Goal: Information Seeking & Learning: Learn about a topic

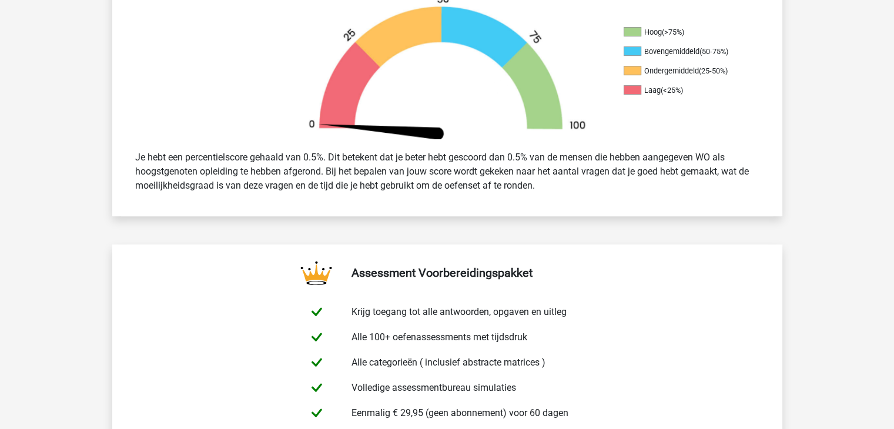
scroll to position [527, 0]
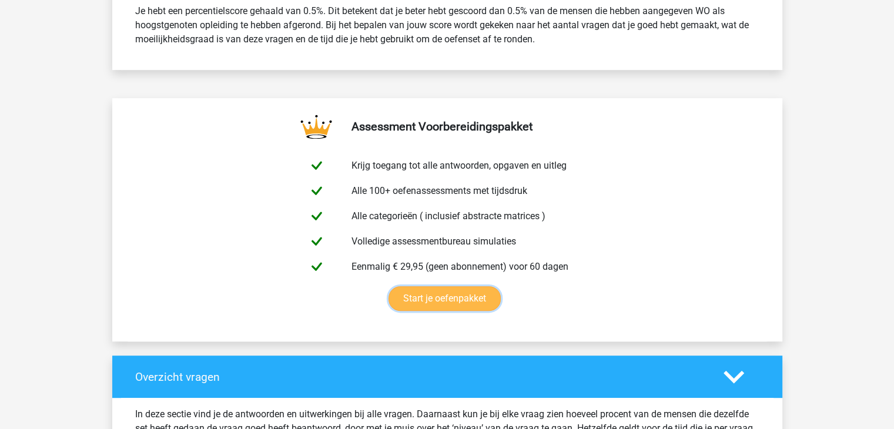
click at [467, 306] on link "Start je oefenpakket" at bounding box center [445, 298] width 112 height 25
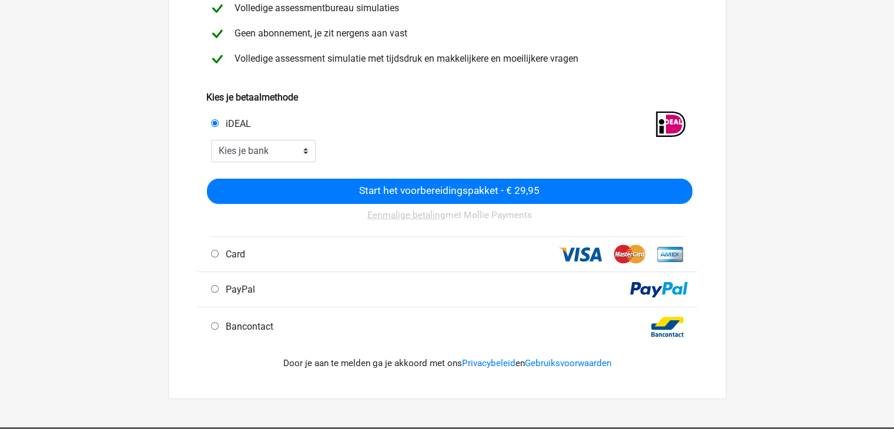
scroll to position [201, 0]
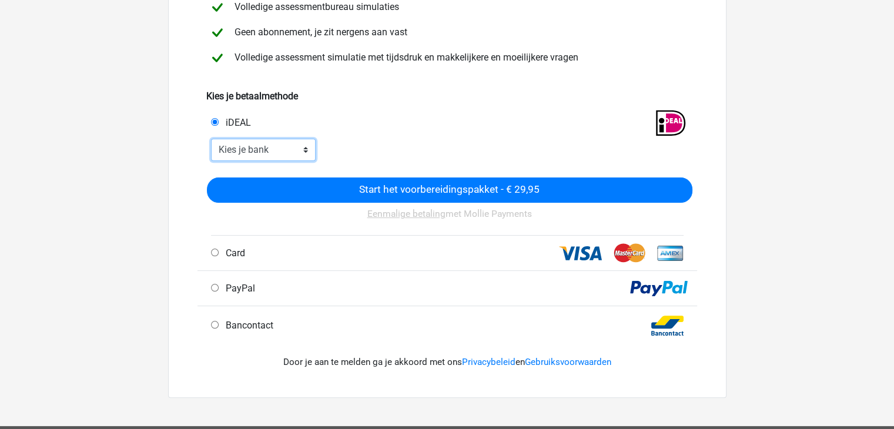
click at [293, 146] on select "Kies je bank ABN AMRO ING Rabobank ASN Bank bunq Knab N26 NN Regiobank Revolut …" at bounding box center [263, 150] width 105 height 22
select select "ideal_ABNANL2A"
click at [211, 139] on select "Kies je bank ABN AMRO ING Rabobank ASN Bank bunq Knab N26 NN Regiobank Revolut …" at bounding box center [263, 150] width 105 height 22
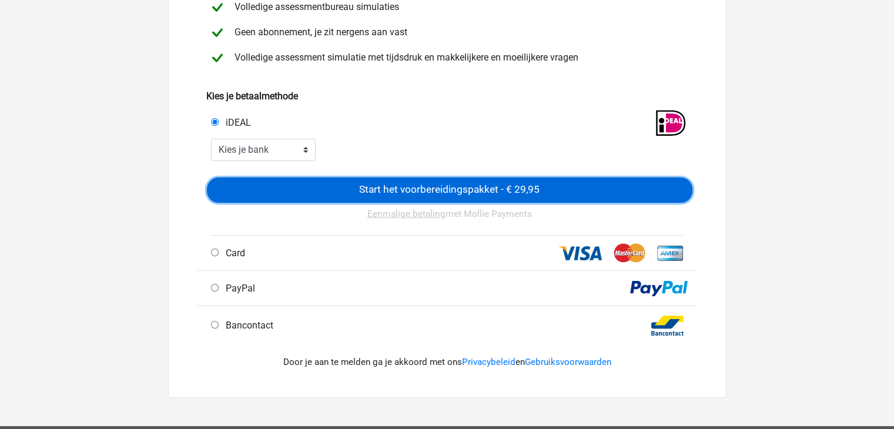
click at [292, 183] on input "Start het voorbereidingspakket - € 29,95" at bounding box center [450, 190] width 486 height 25
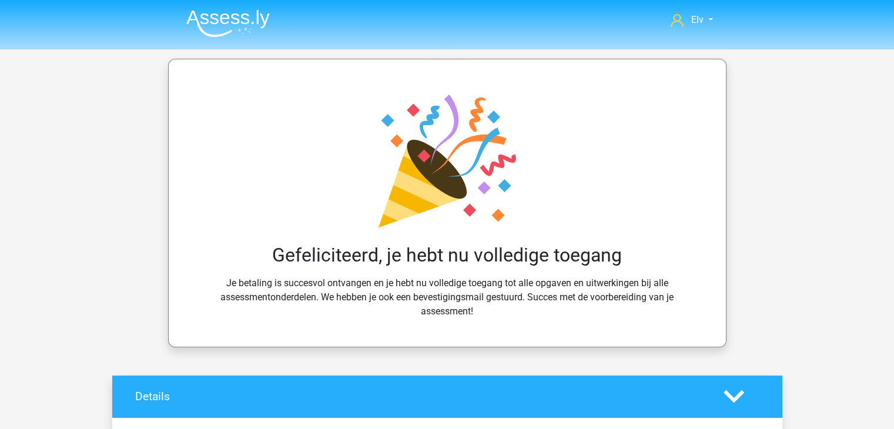
click at [229, 15] on img at bounding box center [227, 23] width 83 height 28
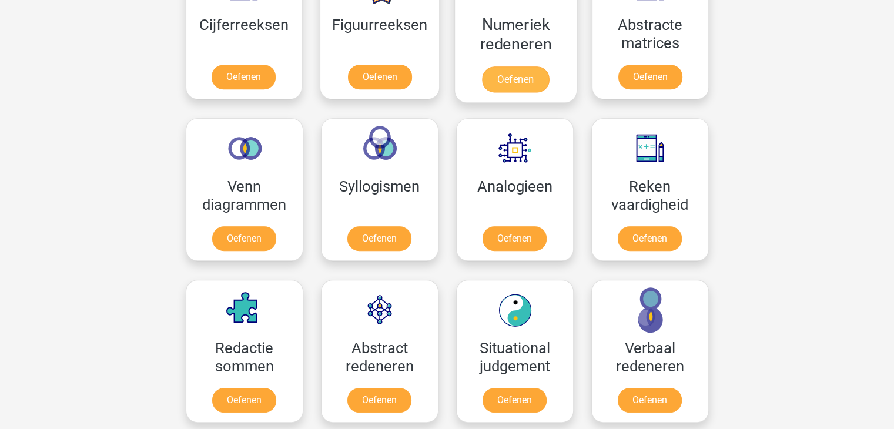
scroll to position [600, 0]
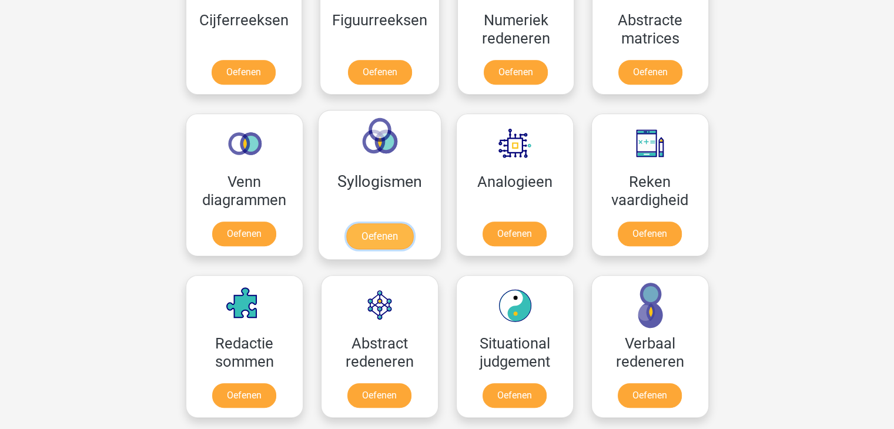
click at [395, 223] on link "Oefenen" at bounding box center [379, 236] width 67 height 26
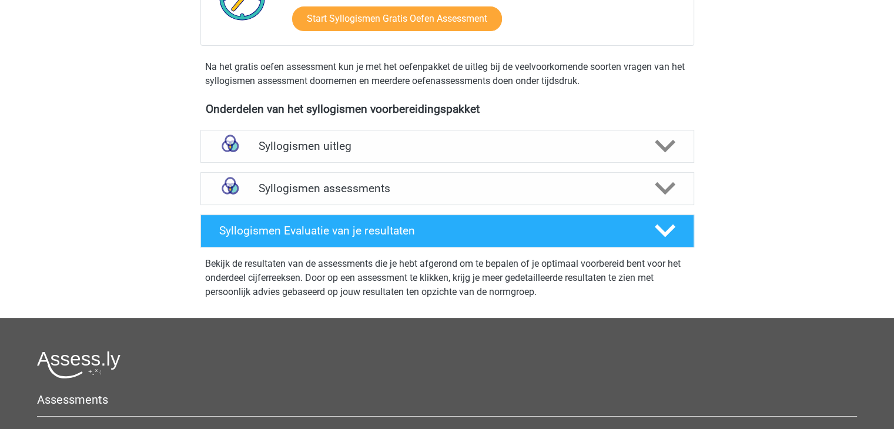
scroll to position [317, 0]
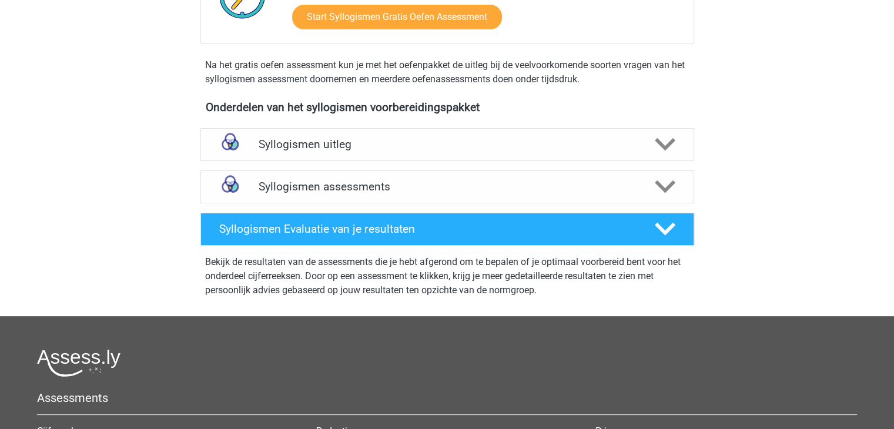
click at [395, 180] on h4 "Syllogismen assessments" at bounding box center [447, 187] width 377 height 14
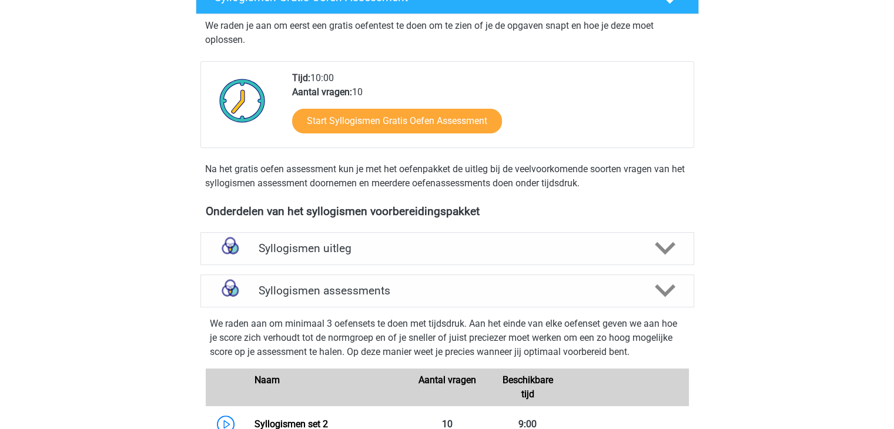
scroll to position [214, 0]
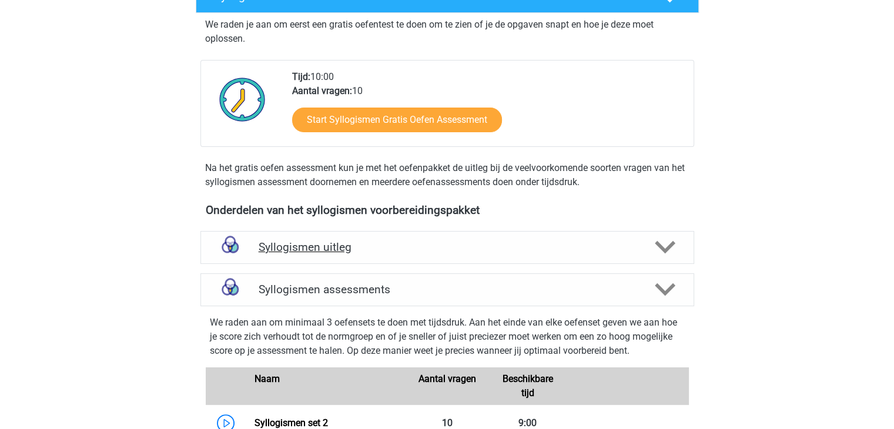
click at [401, 248] on h4 "Syllogismen uitleg" at bounding box center [447, 247] width 377 height 14
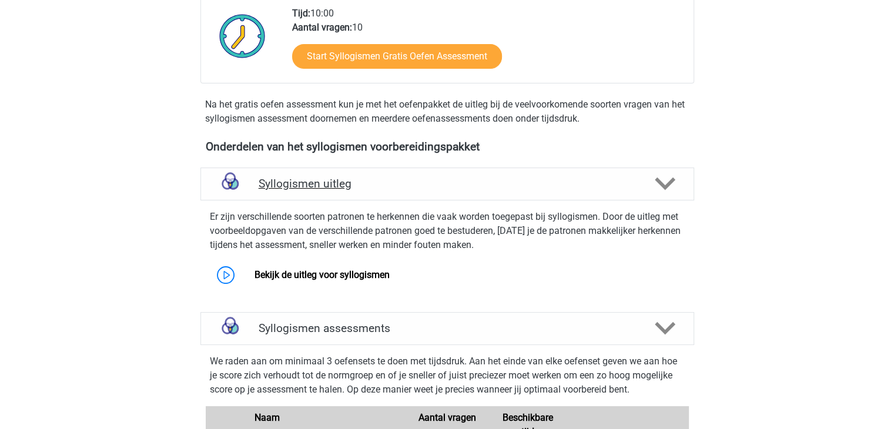
scroll to position [281, 0]
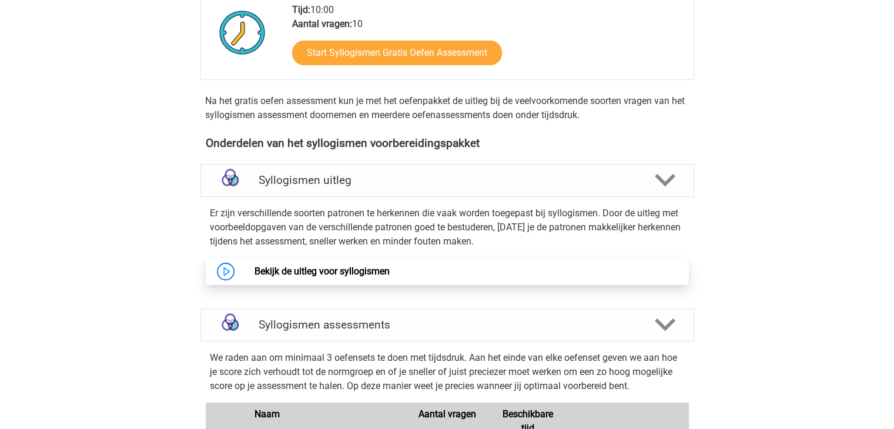
click at [374, 266] on link "Bekijk de uitleg voor syllogismen" at bounding box center [322, 271] width 135 height 11
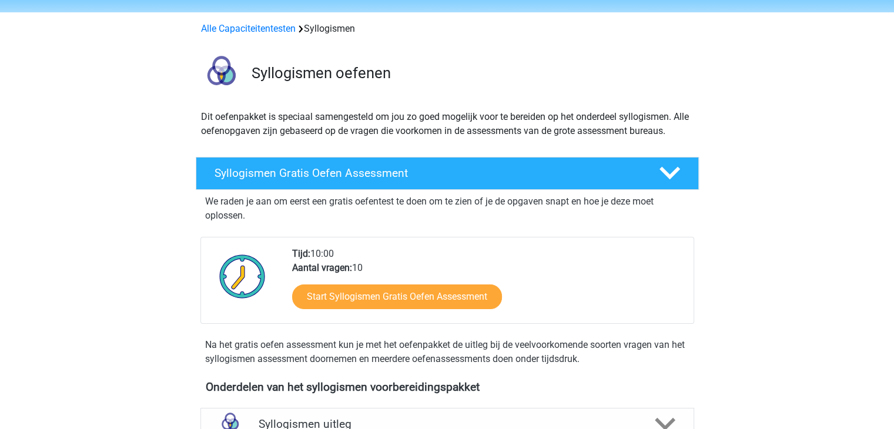
scroll to position [33, 0]
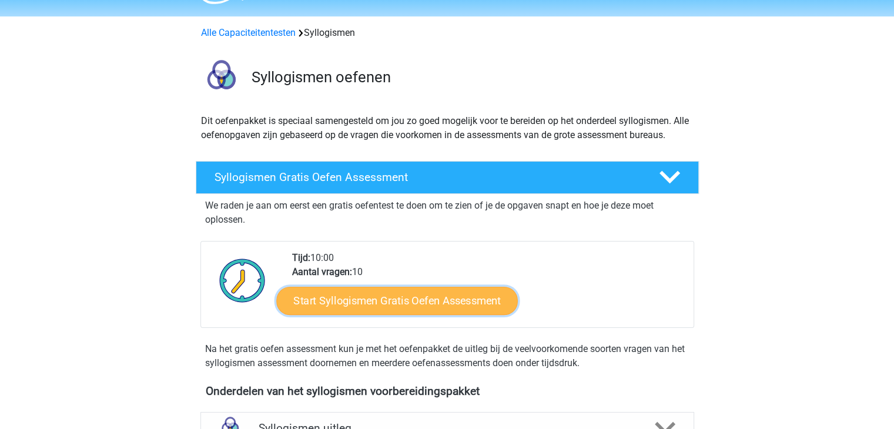
click at [367, 313] on link "Start Syllogismen Gratis Oefen Assessment" at bounding box center [397, 300] width 242 height 28
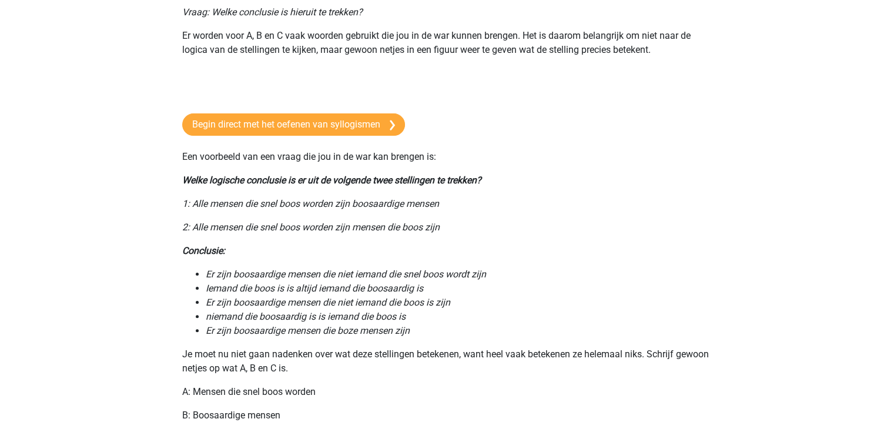
scroll to position [252, 0]
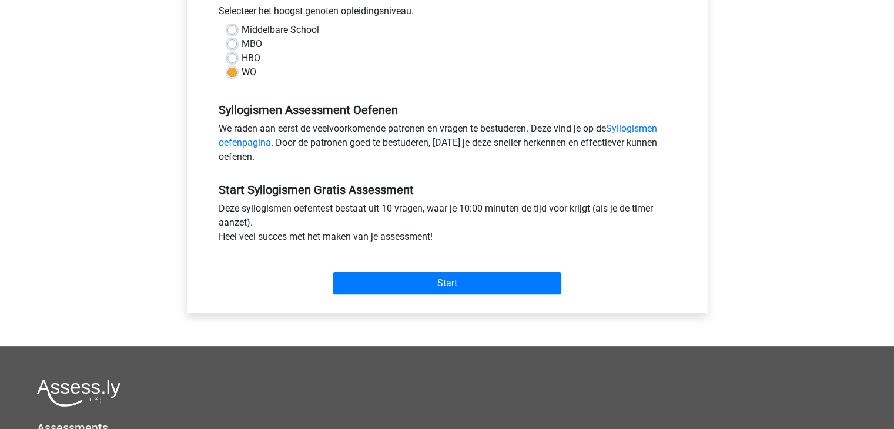
scroll to position [277, 0]
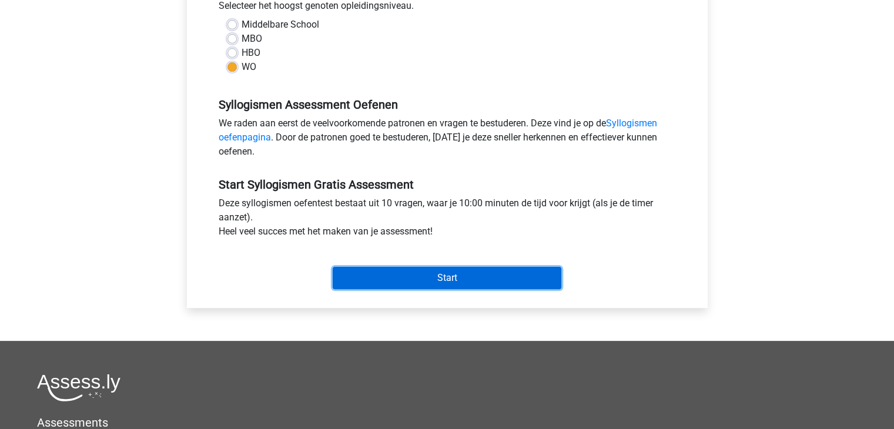
click at [379, 267] on input "Start" at bounding box center [447, 278] width 229 height 22
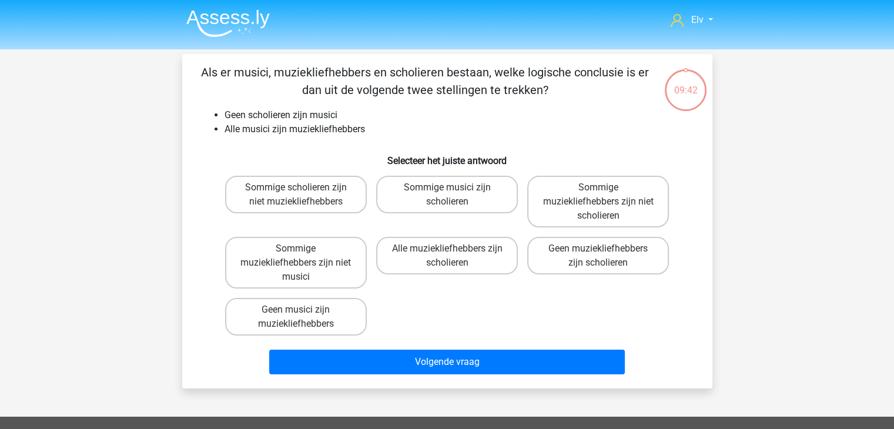
click at [227, 112] on li "Geen scholieren zijn musici" at bounding box center [459, 115] width 469 height 14
drag, startPoint x: 227, startPoint y: 112, endPoint x: 326, endPoint y: 107, distance: 98.9
click at [326, 107] on div "Als er musici, muziekliefhebbers en scholieren bestaan, welke logische conclusi…" at bounding box center [447, 221] width 521 height 316
click at [249, 130] on li "Alle musici zijn muziekliefhebbers" at bounding box center [459, 129] width 469 height 14
drag, startPoint x: 249, startPoint y: 130, endPoint x: 317, endPoint y: 132, distance: 68.2
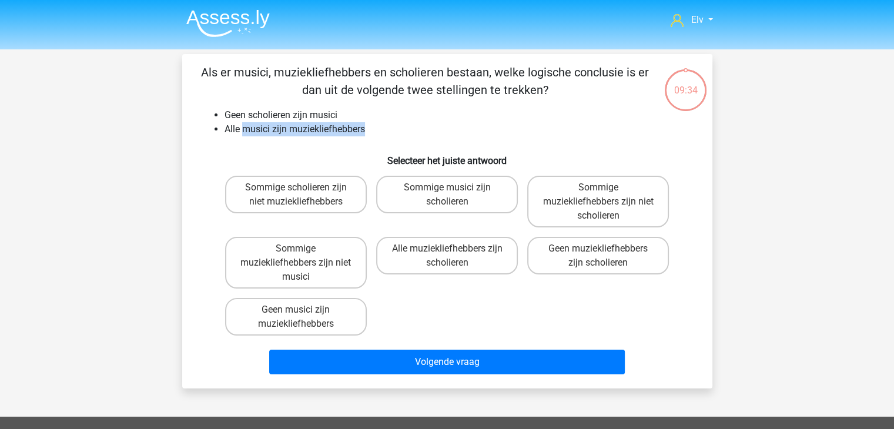
click at [317, 132] on li "Alle musici zijn muziekliefhebbers" at bounding box center [459, 129] width 469 height 14
click at [237, 116] on li "Geen scholieren zijn musici" at bounding box center [459, 115] width 469 height 14
drag, startPoint x: 237, startPoint y: 116, endPoint x: 323, endPoint y: 115, distance: 85.2
click at [323, 115] on li "Geen scholieren zijn musici" at bounding box center [459, 115] width 469 height 14
click at [233, 129] on li "Alle musici zijn muziekliefhebbers" at bounding box center [459, 129] width 469 height 14
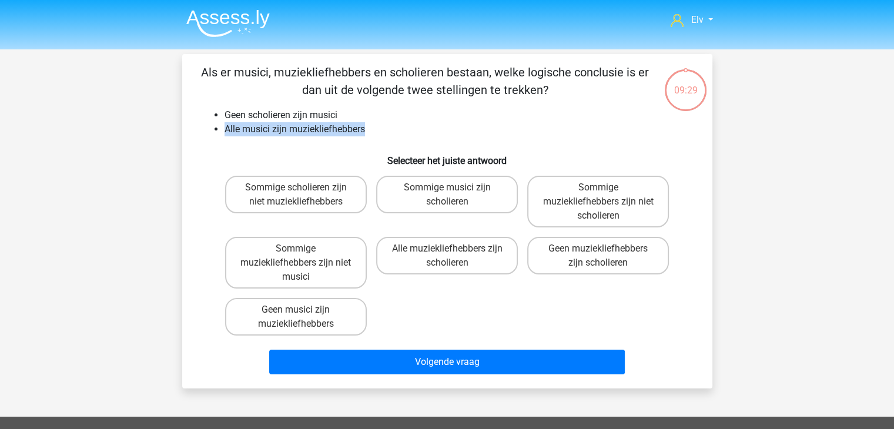
drag, startPoint x: 233, startPoint y: 129, endPoint x: 334, endPoint y: 130, distance: 100.5
click at [334, 130] on li "Alle musici zijn muziekliefhebbers" at bounding box center [459, 129] width 469 height 14
click at [235, 120] on li "Geen scholieren zijn musici" at bounding box center [459, 115] width 469 height 14
click at [235, 113] on li "Geen scholieren zijn musici" at bounding box center [459, 115] width 469 height 14
drag, startPoint x: 235, startPoint y: 113, endPoint x: 296, endPoint y: 118, distance: 61.9
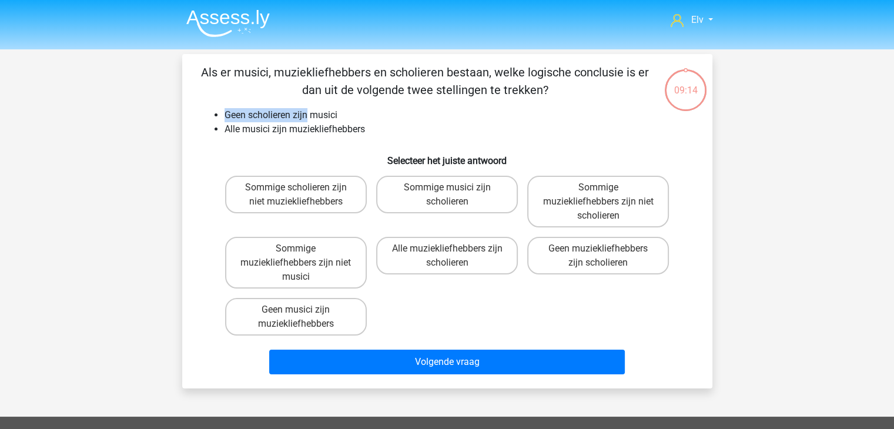
click at [296, 118] on li "Geen scholieren zijn musici" at bounding box center [459, 115] width 469 height 14
click at [230, 130] on li "Alle musici zijn muziekliefhebbers" at bounding box center [459, 129] width 469 height 14
click at [229, 118] on li "Geen scholieren zijn musici" at bounding box center [459, 115] width 469 height 14
drag, startPoint x: 229, startPoint y: 118, endPoint x: 325, endPoint y: 118, distance: 96.4
click at [325, 118] on li "Geen scholieren zijn musici" at bounding box center [459, 115] width 469 height 14
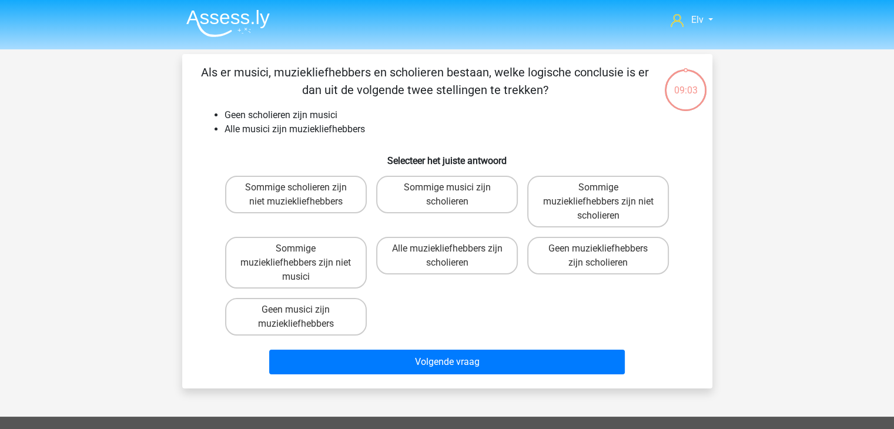
click at [226, 125] on li "Alle musici zijn muziekliefhebbers" at bounding box center [459, 129] width 469 height 14
drag, startPoint x: 226, startPoint y: 125, endPoint x: 299, endPoint y: 133, distance: 73.3
click at [299, 133] on li "Alle musici zijn muziekliefhebbers" at bounding box center [459, 129] width 469 height 14
click at [263, 123] on li "Alle musici zijn muziekliefhebbers" at bounding box center [459, 129] width 469 height 14
click at [597, 211] on label "Sommige muziekliefhebbers zijn niet scholieren" at bounding box center [598, 202] width 142 height 52
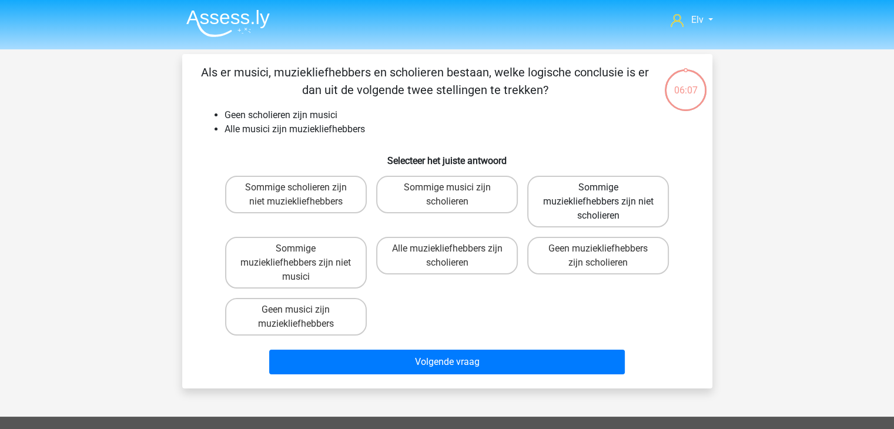
click at [598, 195] on input "Sommige muziekliefhebbers zijn niet scholieren" at bounding box center [602, 192] width 8 height 8
radio input "true"
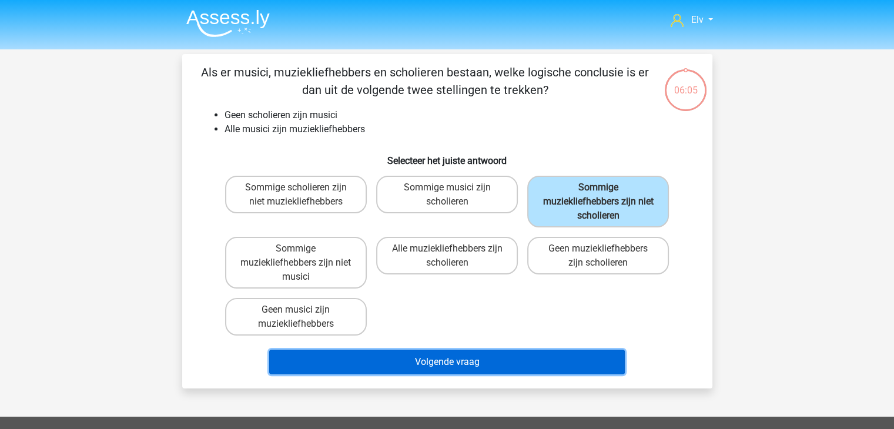
click at [441, 365] on button "Volgende vraag" at bounding box center [447, 362] width 356 height 25
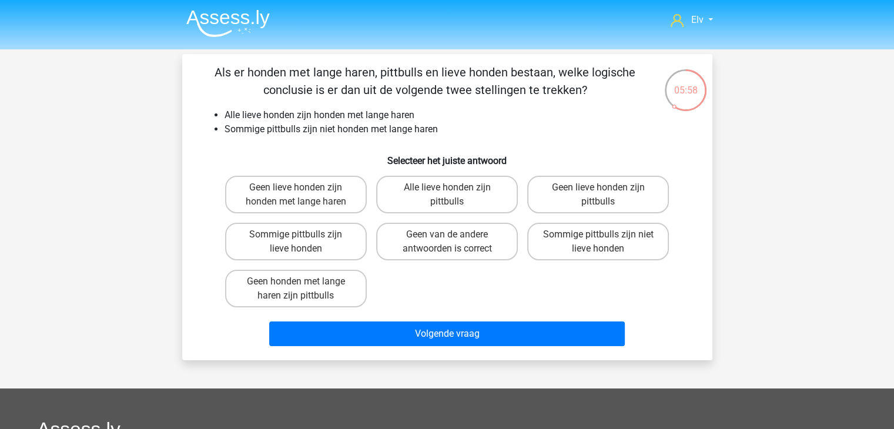
click at [294, 116] on li "Alle lieve honden zijn honden met lange haren" at bounding box center [459, 115] width 469 height 14
drag, startPoint x: 294, startPoint y: 116, endPoint x: 390, endPoint y: 117, distance: 96.4
click at [390, 117] on li "Alle lieve honden zijn honden met lange haren" at bounding box center [459, 115] width 469 height 14
click at [347, 135] on li "Sommige pittbulls zijn niet honden met lange haren" at bounding box center [459, 129] width 469 height 14
click at [561, 245] on label "Sommige pittbulls zijn niet lieve honden" at bounding box center [598, 242] width 142 height 38
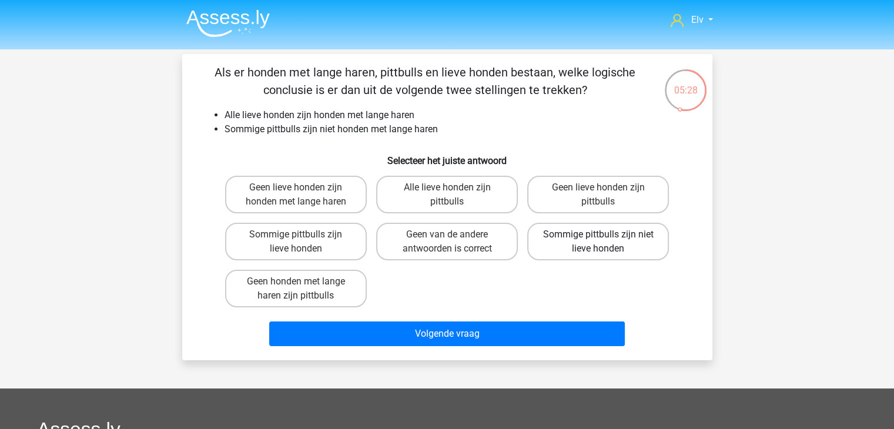
click at [598, 242] on input "Sommige pittbulls zijn niet lieve honden" at bounding box center [602, 239] width 8 height 8
radio input "true"
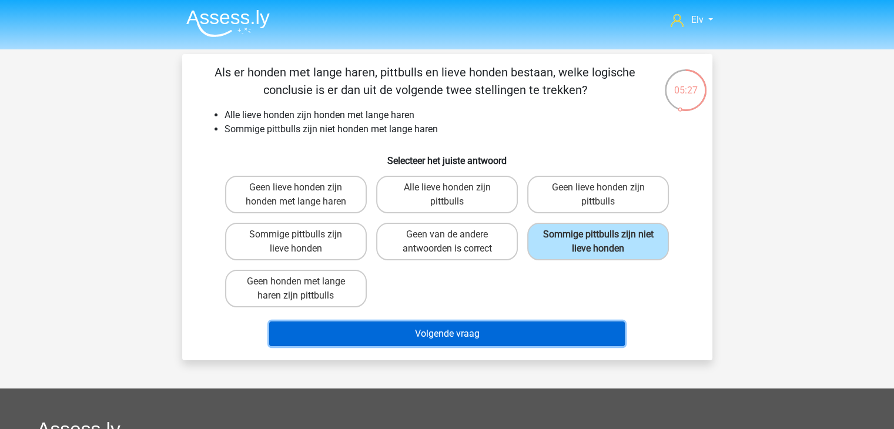
click at [491, 324] on button "Volgende vraag" at bounding box center [447, 334] width 356 height 25
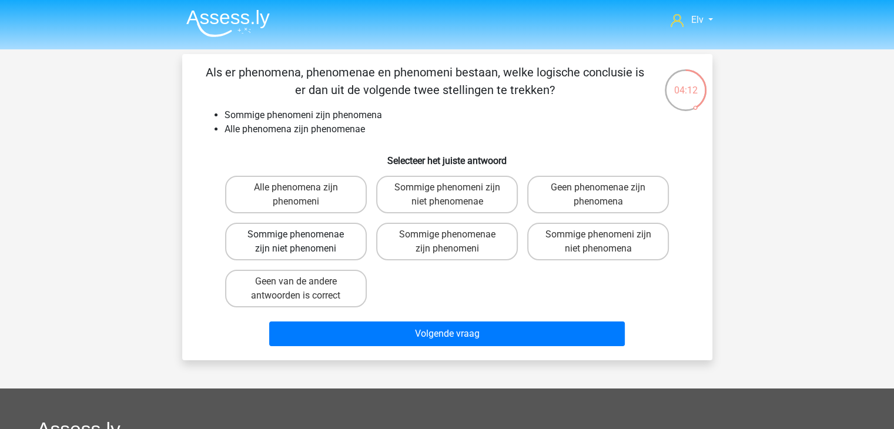
click at [323, 242] on label "Sommige phenomenae zijn niet phenomeni" at bounding box center [296, 242] width 142 height 38
click at [303, 242] on input "Sommige phenomenae zijn niet phenomeni" at bounding box center [300, 239] width 8 height 8
radio input "true"
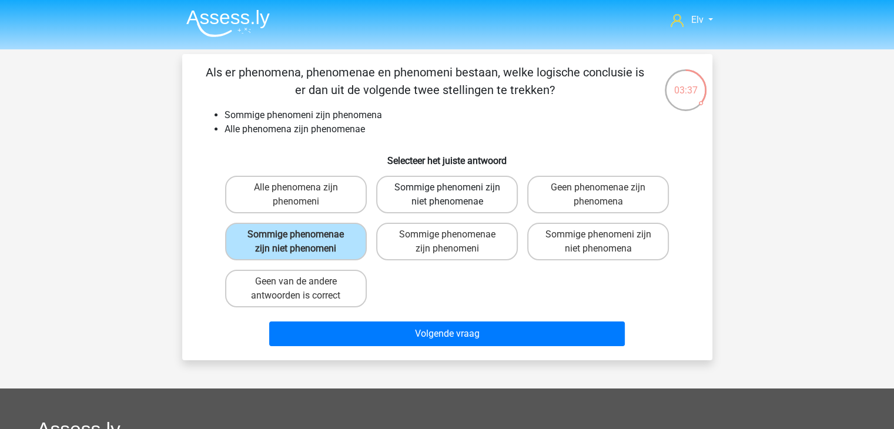
click at [461, 189] on label "Sommige phenomeni zijn niet phenomenae" at bounding box center [447, 195] width 142 height 38
click at [454, 189] on input "Sommige phenomeni zijn niet phenomenae" at bounding box center [451, 192] width 8 height 8
radio input "true"
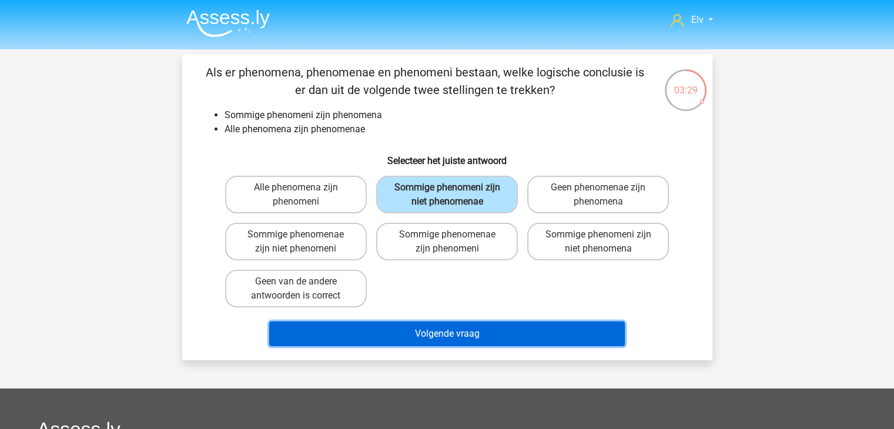
click at [431, 333] on button "Volgende vraag" at bounding box center [447, 334] width 356 height 25
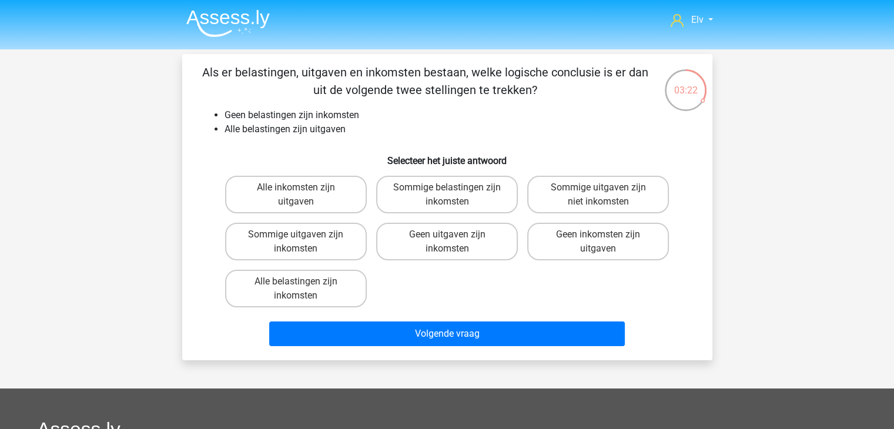
click at [239, 118] on li "Geen belastingen zijn inkomsten" at bounding box center [459, 115] width 469 height 14
drag, startPoint x: 239, startPoint y: 118, endPoint x: 350, endPoint y: 109, distance: 112.1
click at [350, 109] on li "Geen belastingen zijn inkomsten" at bounding box center [459, 115] width 469 height 14
click at [319, 123] on li "Alle belastingen zijn uitgaven" at bounding box center [459, 129] width 469 height 14
drag, startPoint x: 273, startPoint y: 113, endPoint x: 347, endPoint y: 119, distance: 74.8
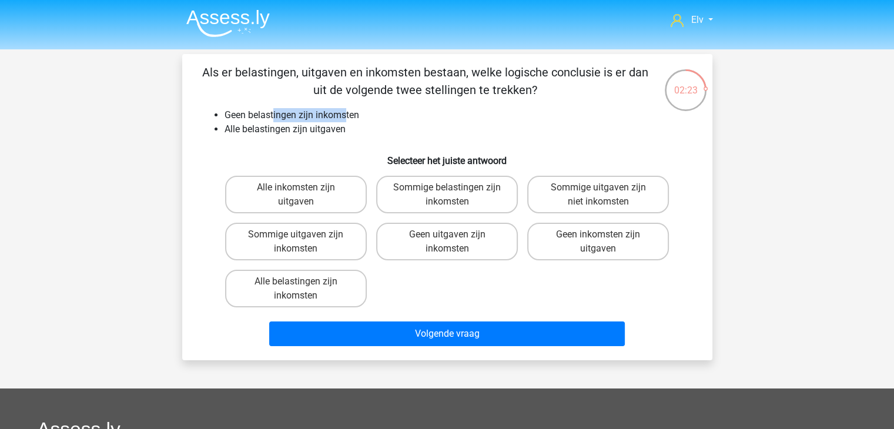
click at [347, 119] on li "Geen belastingen zijn inkomsten" at bounding box center [459, 115] width 469 height 14
click at [326, 130] on li "Alle belastingen zijn uitgaven" at bounding box center [459, 129] width 469 height 14
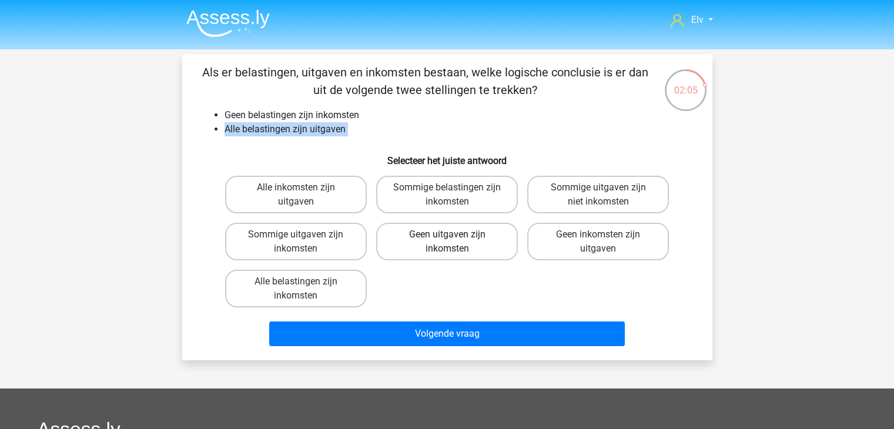
click at [428, 245] on label "Geen uitgaven zijn inkomsten" at bounding box center [447, 242] width 142 height 38
click at [447, 242] on input "Geen uitgaven zijn inkomsten" at bounding box center [451, 239] width 8 height 8
radio input "true"
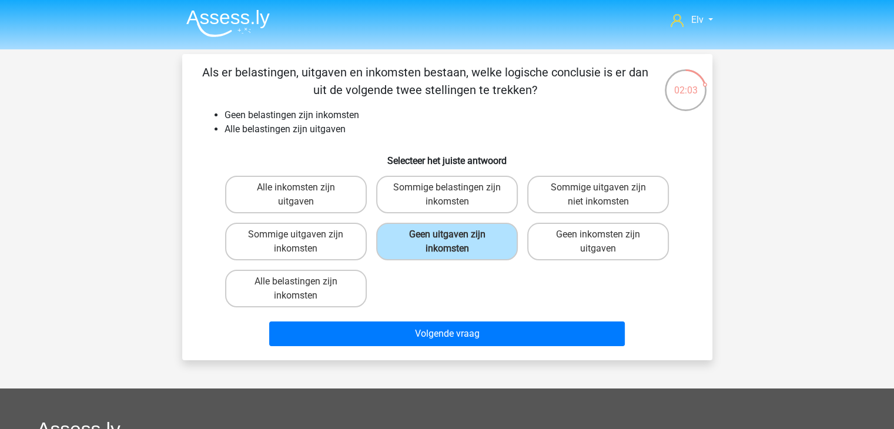
click at [430, 293] on div "Alle inkomsten zijn uitgaven Sommige belastingen zijn inkomsten Sommige uitgave…" at bounding box center [447, 241] width 454 height 141
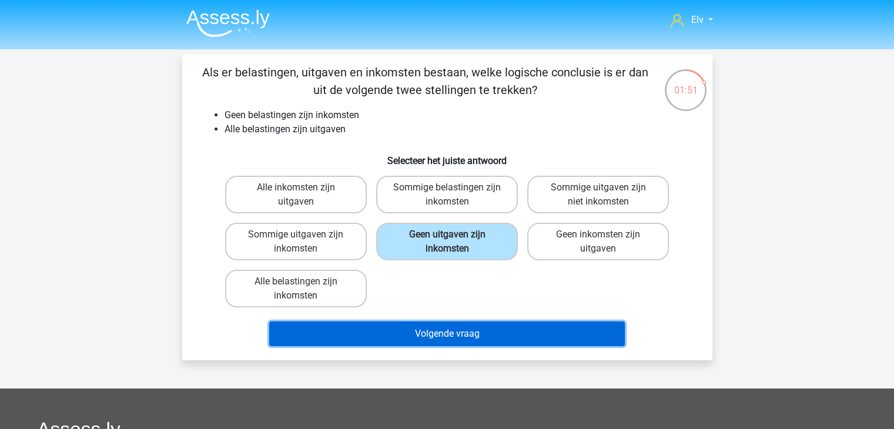
click at [433, 336] on button "Volgende vraag" at bounding box center [447, 334] width 356 height 25
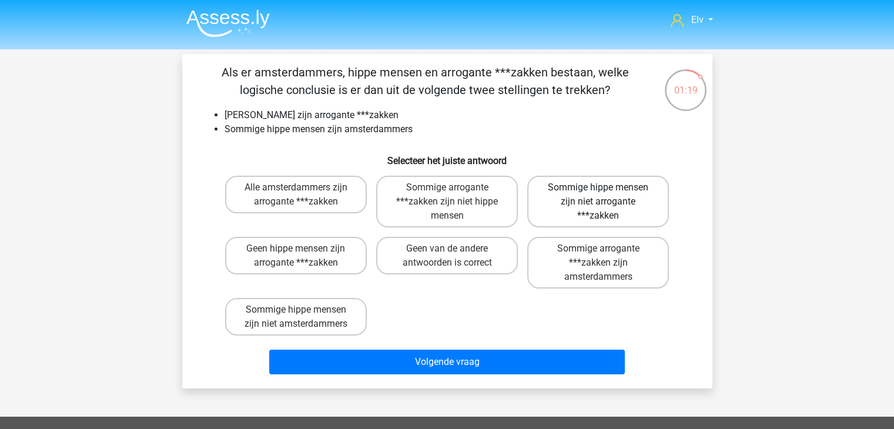
click at [555, 190] on label "Sommige hippe mensen zijn niet arrogante ***zakken" at bounding box center [598, 202] width 142 height 52
click at [598, 190] on input "Sommige hippe mensen zijn niet arrogante ***zakken" at bounding box center [602, 192] width 8 height 8
radio input "true"
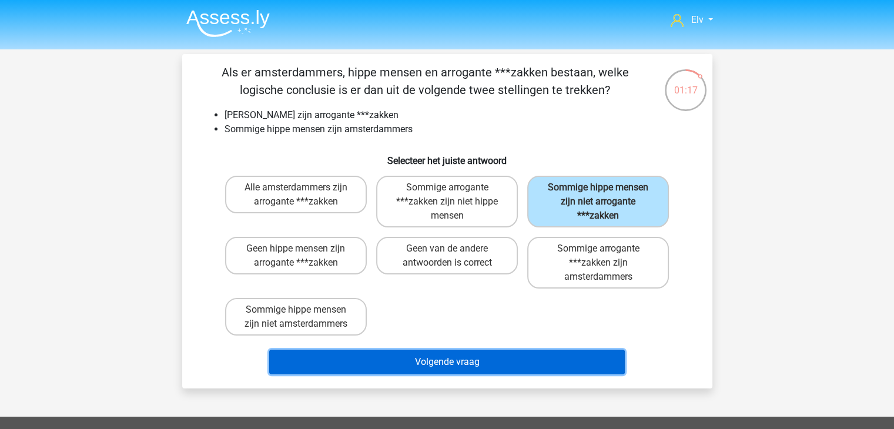
click at [463, 363] on button "Volgende vraag" at bounding box center [447, 362] width 356 height 25
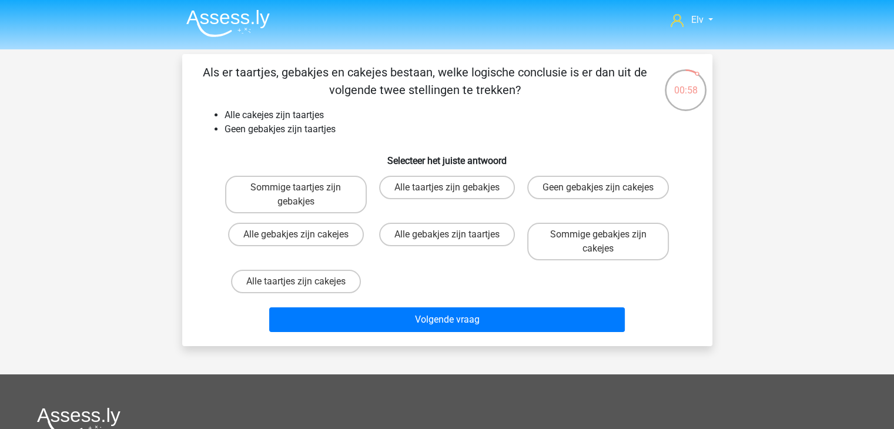
click at [605, 193] on input "Geen gebakjes zijn cakejes" at bounding box center [602, 192] width 8 height 8
radio input "true"
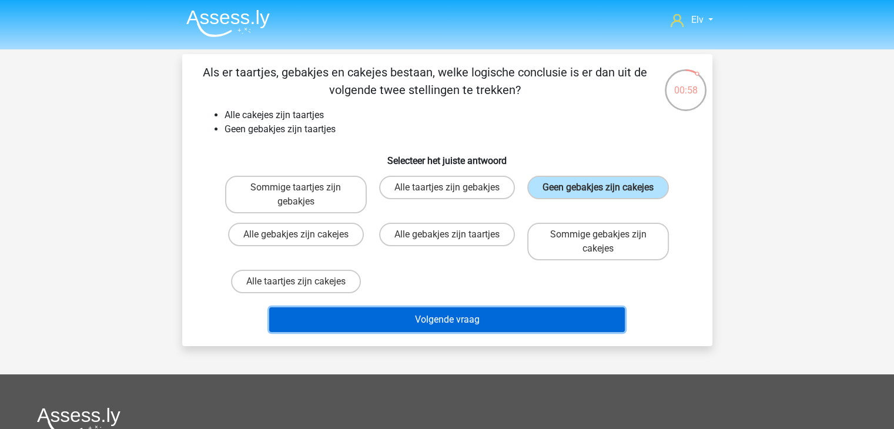
click at [513, 324] on button "Volgende vraag" at bounding box center [447, 319] width 356 height 25
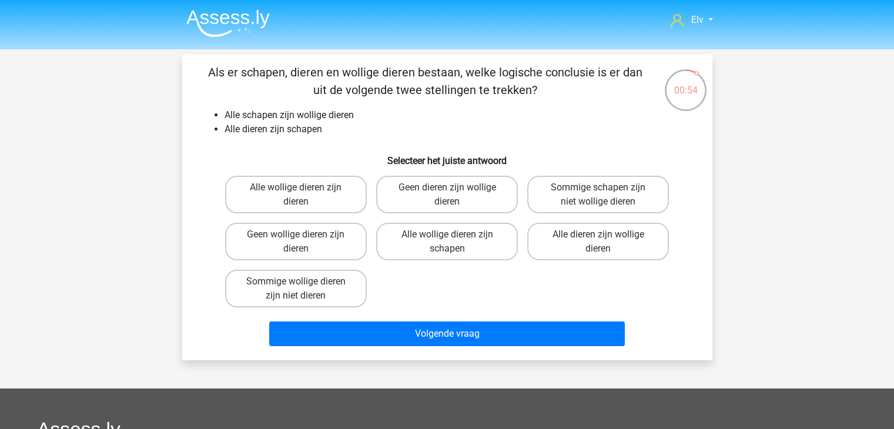
click at [261, 113] on li "Alle schapen zijn wollige dieren" at bounding box center [459, 115] width 469 height 14
drag, startPoint x: 261, startPoint y: 113, endPoint x: 349, endPoint y: 118, distance: 88.3
click at [349, 118] on li "Alle schapen zijn wollige dieren" at bounding box center [459, 115] width 469 height 14
click at [550, 238] on label "Alle dieren zijn wollige dieren" at bounding box center [598, 242] width 142 height 38
click at [598, 238] on input "Alle dieren zijn wollige dieren" at bounding box center [602, 239] width 8 height 8
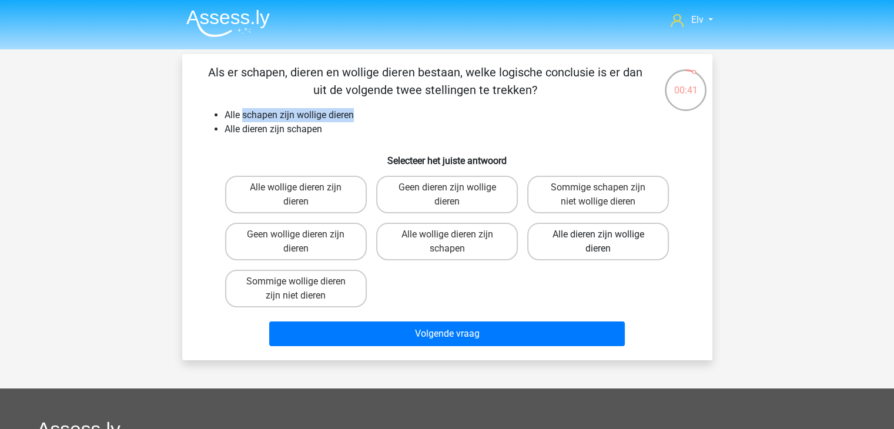
radio input "true"
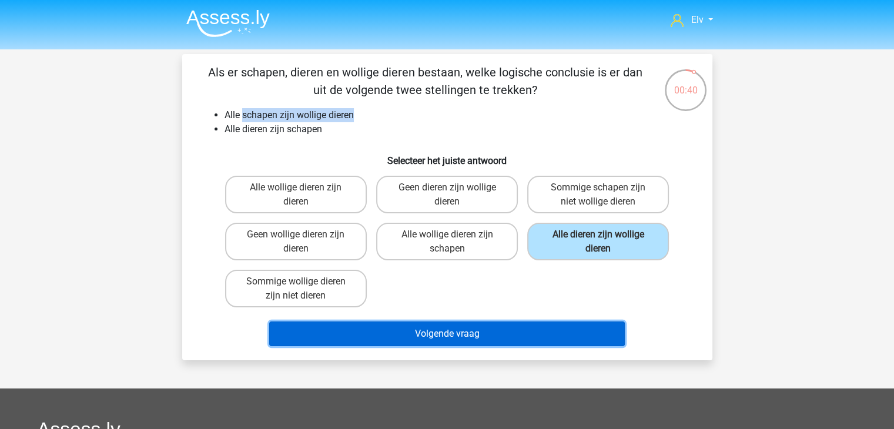
click at [468, 341] on button "Volgende vraag" at bounding box center [447, 334] width 356 height 25
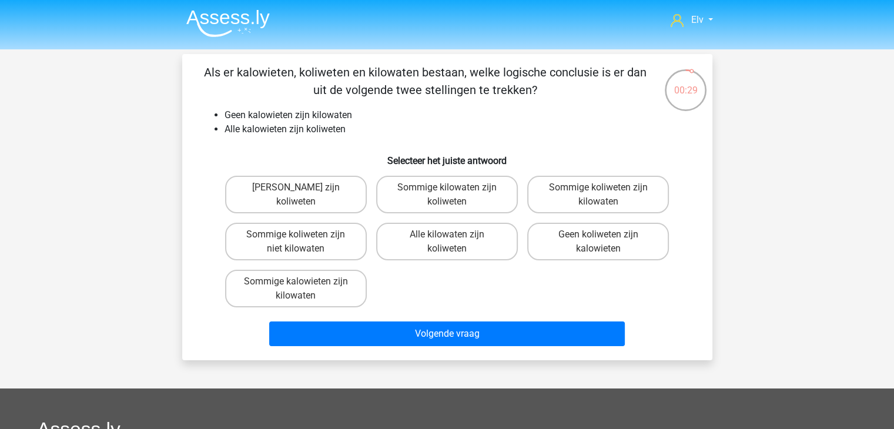
click at [314, 130] on li "Alle kalowieten zijn koliweten" at bounding box center [459, 129] width 469 height 14
click at [293, 196] on label "Geen kilowaten zijn koliweten" at bounding box center [296, 195] width 142 height 38
click at [296, 195] on input "Geen kilowaten zijn koliweten" at bounding box center [300, 192] width 8 height 8
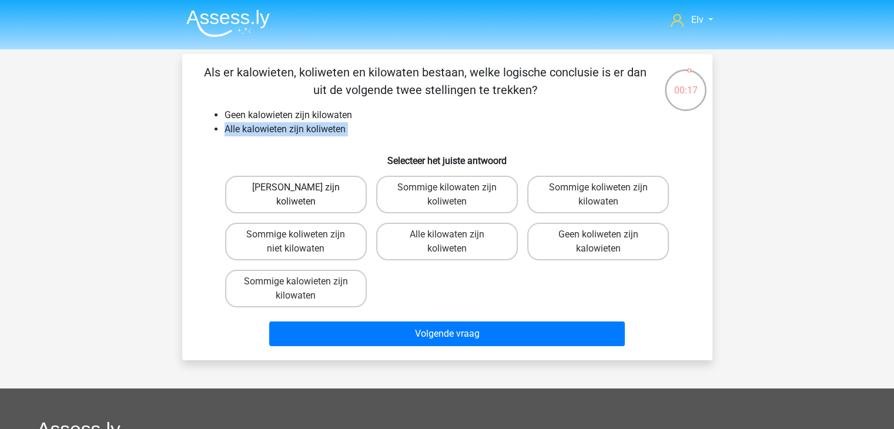
radio input "true"
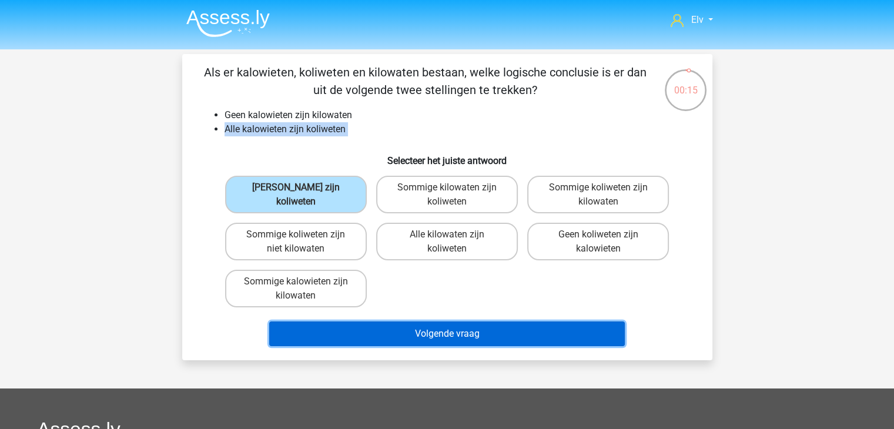
click at [365, 323] on button "Volgende vraag" at bounding box center [447, 334] width 356 height 25
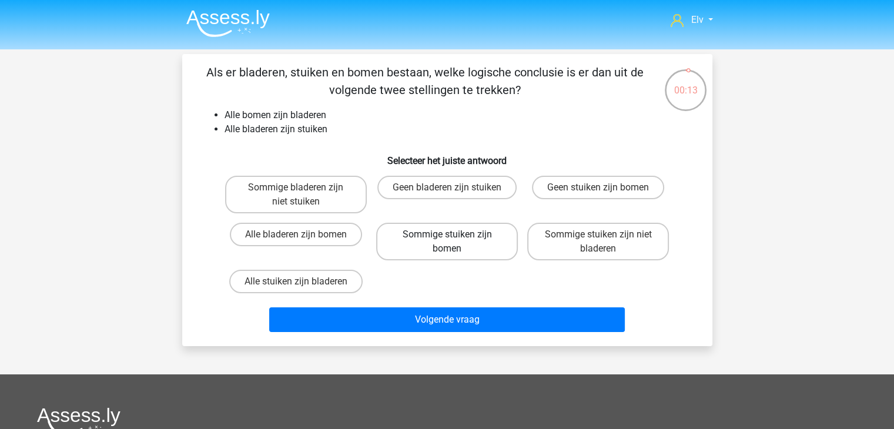
click at [474, 253] on label "Sommige stuiken zijn bomen" at bounding box center [447, 242] width 142 height 38
click at [454, 242] on input "Sommige stuiken zijn bomen" at bounding box center [451, 239] width 8 height 8
radio input "true"
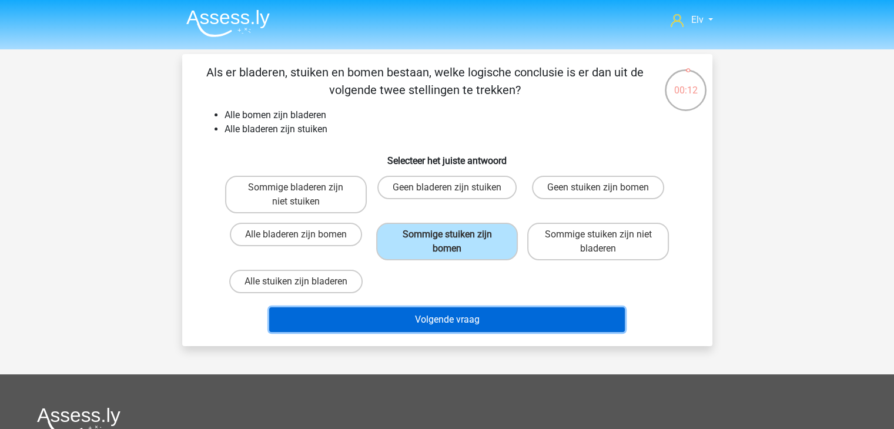
click at [463, 325] on button "Volgende vraag" at bounding box center [447, 319] width 356 height 25
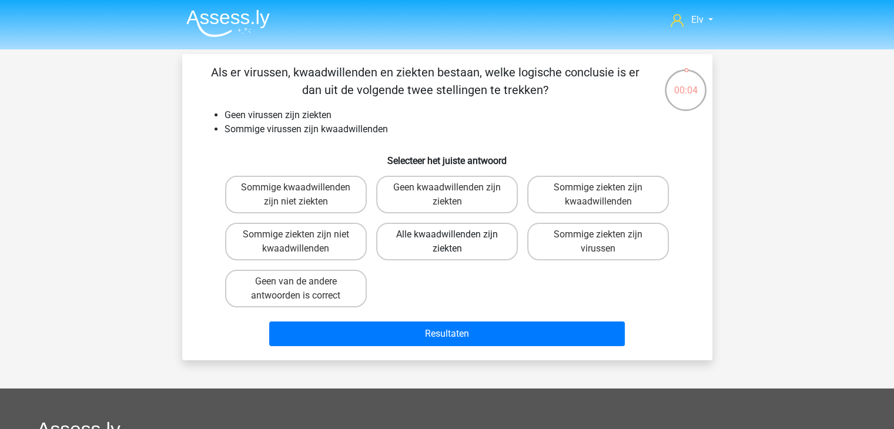
click at [432, 203] on label "Geen kwaadwillenden zijn ziekten" at bounding box center [447, 195] width 142 height 38
click at [447, 195] on input "Geen kwaadwillenden zijn ziekten" at bounding box center [451, 192] width 8 height 8
radio input "true"
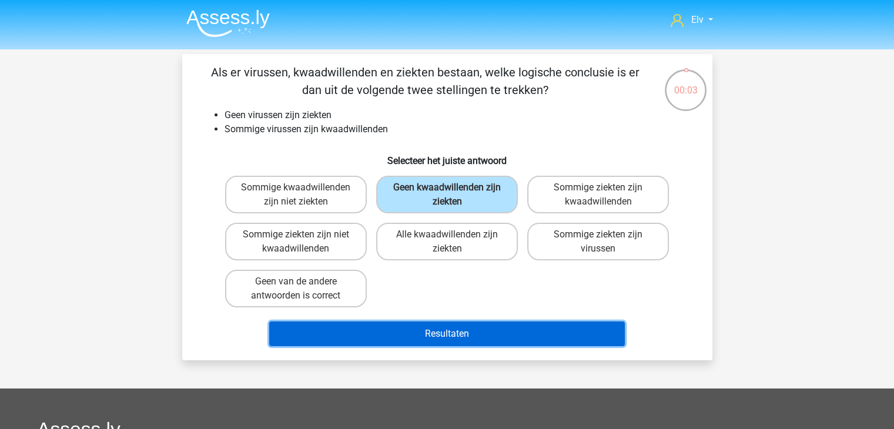
click at [383, 330] on button "Resultaten" at bounding box center [447, 334] width 356 height 25
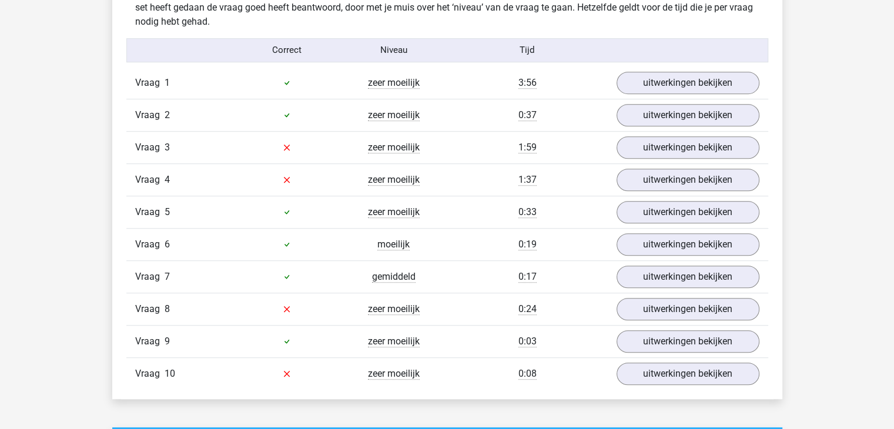
scroll to position [743, 0]
click at [667, 83] on link "uitwerkingen bekijken" at bounding box center [687, 83] width 164 height 26
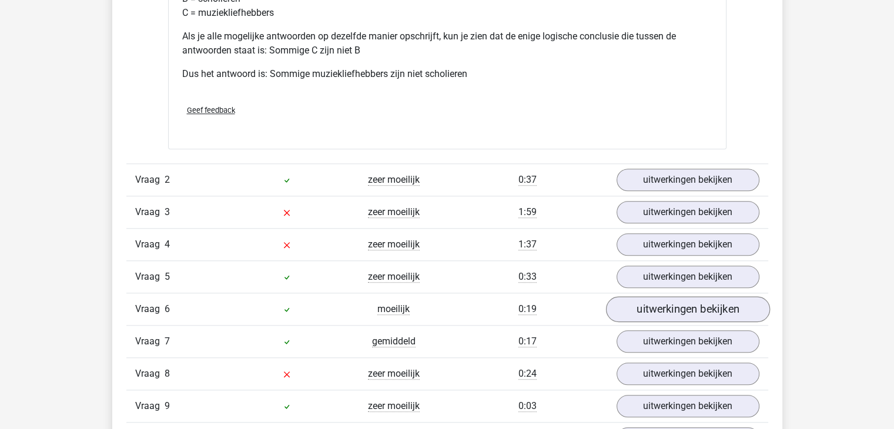
scroll to position [1175, 0]
click at [675, 206] on link "uitwerkingen bekijken" at bounding box center [687, 212] width 164 height 26
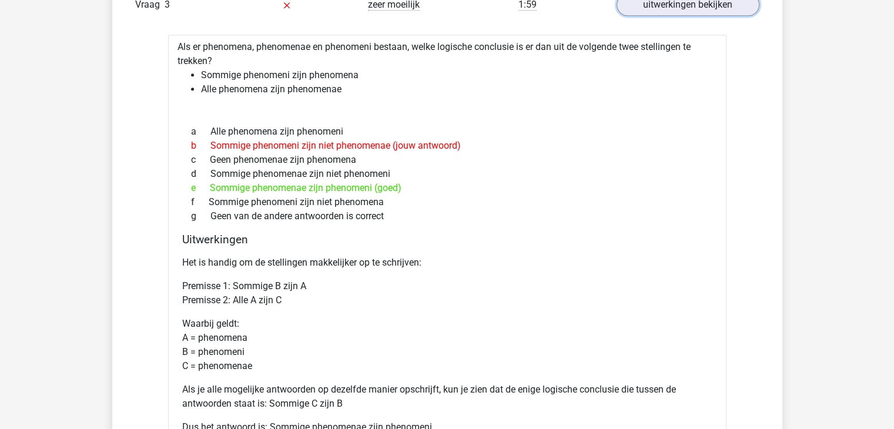
scroll to position [1382, 0]
click at [236, 349] on p "Waarbij geldt: A = phenomena B = phenomeni C = phenomenae" at bounding box center [447, 344] width 530 height 56
drag, startPoint x: 236, startPoint y: 349, endPoint x: 230, endPoint y: 332, distance: 17.8
click at [230, 332] on p "Waarbij geldt: A = phenomena B = phenomeni C = phenomenae" at bounding box center [447, 344] width 530 height 56
click at [233, 339] on p "Waarbij geldt: A = phenomena B = phenomeni C = phenomenae" at bounding box center [447, 344] width 530 height 56
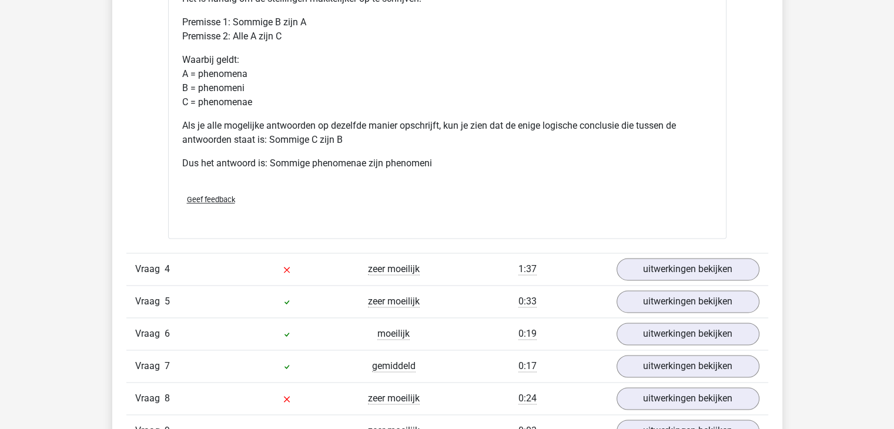
scroll to position [1721, 0]
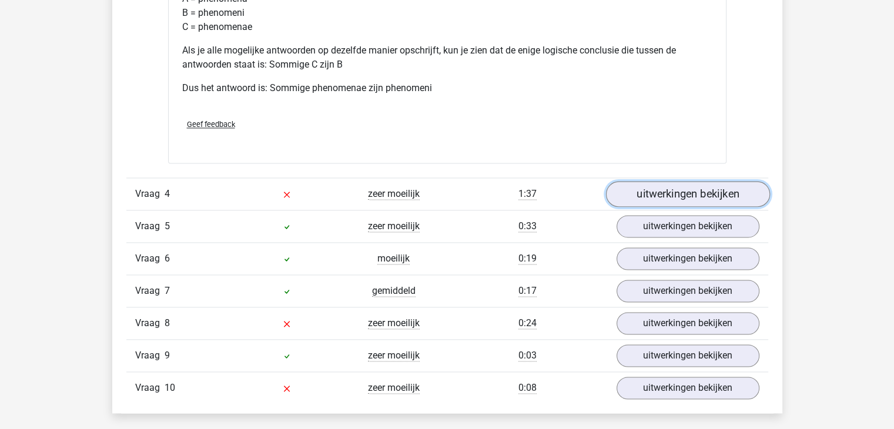
click at [657, 189] on link "uitwerkingen bekijken" at bounding box center [687, 194] width 164 height 26
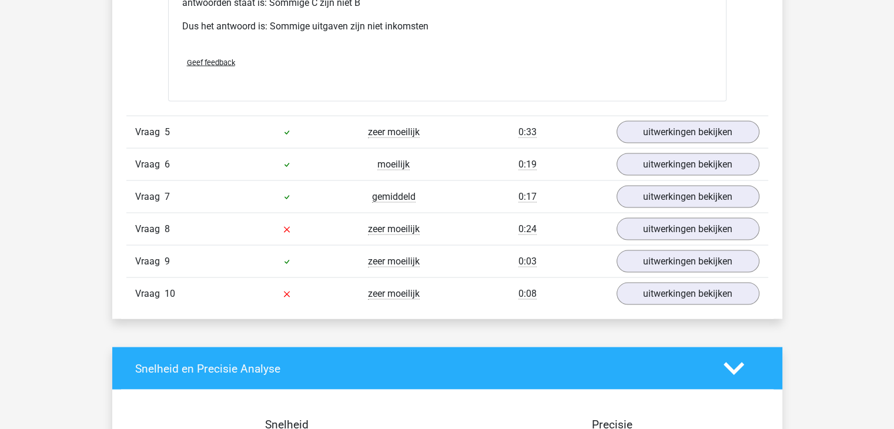
scroll to position [2299, 0]
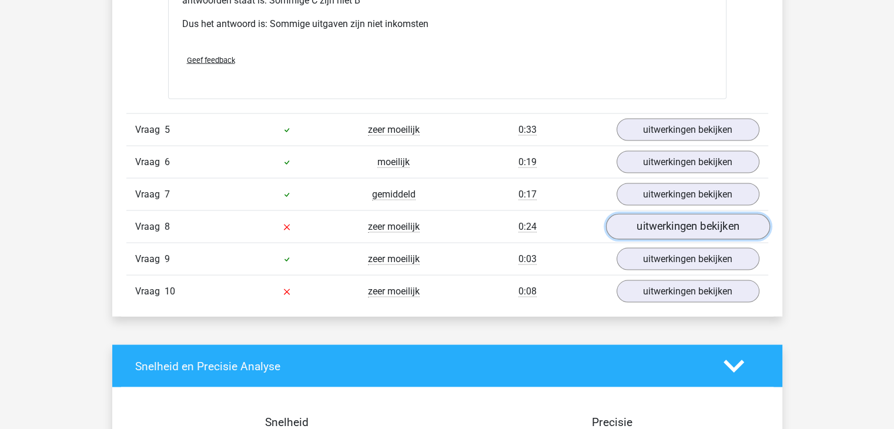
click at [689, 229] on link "uitwerkingen bekijken" at bounding box center [687, 227] width 164 height 26
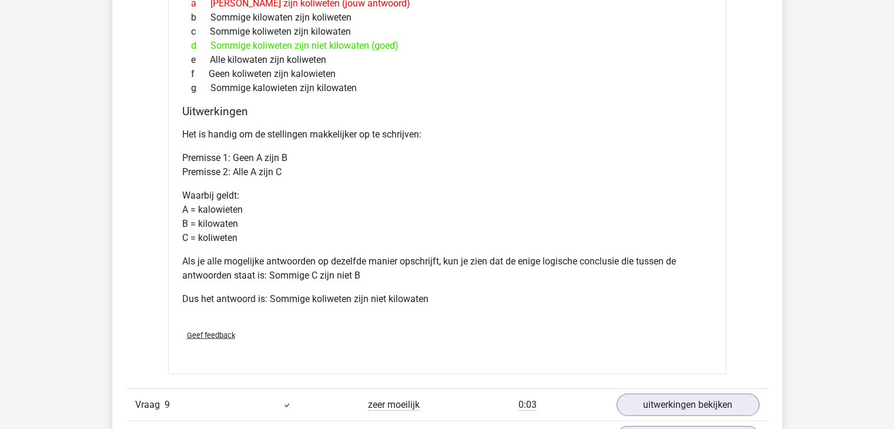
scroll to position [2845, 0]
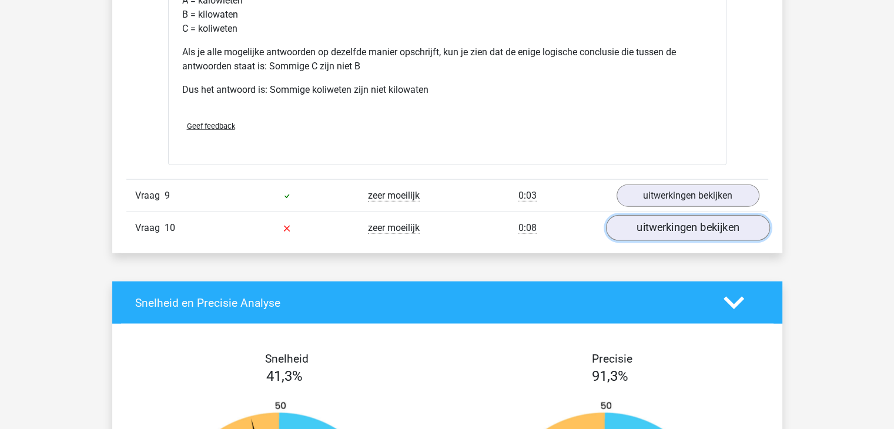
click at [687, 223] on link "uitwerkingen bekijken" at bounding box center [687, 229] width 164 height 26
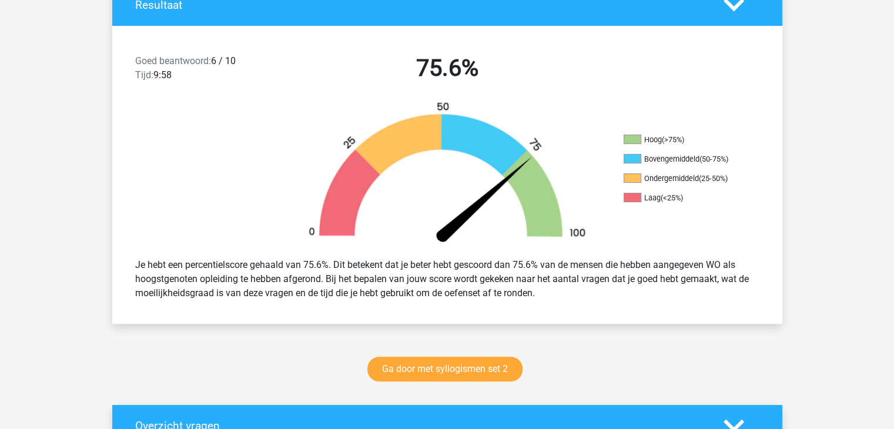
scroll to position [275, 0]
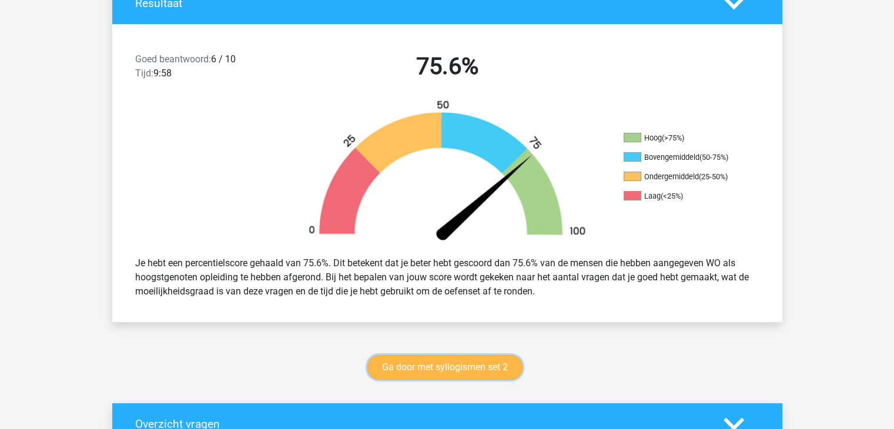
click at [463, 370] on link "Ga door met syllogismen set 2" at bounding box center [444, 367] width 155 height 25
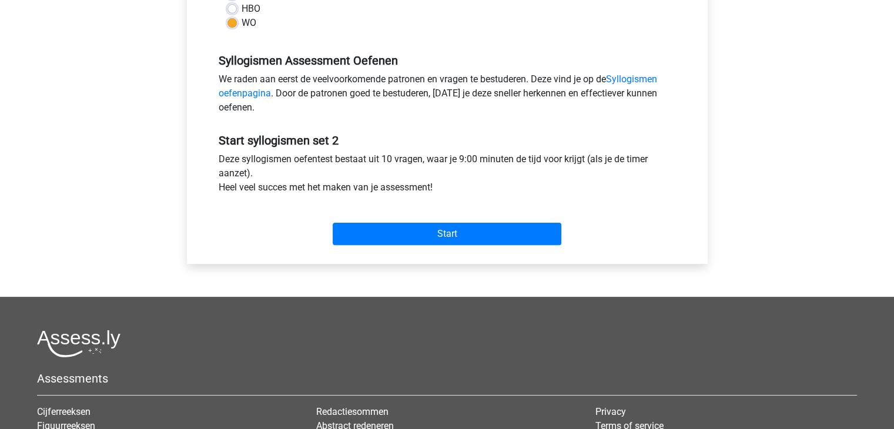
scroll to position [324, 0]
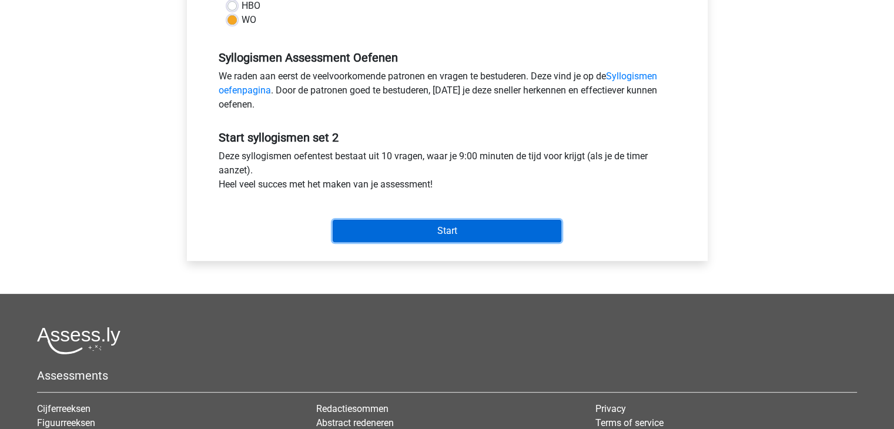
click at [456, 233] on input "Start" at bounding box center [447, 231] width 229 height 22
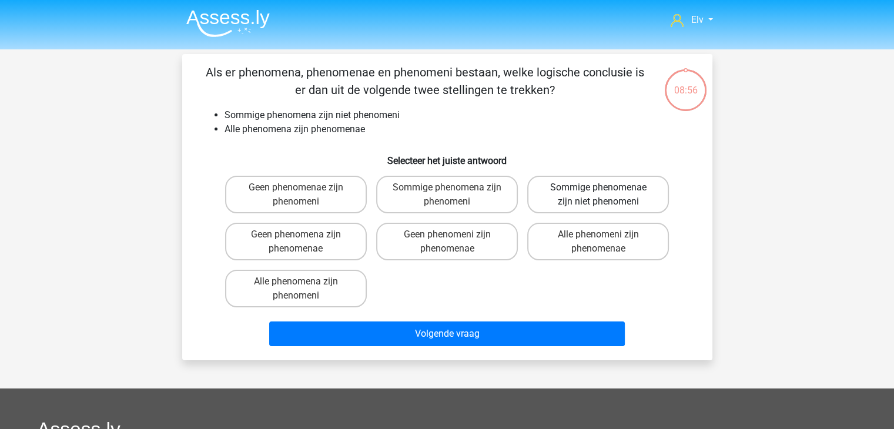
click at [573, 189] on label "Sommige phenomenae zijn niet phenomeni" at bounding box center [598, 195] width 142 height 38
click at [598, 189] on input "Sommige phenomenae zijn niet phenomeni" at bounding box center [602, 192] width 8 height 8
radio input "true"
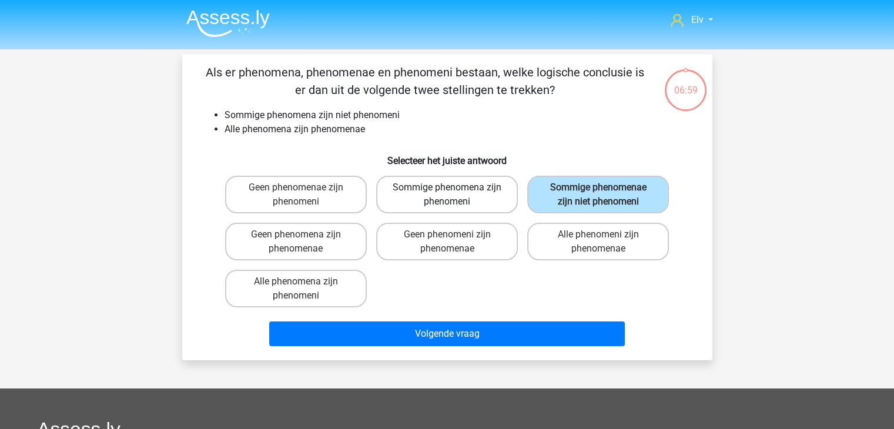
click at [477, 207] on label "Sommige phenomena zijn phenomeni" at bounding box center [447, 195] width 142 height 38
click at [454, 195] on input "Sommige phenomena zijn phenomeni" at bounding box center [451, 192] width 8 height 8
radio input "true"
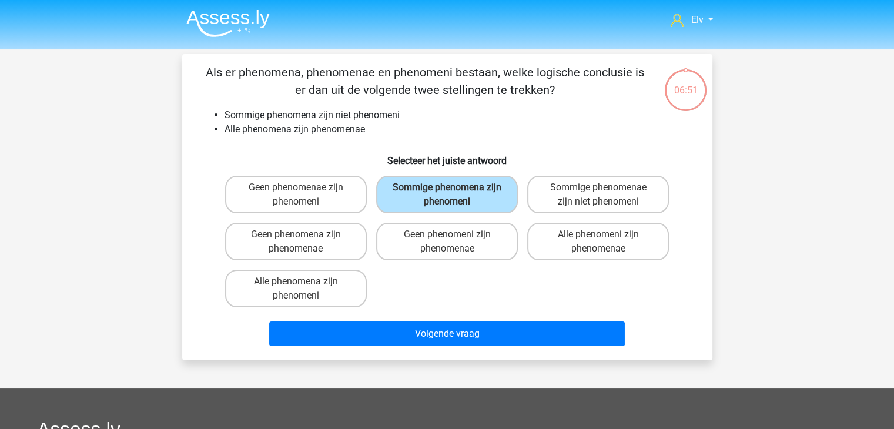
click at [518, 302] on div "Geen phenomenae zijn phenomeni Sommige phenomena zijn phenomeni Sommige phenome…" at bounding box center [447, 241] width 454 height 141
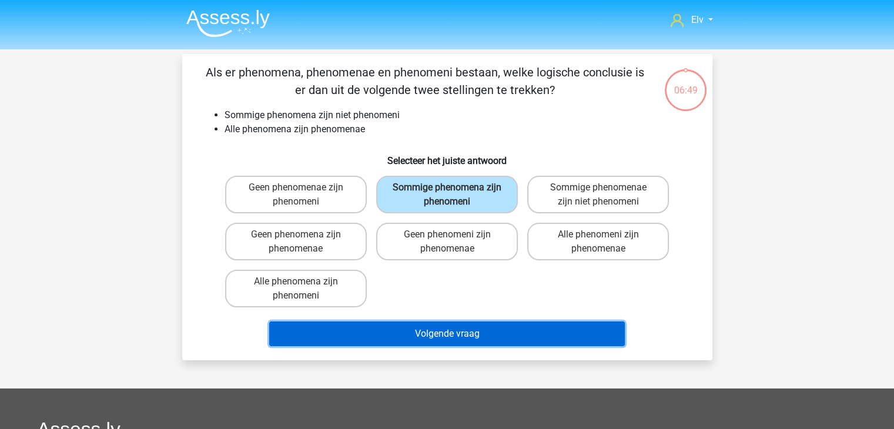
click at [517, 327] on button "Volgende vraag" at bounding box center [447, 334] width 356 height 25
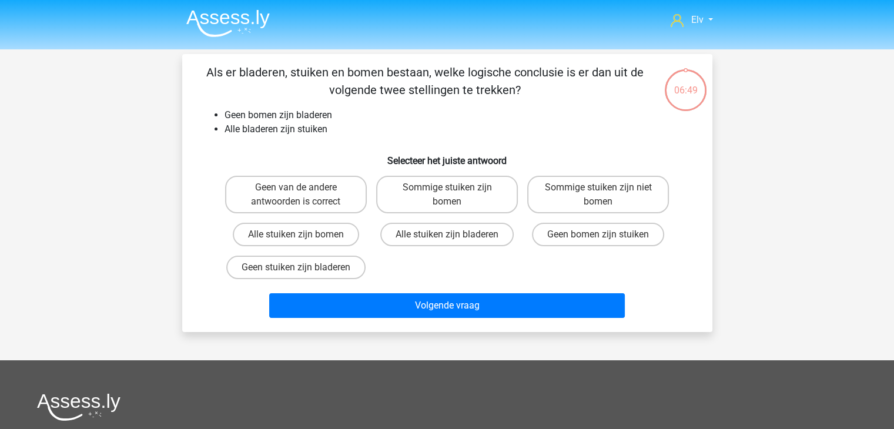
scroll to position [54, 0]
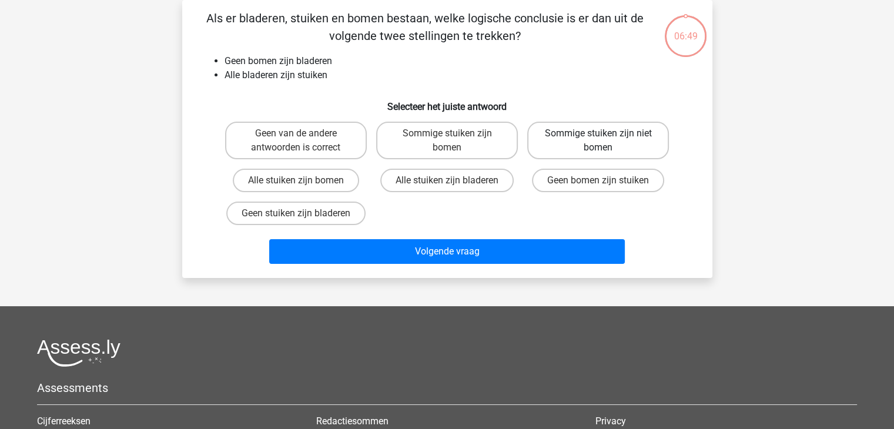
click at [577, 142] on label "Sommige stuiken zijn niet bomen" at bounding box center [598, 141] width 142 height 38
click at [598, 141] on input "Sommige stuiken zijn niet bomen" at bounding box center [602, 137] width 8 height 8
radio input "true"
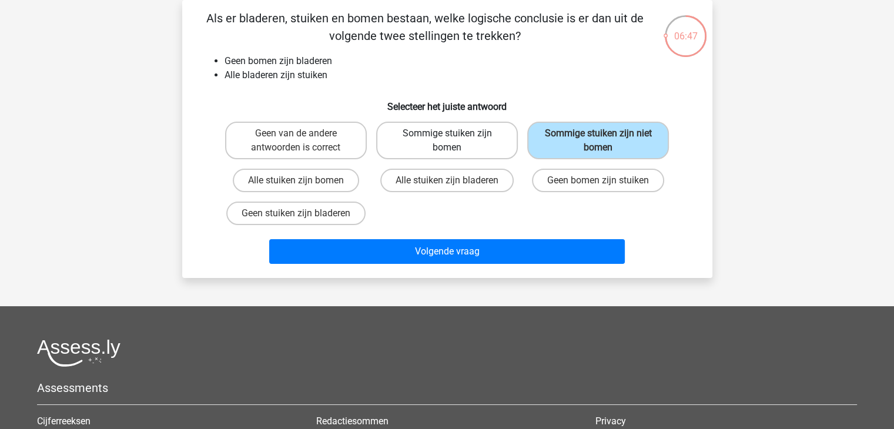
click at [472, 148] on label "Sommige stuiken zijn bomen" at bounding box center [447, 141] width 142 height 38
click at [454, 141] on input "Sommige stuiken zijn bomen" at bounding box center [451, 137] width 8 height 8
radio input "true"
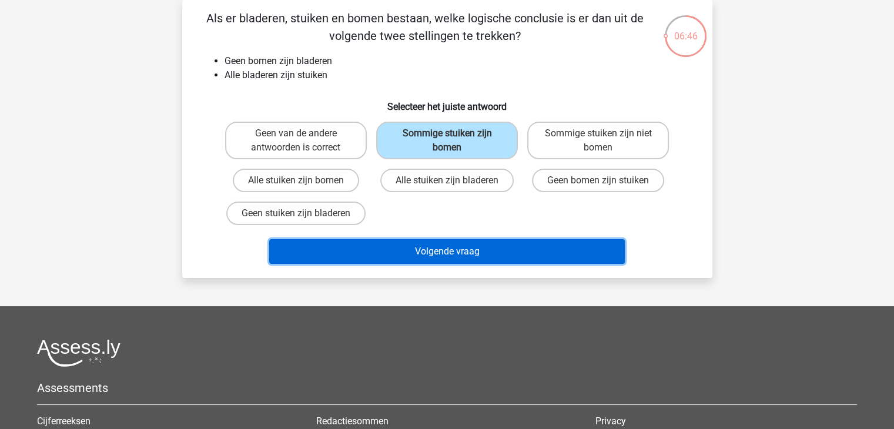
click at [461, 241] on button "Volgende vraag" at bounding box center [447, 251] width 356 height 25
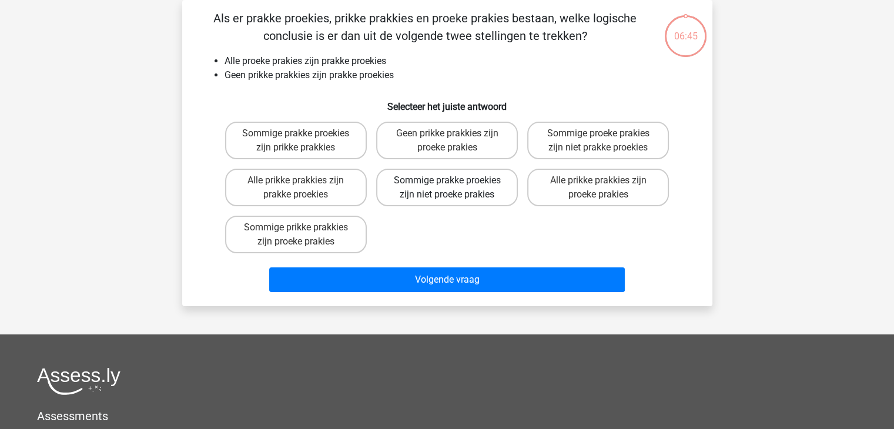
click at [481, 196] on label "Sommige prakke proekies zijn niet proeke prakies" at bounding box center [447, 188] width 142 height 38
click at [454, 188] on input "Sommige prakke proekies zijn niet proeke prakies" at bounding box center [451, 184] width 8 height 8
radio input "true"
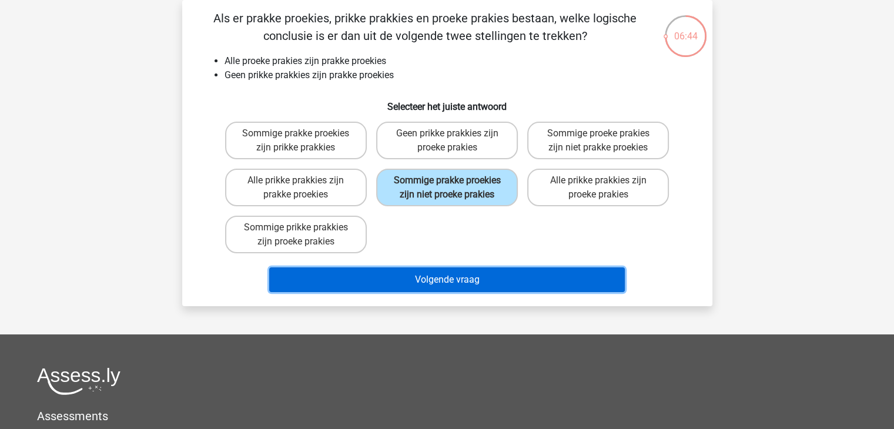
click at [466, 280] on button "Volgende vraag" at bounding box center [447, 279] width 356 height 25
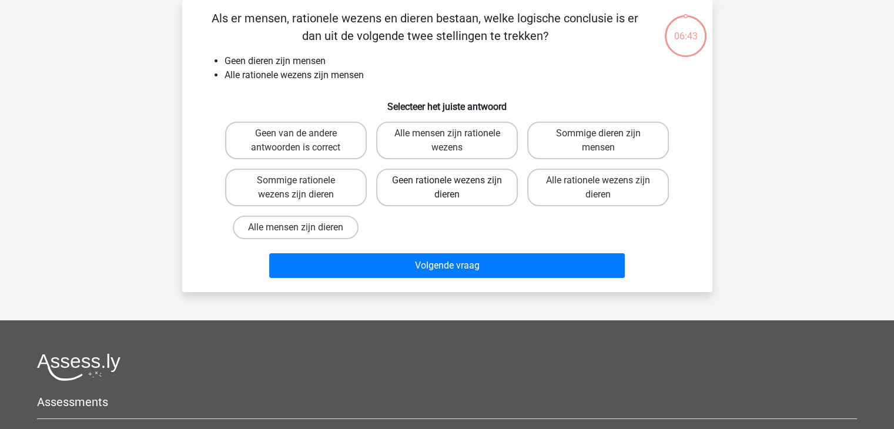
click at [480, 193] on label "Geen rationele wezens zijn dieren" at bounding box center [447, 188] width 142 height 38
click at [454, 188] on input "Geen rationele wezens zijn dieren" at bounding box center [451, 184] width 8 height 8
radio input "true"
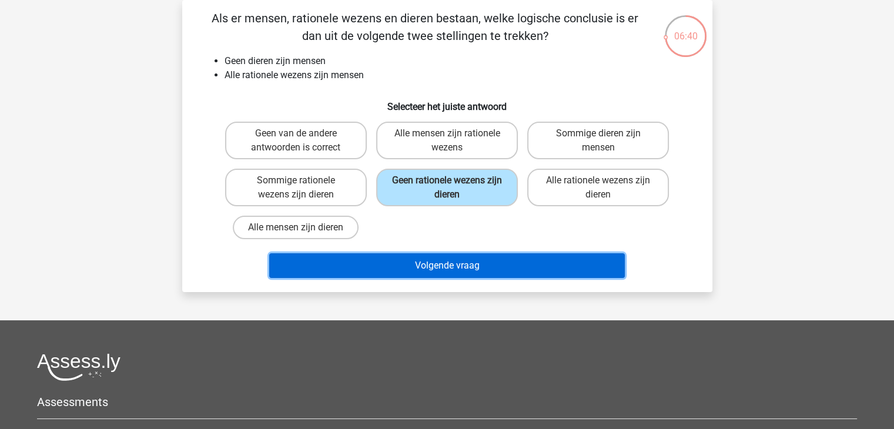
click at [486, 270] on button "Volgende vraag" at bounding box center [447, 265] width 356 height 25
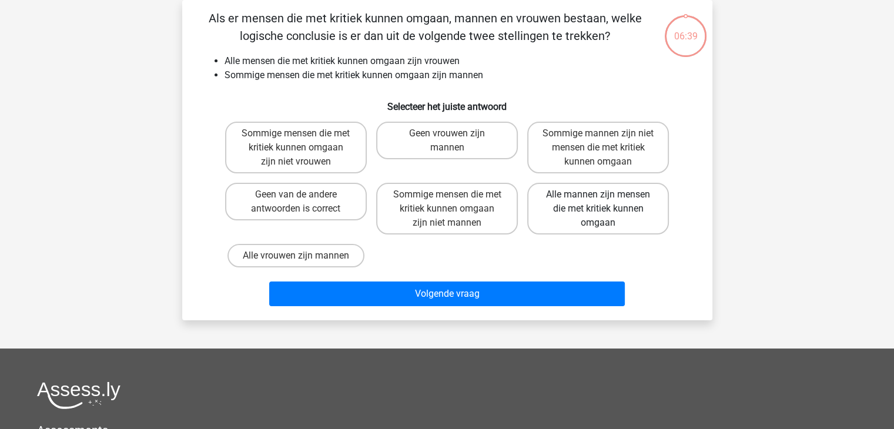
click at [555, 219] on label "Alle mannen zijn mensen die met kritiek kunnen omgaan" at bounding box center [598, 209] width 142 height 52
click at [598, 202] on input "Alle mannen zijn mensen die met kritiek kunnen omgaan" at bounding box center [602, 199] width 8 height 8
radio input "true"
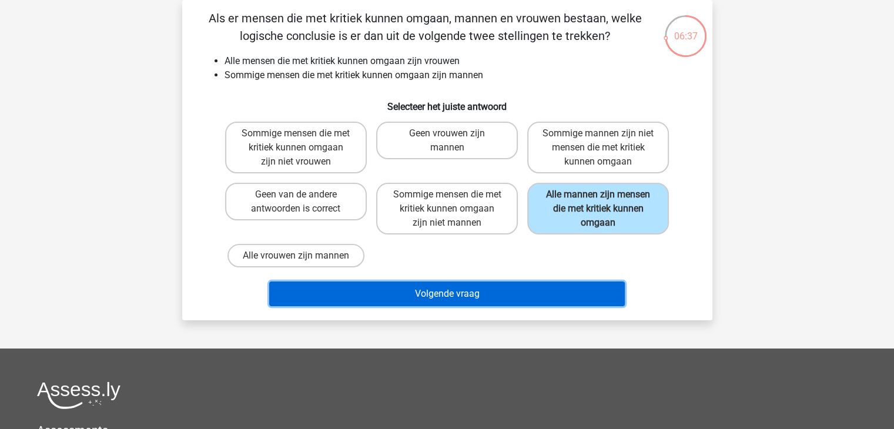
click at [530, 290] on button "Volgende vraag" at bounding box center [447, 294] width 356 height 25
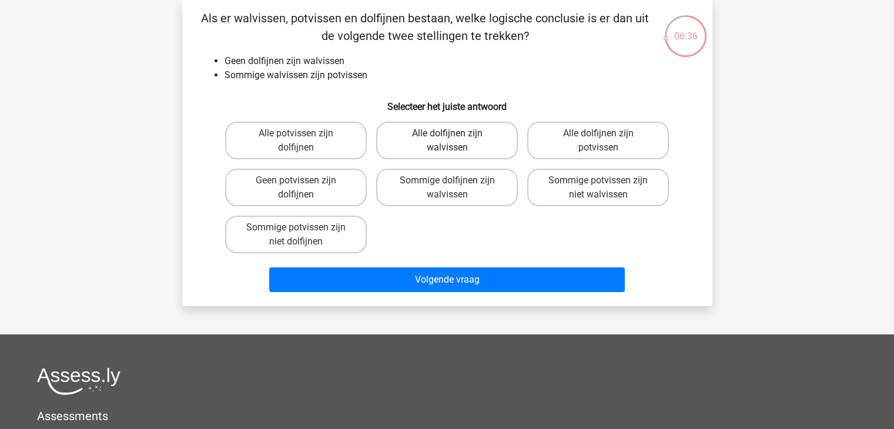
click at [496, 145] on label "Alle dolfijnen zijn walvissen" at bounding box center [447, 141] width 142 height 38
click at [454, 141] on input "Alle dolfijnen zijn walvissen" at bounding box center [451, 137] width 8 height 8
radio input "true"
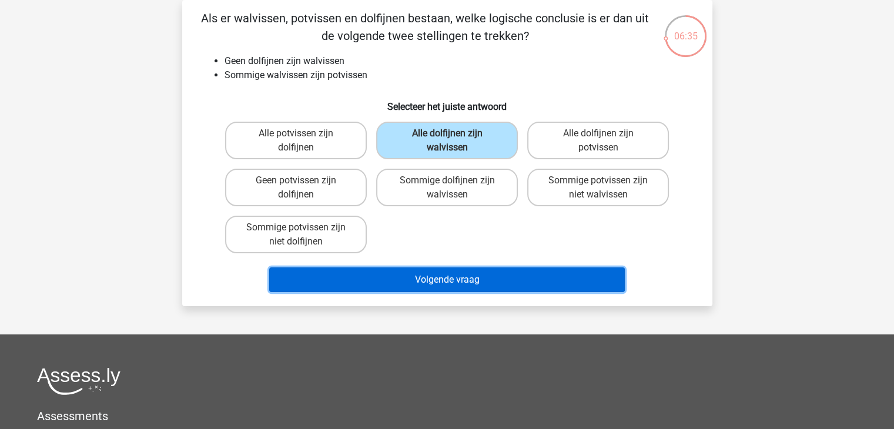
click at [480, 272] on button "Volgende vraag" at bounding box center [447, 279] width 356 height 25
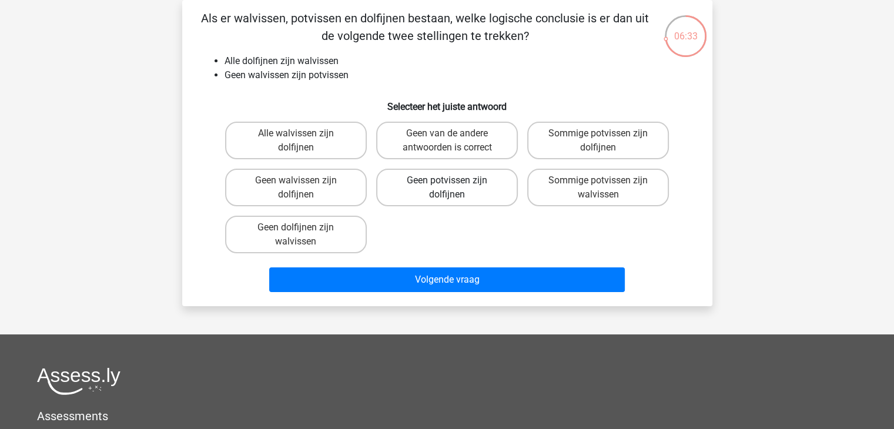
click at [490, 189] on label "Geen potvissen zijn dolfijnen" at bounding box center [447, 188] width 142 height 38
click at [454, 188] on input "Geen potvissen zijn dolfijnen" at bounding box center [451, 184] width 8 height 8
radio input "true"
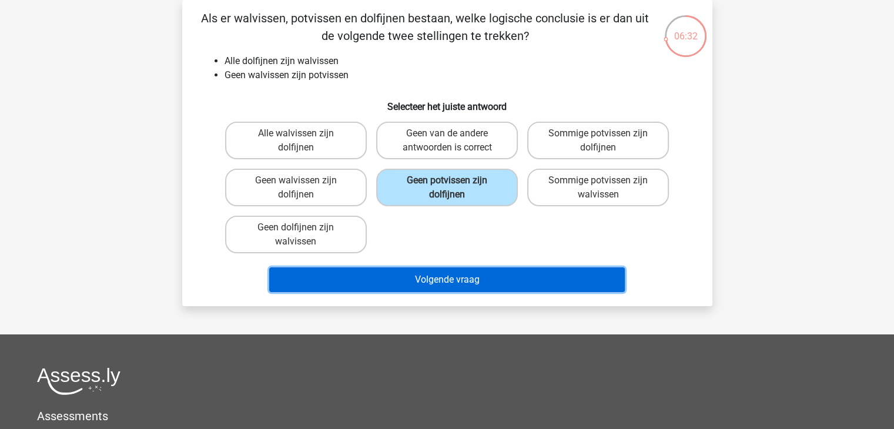
click at [481, 279] on button "Volgende vraag" at bounding box center [447, 279] width 356 height 25
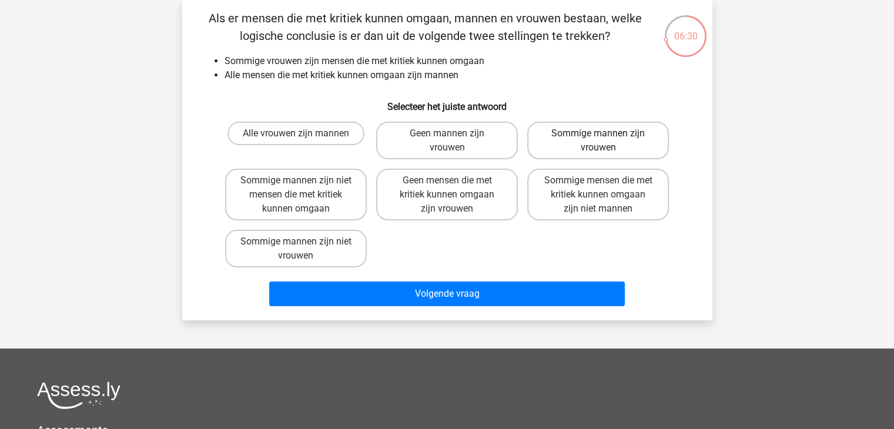
click at [587, 158] on label "Sommige mannen zijn vrouwen" at bounding box center [598, 141] width 142 height 38
click at [598, 141] on input "Sommige mannen zijn vrouwen" at bounding box center [602, 137] width 8 height 8
radio input "true"
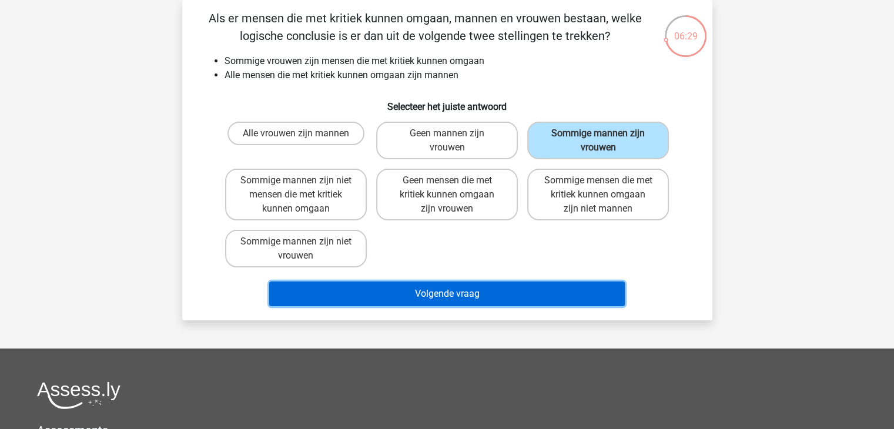
click at [553, 290] on button "Volgende vraag" at bounding box center [447, 294] width 356 height 25
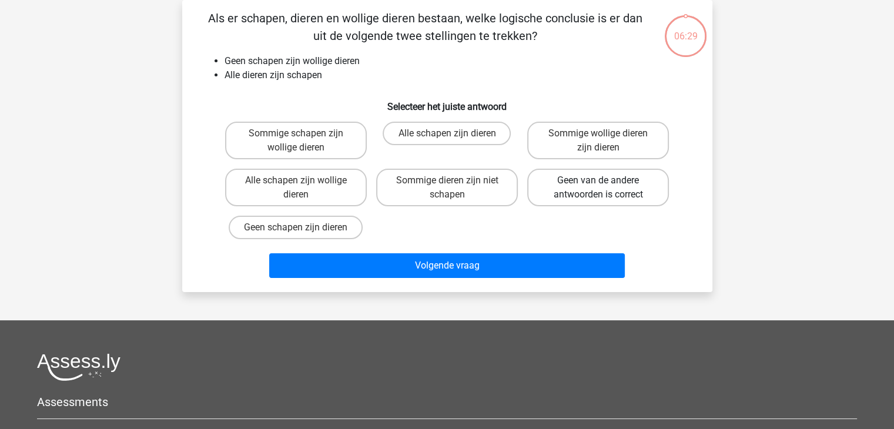
click at [602, 193] on label "Geen van de andere antwoorden is correct" at bounding box center [598, 188] width 142 height 38
click at [602, 188] on input "Geen van de andere antwoorden is correct" at bounding box center [602, 184] width 8 height 8
radio input "true"
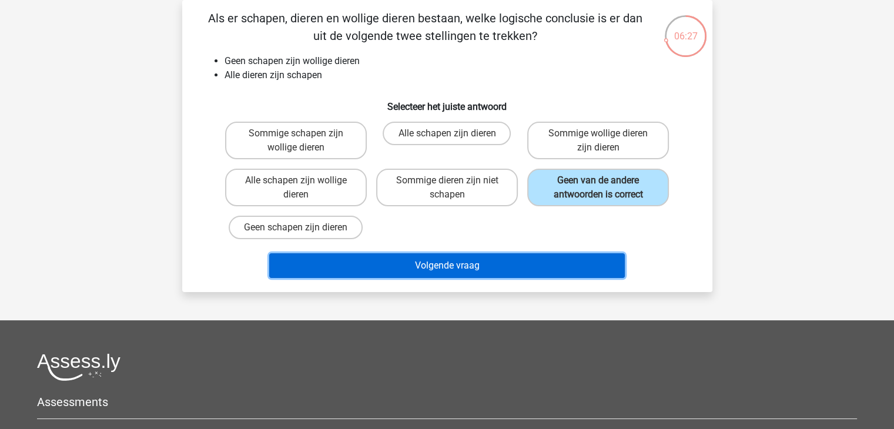
click at [555, 267] on button "Volgende vraag" at bounding box center [447, 265] width 356 height 25
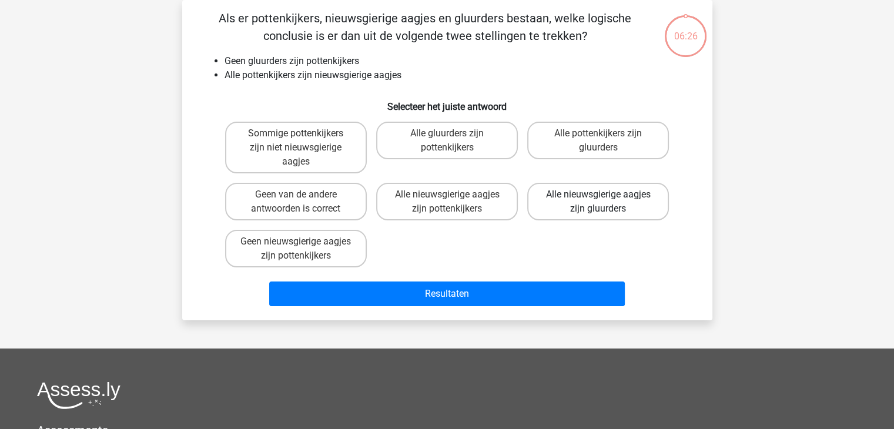
click at [595, 191] on label "Alle nieuwsgierige aagjes zijn gluurders" at bounding box center [598, 202] width 142 height 38
click at [598, 195] on input "Alle nieuwsgierige aagjes zijn gluurders" at bounding box center [602, 199] width 8 height 8
radio input "true"
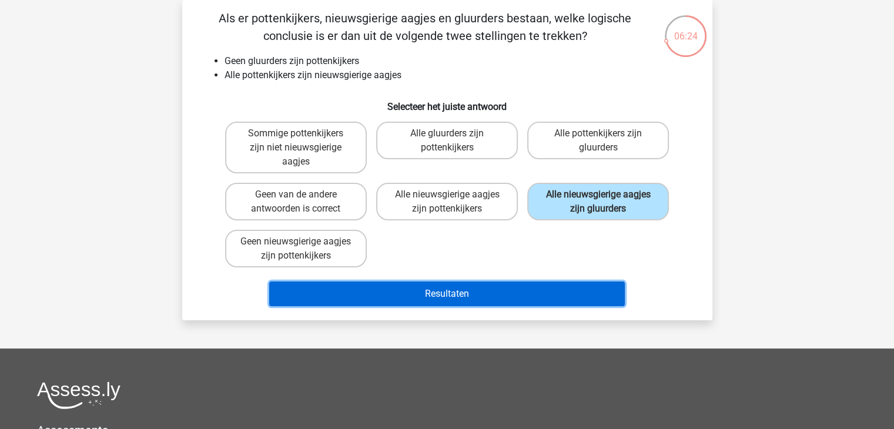
click at [555, 287] on button "Resultaten" at bounding box center [447, 294] width 356 height 25
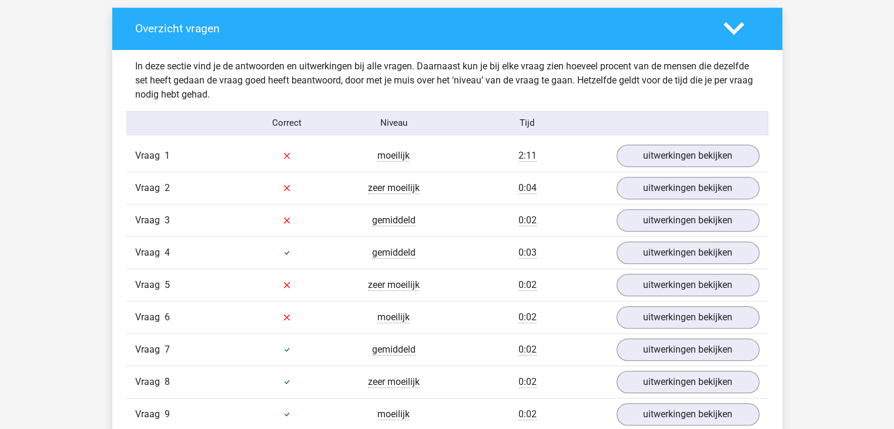
scroll to position [640, 0]
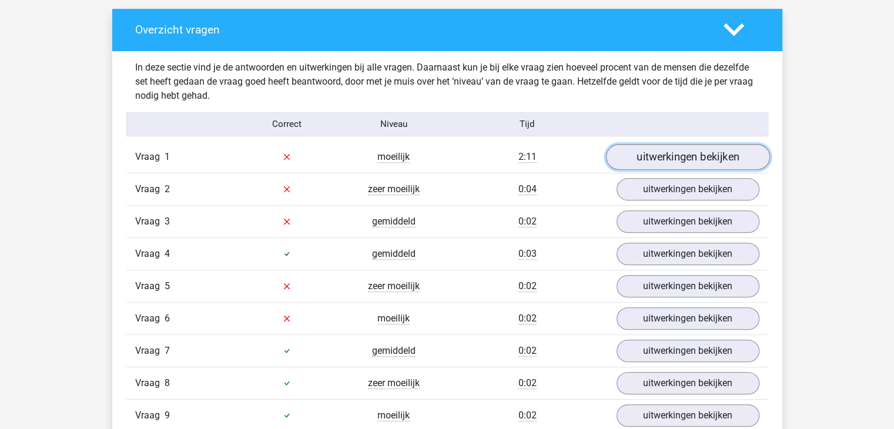
click at [647, 157] on link "uitwerkingen bekijken" at bounding box center [687, 157] width 164 height 26
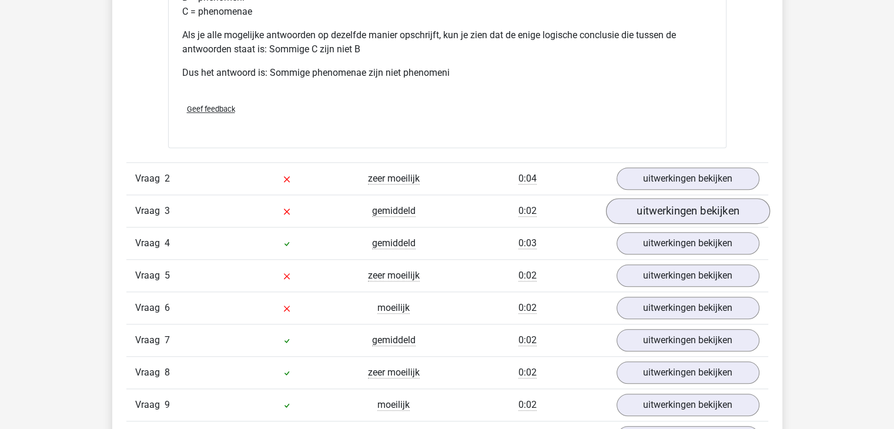
scroll to position [1152, 0]
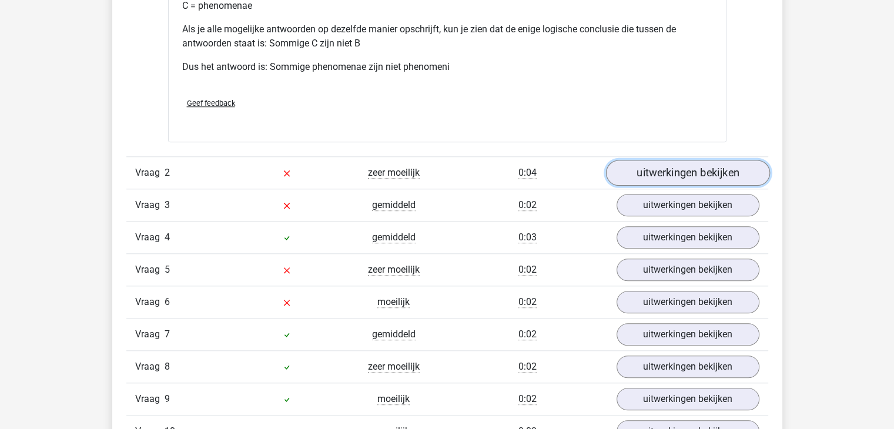
click at [674, 160] on link "uitwerkingen bekijken" at bounding box center [687, 173] width 164 height 26
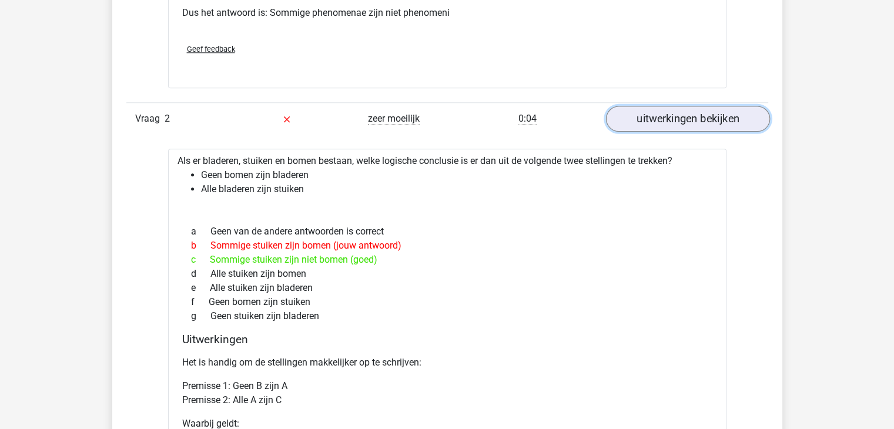
scroll to position [1217, 0]
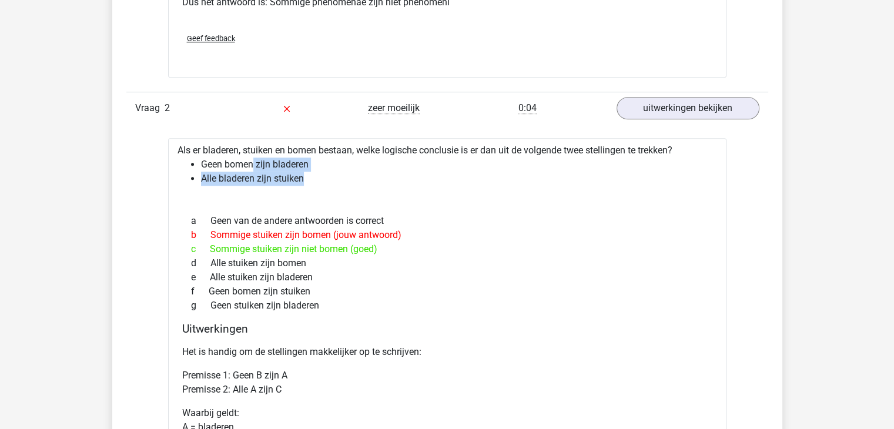
drag, startPoint x: 253, startPoint y: 162, endPoint x: 317, endPoint y: 182, distance: 66.6
click at [317, 182] on ul "Geen bomen zijn bladeren Alle bladeren zijn stuiken" at bounding box center [448, 172] width 540 height 28
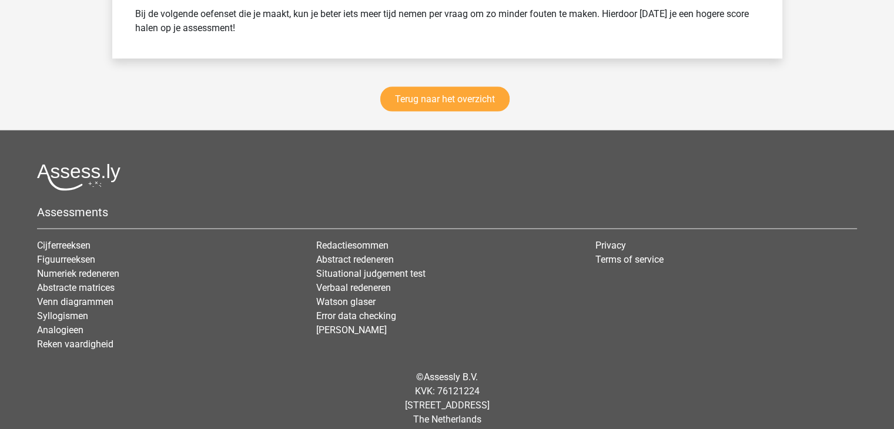
scroll to position [2657, 0]
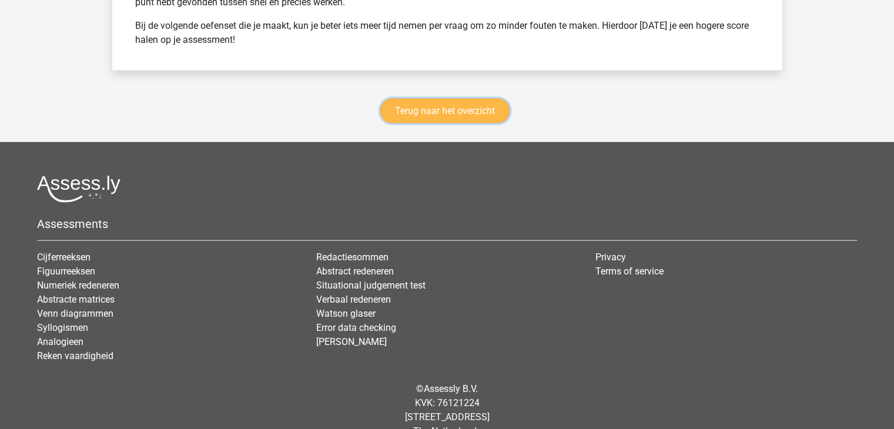
click at [457, 99] on link "Terug naar het overzicht" at bounding box center [444, 111] width 129 height 25
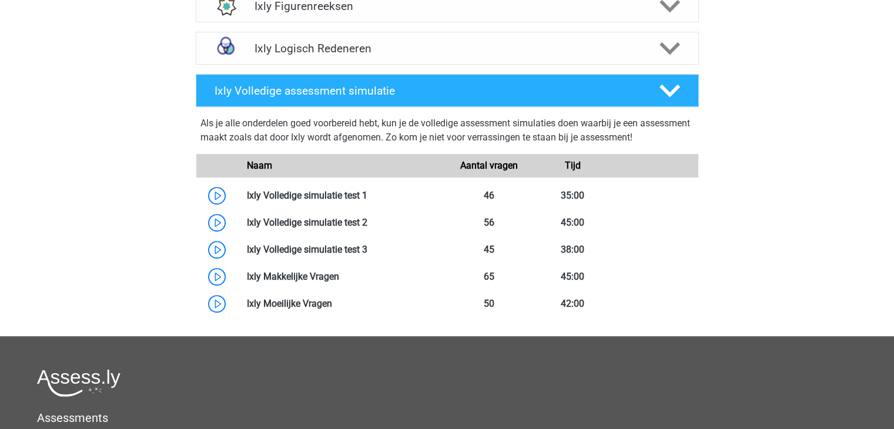
scroll to position [657, 0]
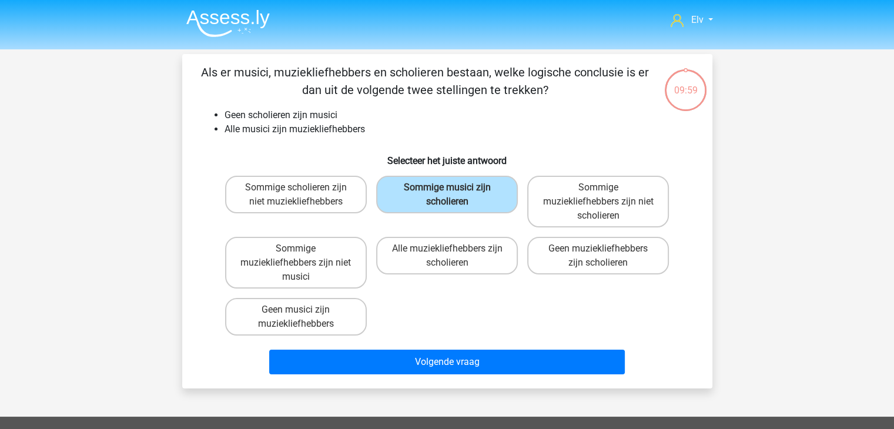
click at [240, 12] on img at bounding box center [227, 23] width 83 height 28
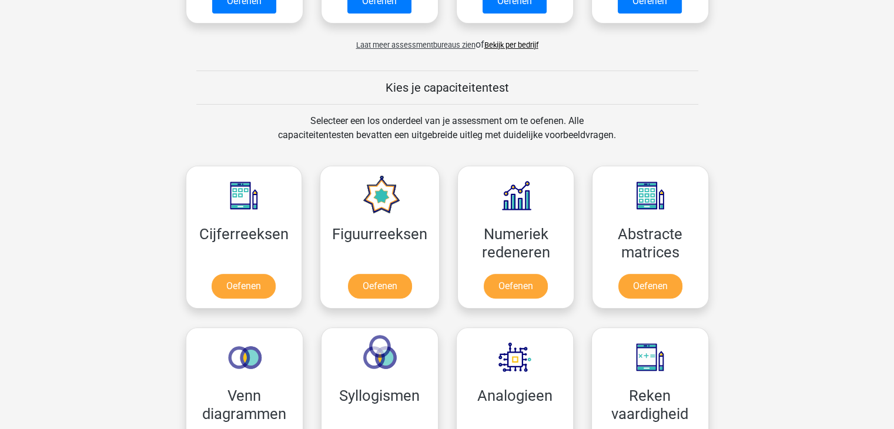
scroll to position [466, 0]
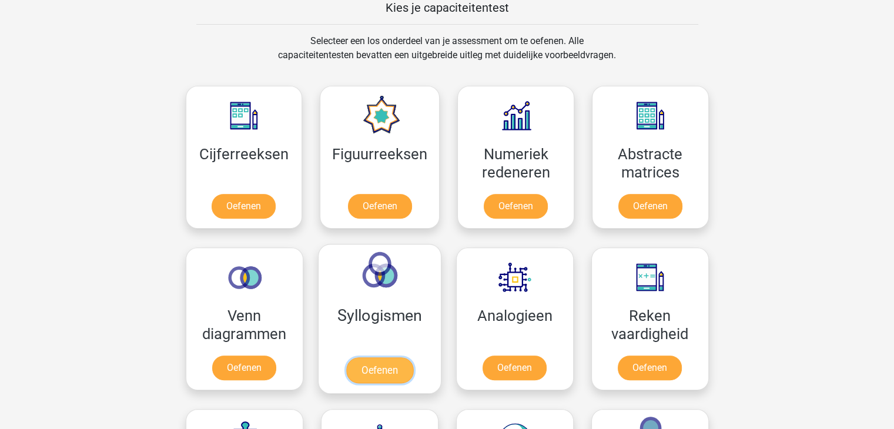
click at [385, 357] on link "Oefenen" at bounding box center [379, 370] width 67 height 26
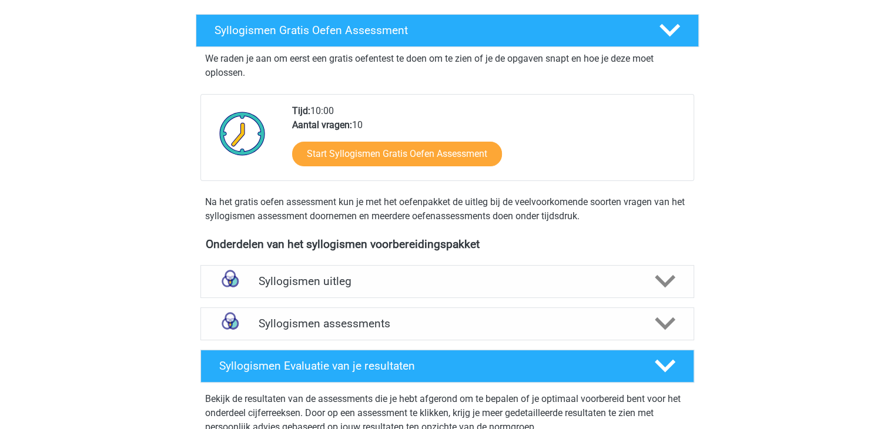
scroll to position [181, 0]
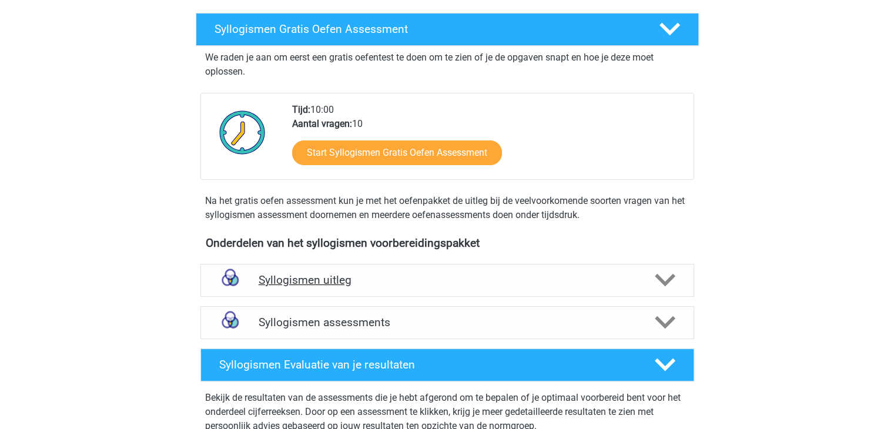
click at [411, 277] on h4 "Syllogismen uitleg" at bounding box center [447, 280] width 377 height 14
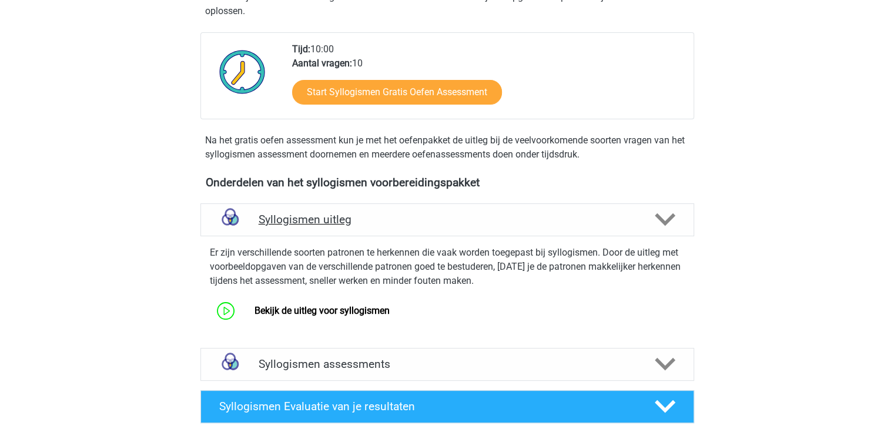
scroll to position [242, 0]
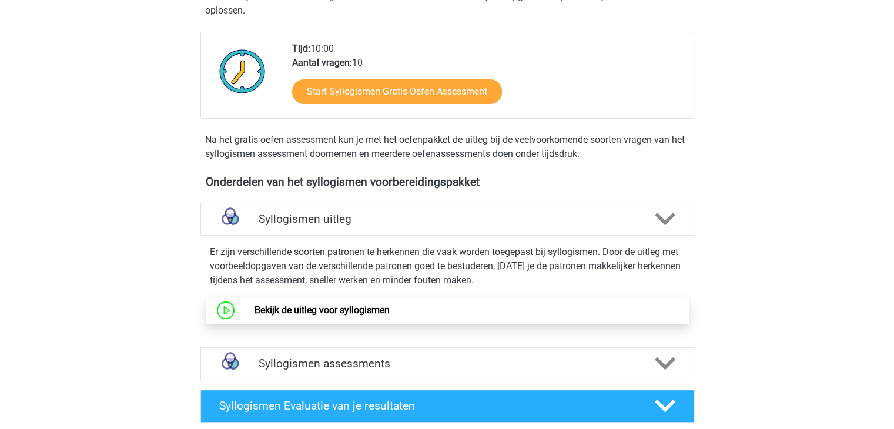
click at [307, 304] on link "Bekijk de uitleg voor syllogismen" at bounding box center [322, 309] width 135 height 11
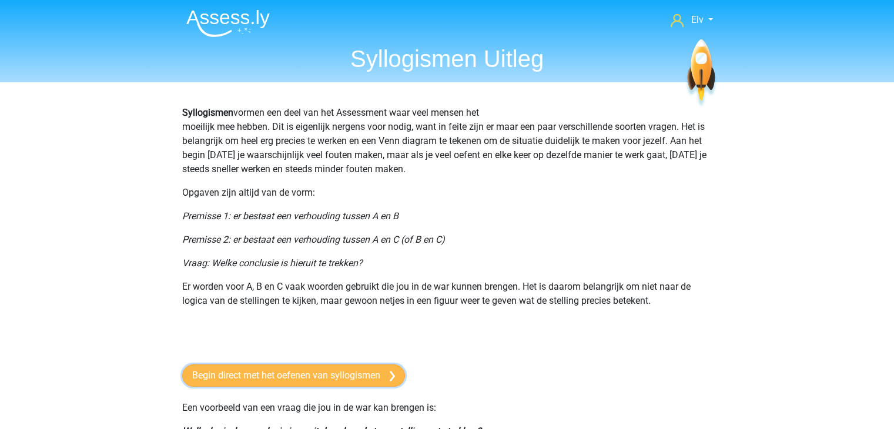
click at [313, 383] on link "Begin direct met het oefenen van syllogismen" at bounding box center [293, 375] width 223 height 22
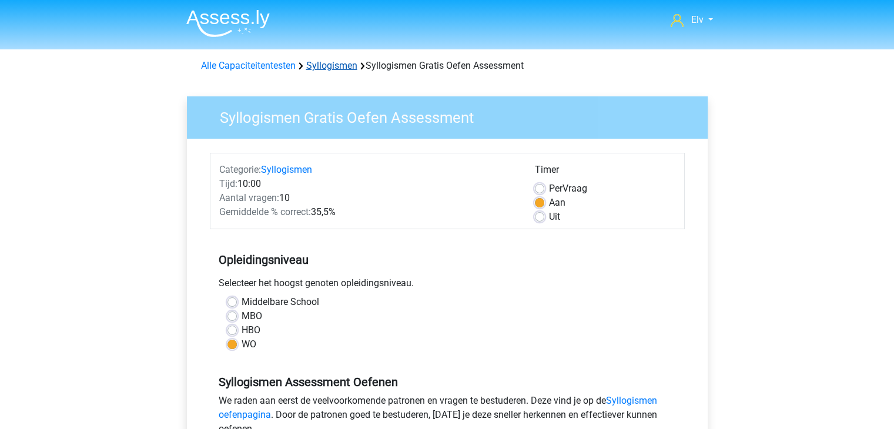
click at [329, 64] on link "Syllogismen" at bounding box center [331, 65] width 51 height 11
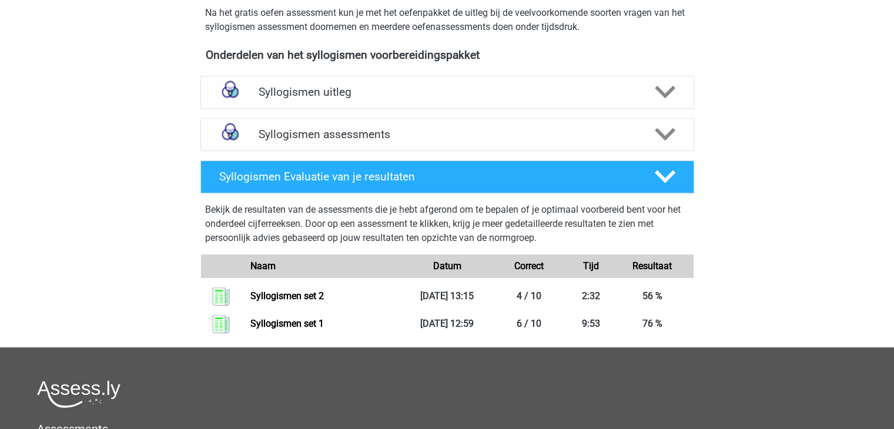
scroll to position [352, 0]
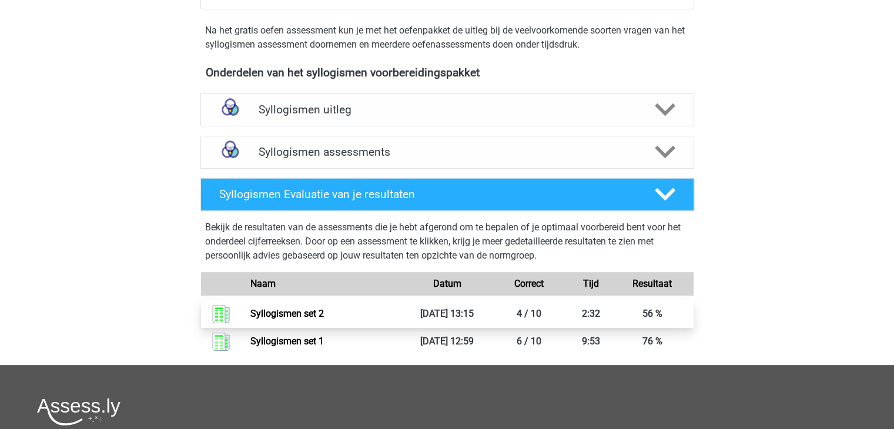
click at [324, 308] on link "Syllogismen set 2" at bounding box center [286, 313] width 73 height 11
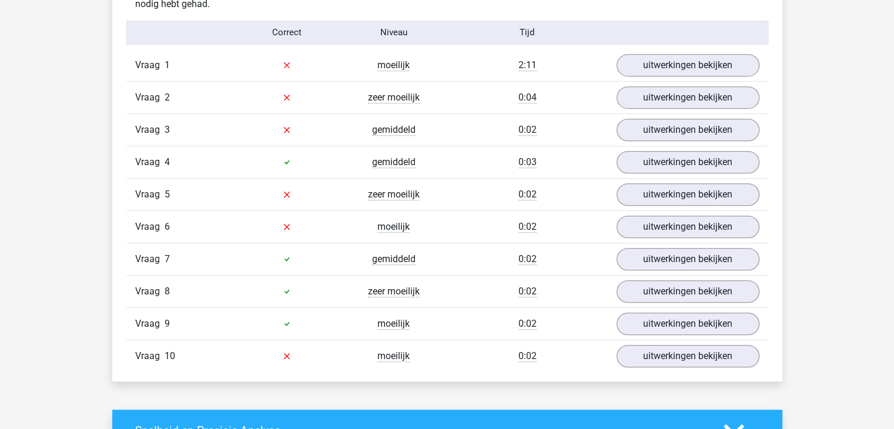
scroll to position [716, 0]
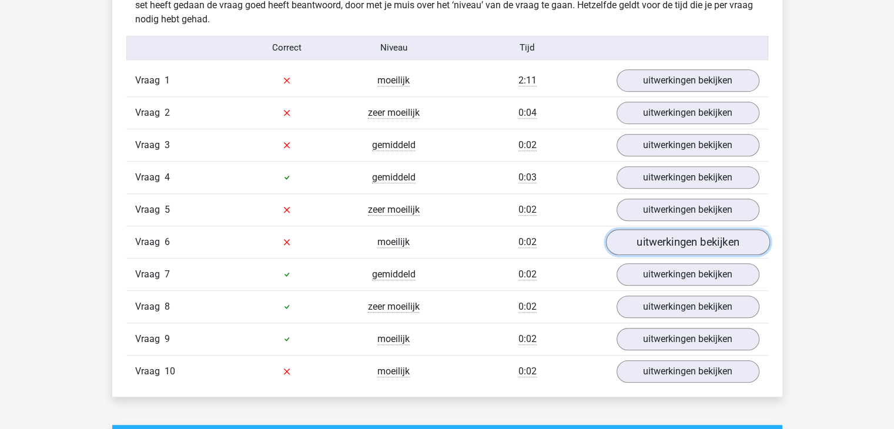
click at [655, 237] on link "uitwerkingen bekijken" at bounding box center [687, 242] width 164 height 26
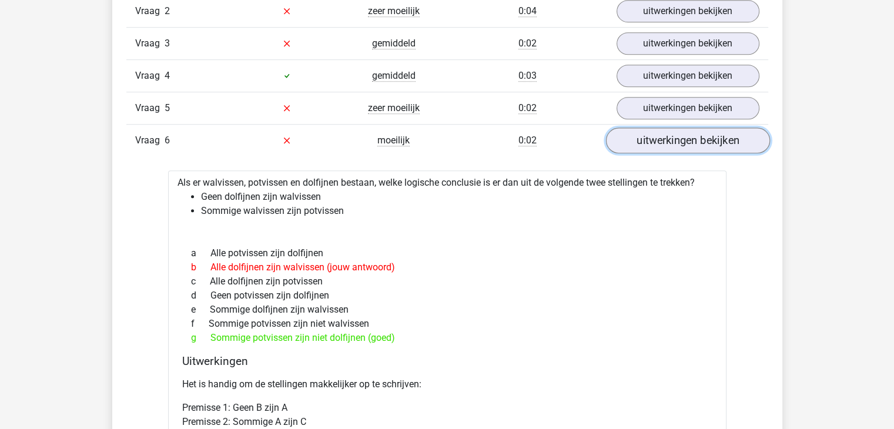
scroll to position [818, 0]
click at [322, 317] on div "f Sommige potvissen zijn niet walvissen" at bounding box center [447, 323] width 530 height 14
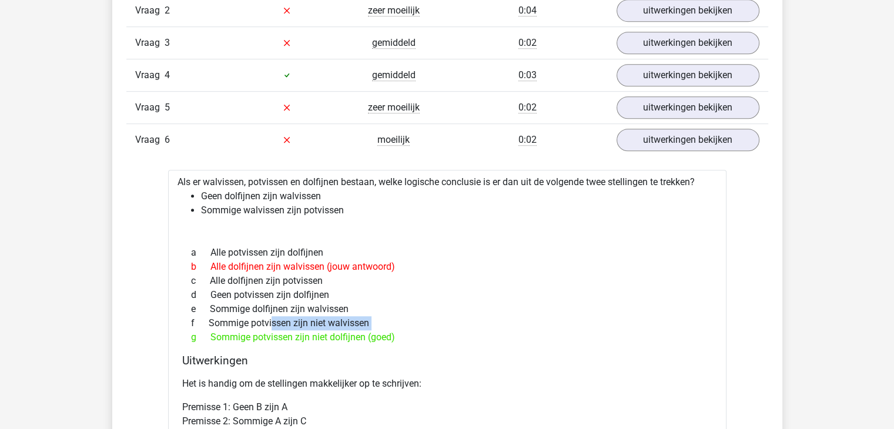
click at [322, 317] on div "f Sommige potvissen zijn niet walvissen" at bounding box center [447, 323] width 530 height 14
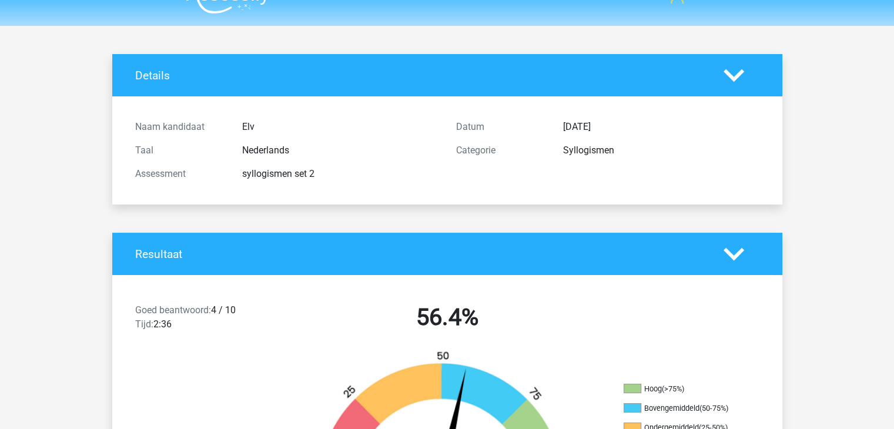
scroll to position [0, 0]
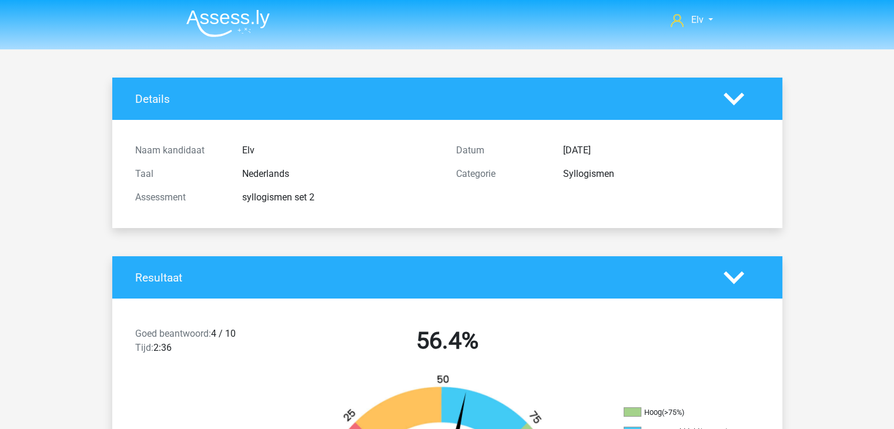
click at [207, 31] on img at bounding box center [227, 23] width 83 height 28
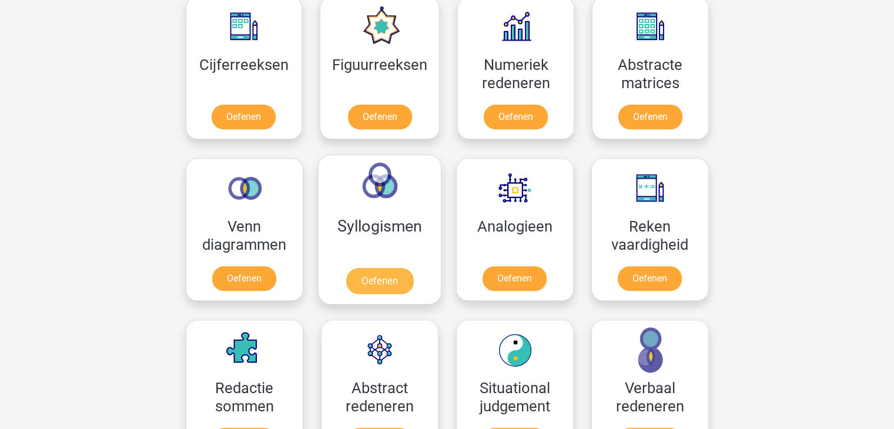
scroll to position [561, 0]
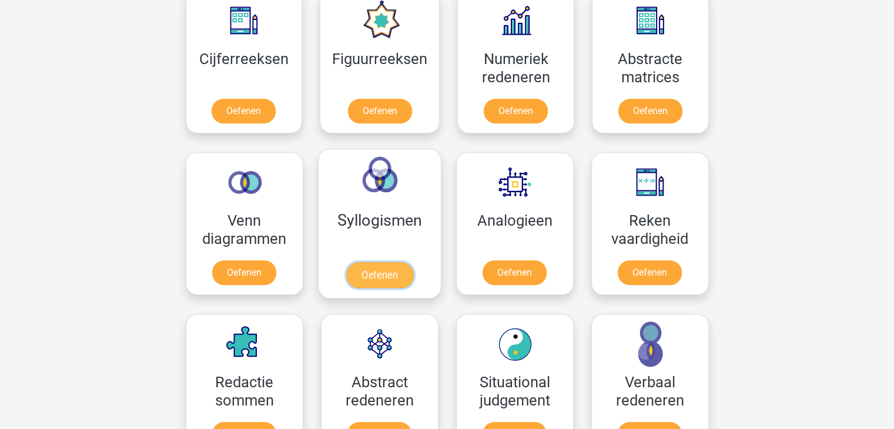
click at [353, 266] on link "Oefenen" at bounding box center [379, 275] width 67 height 26
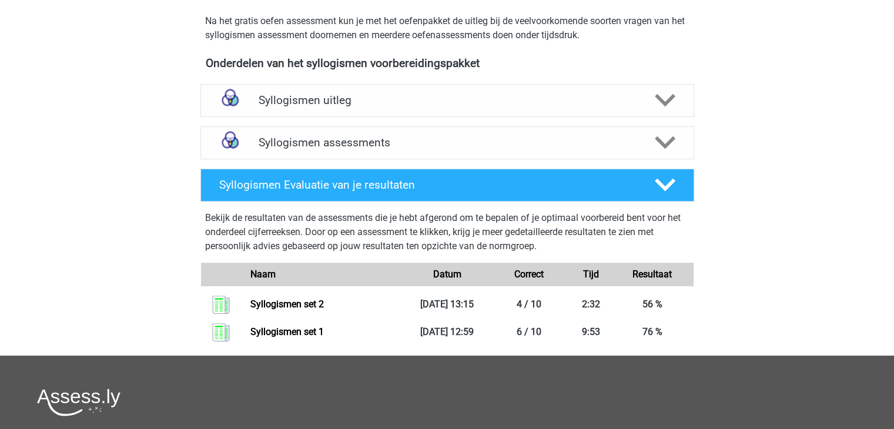
scroll to position [361, 0]
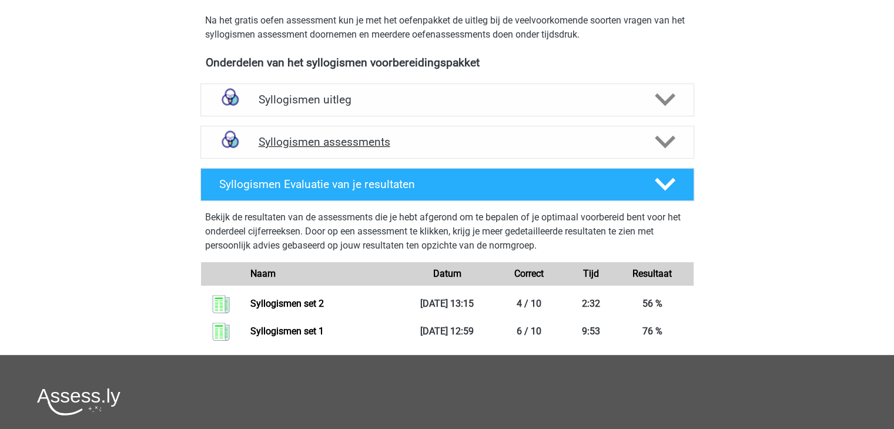
click at [409, 153] on div "Syllogismen assessments" at bounding box center [447, 142] width 494 height 33
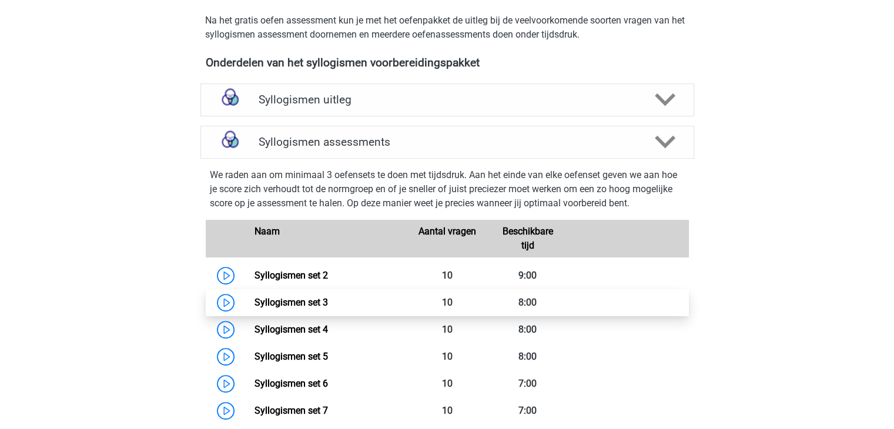
click at [324, 303] on link "Syllogismen set 3" at bounding box center [291, 302] width 73 height 11
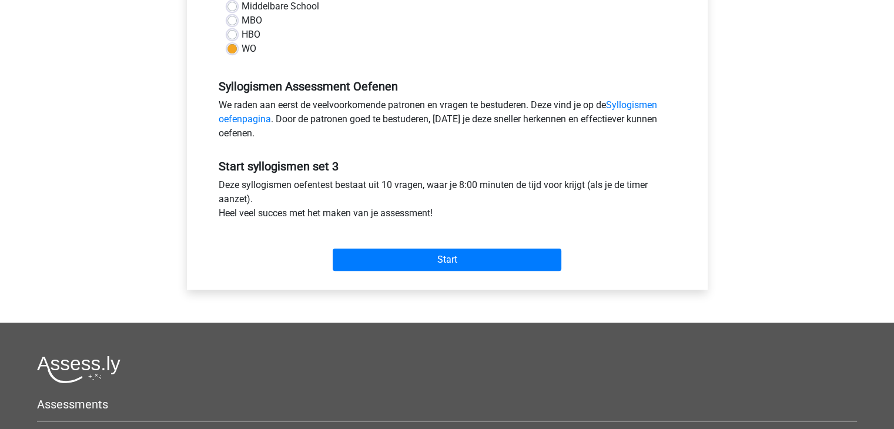
scroll to position [296, 0]
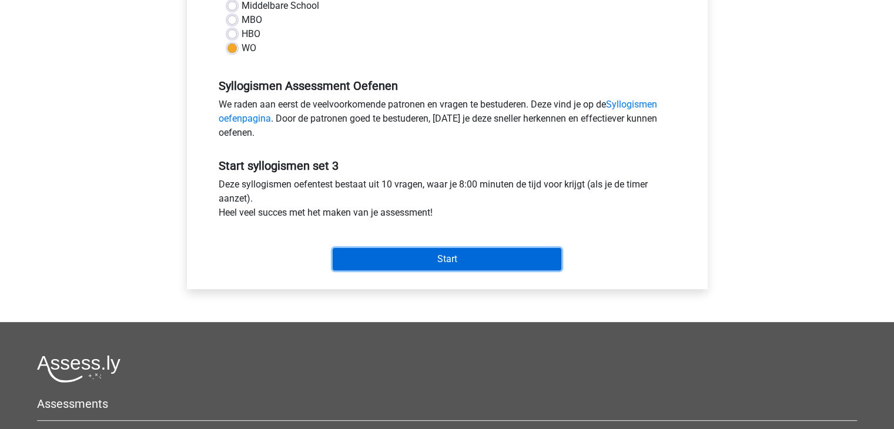
click at [384, 263] on input "Start" at bounding box center [447, 259] width 229 height 22
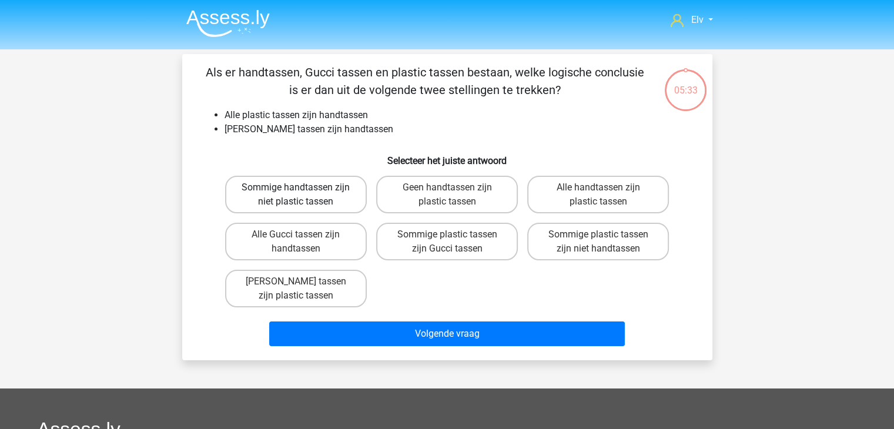
drag, startPoint x: 340, startPoint y: 213, endPoint x: 342, endPoint y: 206, distance: 7.3
click at [342, 206] on div "Sommige handtassen zijn niet plastic tassen" at bounding box center [295, 194] width 151 height 47
click at [342, 206] on label "Sommige handtassen zijn niet plastic tassen" at bounding box center [296, 195] width 142 height 38
click at [303, 195] on input "Sommige handtassen zijn niet plastic tassen" at bounding box center [300, 192] width 8 height 8
radio input "true"
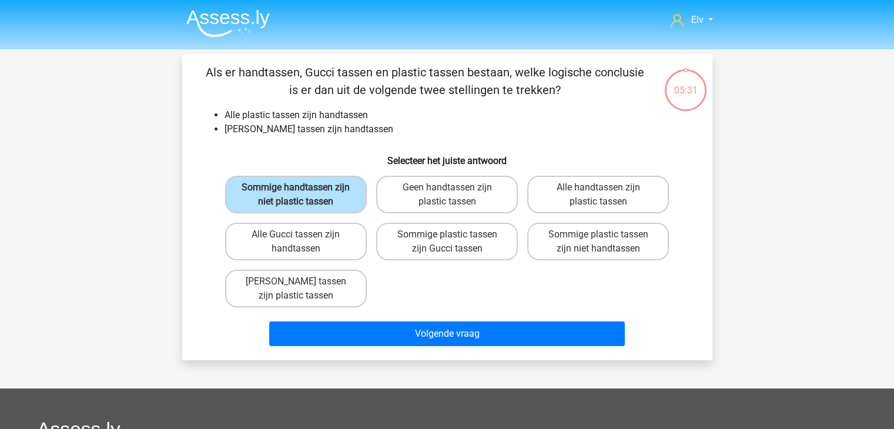
click at [421, 279] on div "Sommige handtassen zijn niet plastic tassen Geen handtassen zijn plastic tassen…" at bounding box center [447, 241] width 454 height 141
click at [601, 196] on label "Alle handtassen zijn plastic tassen" at bounding box center [598, 195] width 142 height 38
click at [601, 195] on input "Alle handtassen zijn plastic tassen" at bounding box center [602, 192] width 8 height 8
radio input "true"
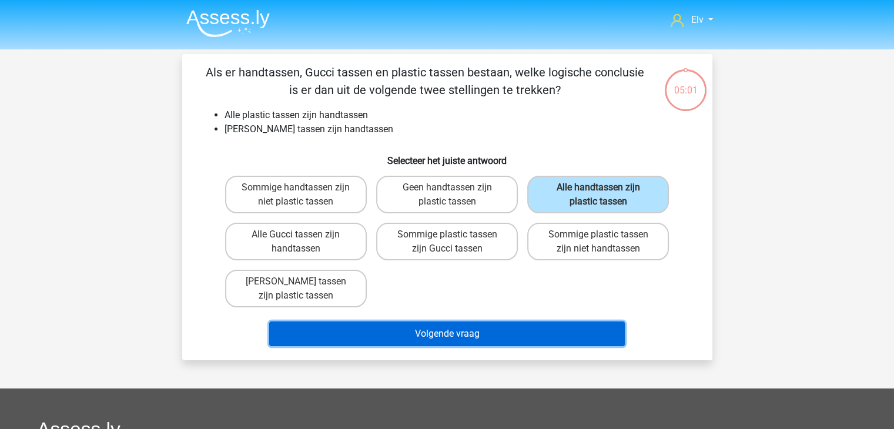
click at [498, 329] on button "Volgende vraag" at bounding box center [447, 334] width 356 height 25
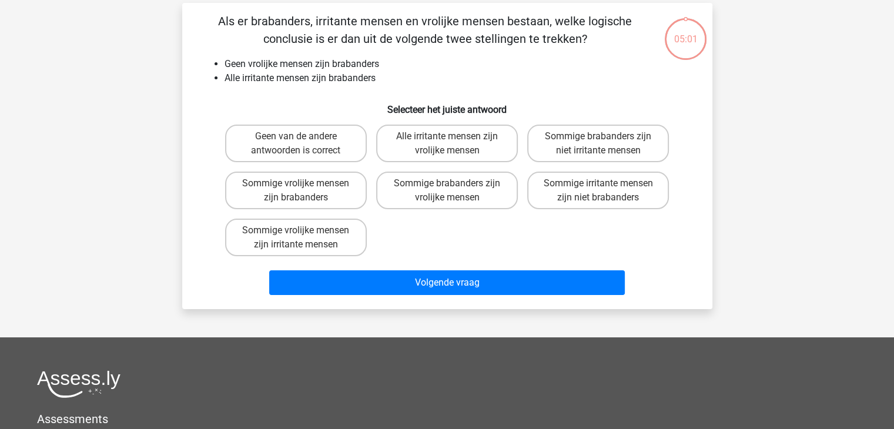
scroll to position [54, 0]
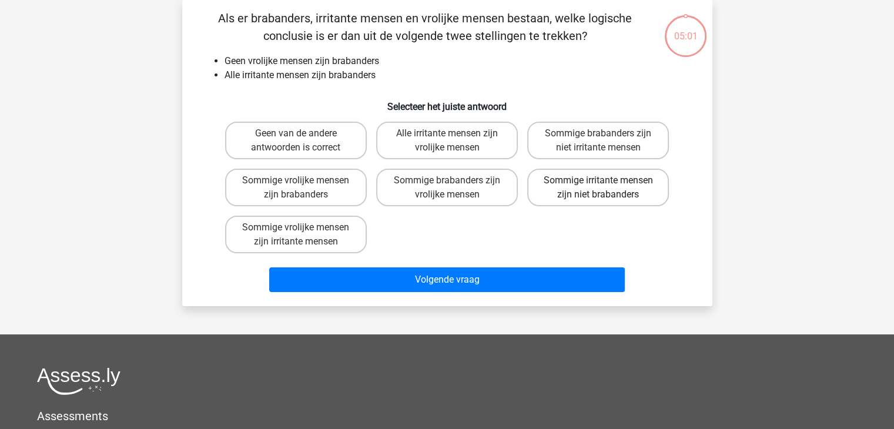
click at [573, 190] on label "Sommige irritante mensen zijn niet brabanders" at bounding box center [598, 188] width 142 height 38
click at [598, 188] on input "Sommige irritante mensen zijn niet brabanders" at bounding box center [602, 184] width 8 height 8
radio input "true"
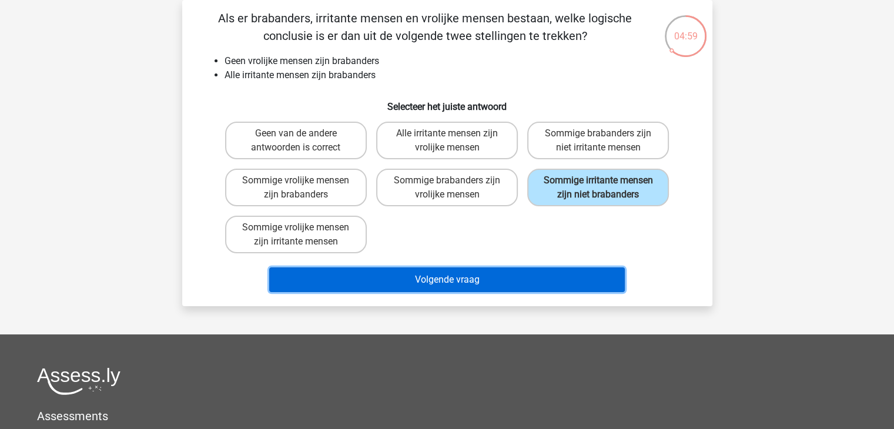
click at [492, 283] on button "Volgende vraag" at bounding box center [447, 279] width 356 height 25
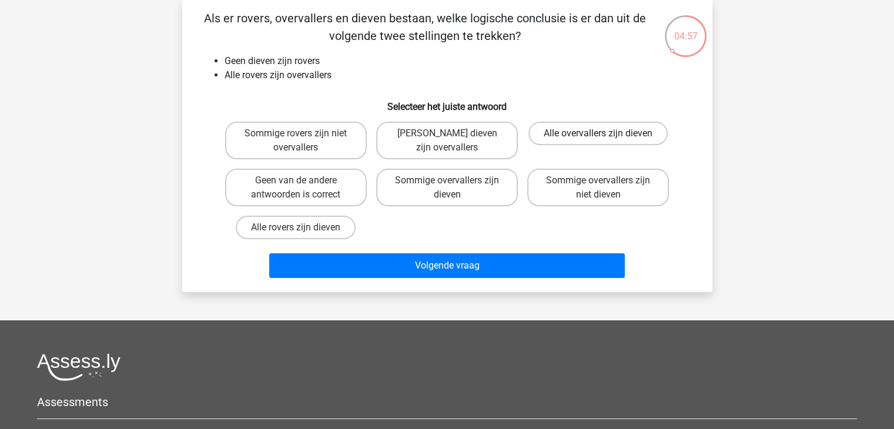
click at [560, 139] on label "Alle overvallers zijn dieven" at bounding box center [597, 134] width 139 height 24
click at [598, 139] on input "Alle overvallers zijn dieven" at bounding box center [602, 137] width 8 height 8
radio input "true"
click at [482, 244] on div "Volgende vraag" at bounding box center [447, 263] width 493 height 39
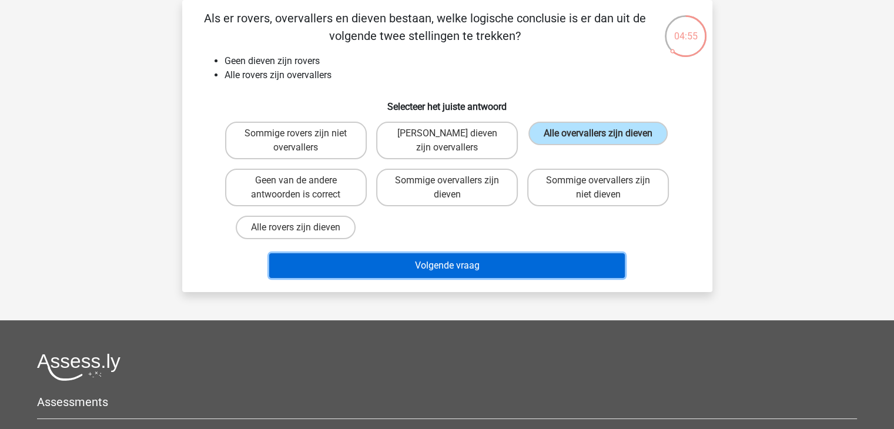
click at [478, 257] on button "Volgende vraag" at bounding box center [447, 265] width 356 height 25
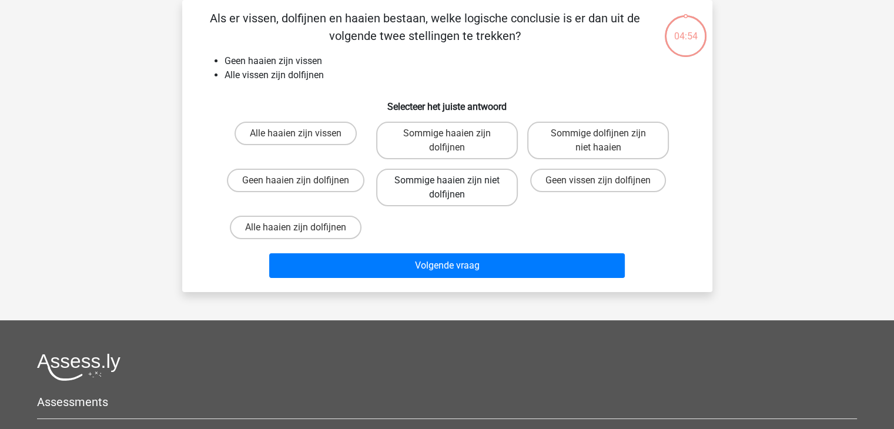
click at [462, 195] on label "Sommige haaien zijn niet dolfijnen" at bounding box center [447, 188] width 142 height 38
click at [454, 188] on input "Sommige haaien zijn niet dolfijnen" at bounding box center [451, 184] width 8 height 8
radio input "true"
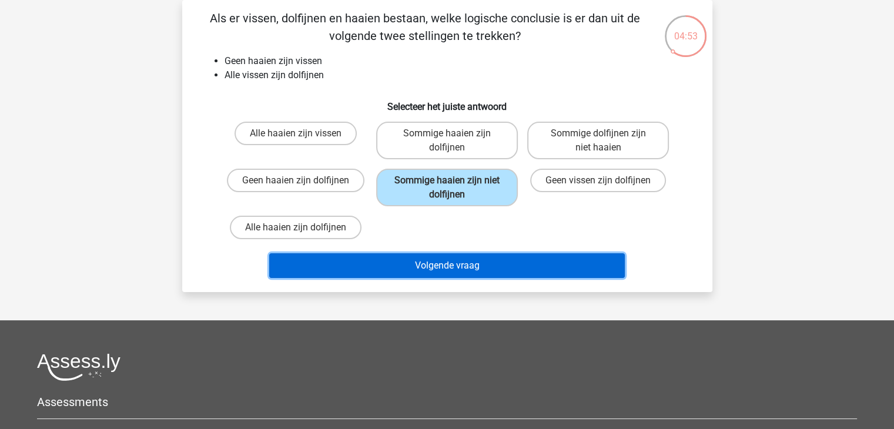
click at [460, 257] on button "Volgende vraag" at bounding box center [447, 265] width 356 height 25
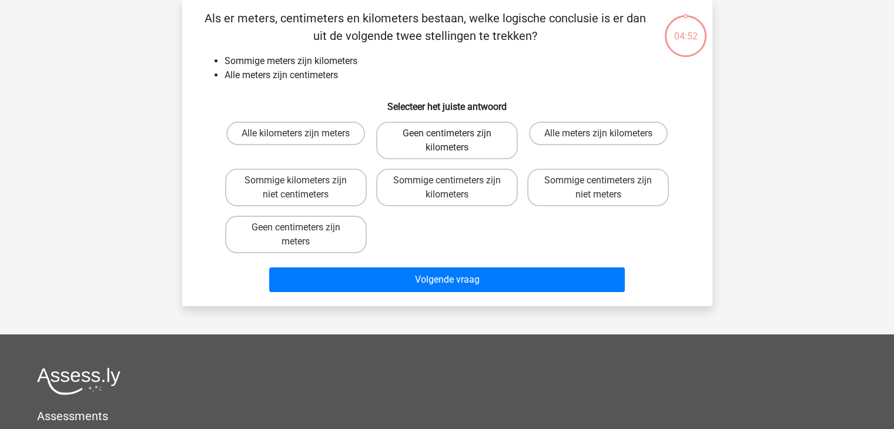
click at [461, 153] on label "Geen centimeters zijn kilometers" at bounding box center [447, 141] width 142 height 38
click at [454, 141] on input "Geen centimeters zijn kilometers" at bounding box center [451, 137] width 8 height 8
radio input "true"
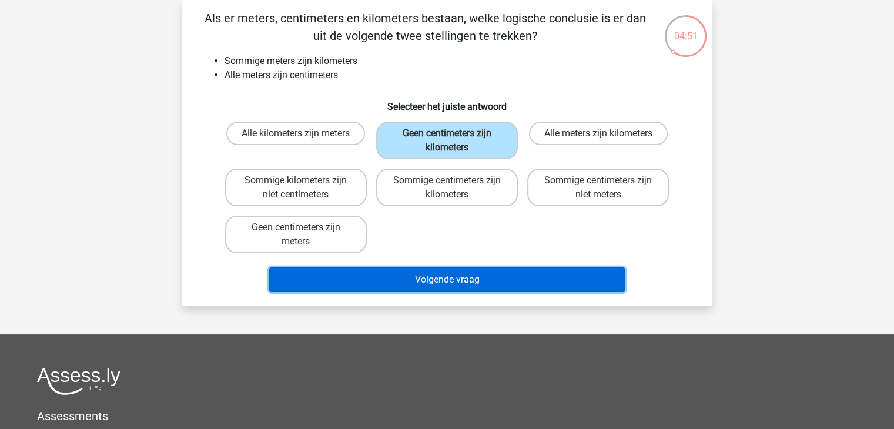
click at [437, 281] on button "Volgende vraag" at bounding box center [447, 279] width 356 height 25
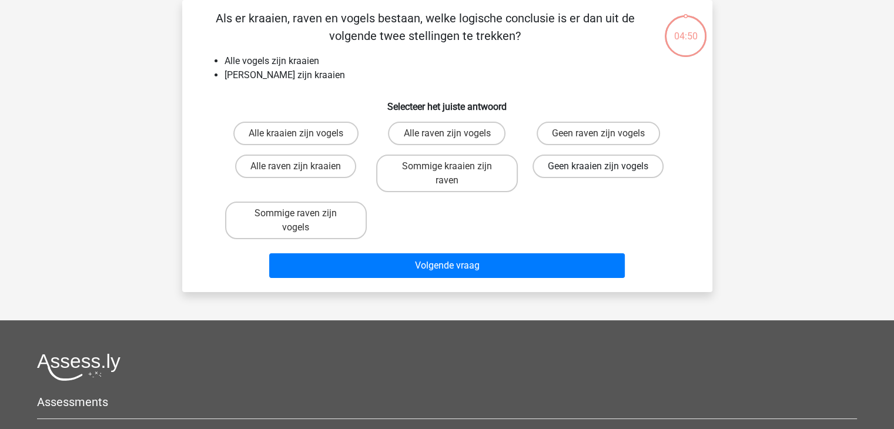
click at [594, 158] on label "Geen kraaien zijn vogels" at bounding box center [598, 167] width 131 height 24
click at [598, 166] on input "Geen kraaien zijn vogels" at bounding box center [602, 170] width 8 height 8
radio input "true"
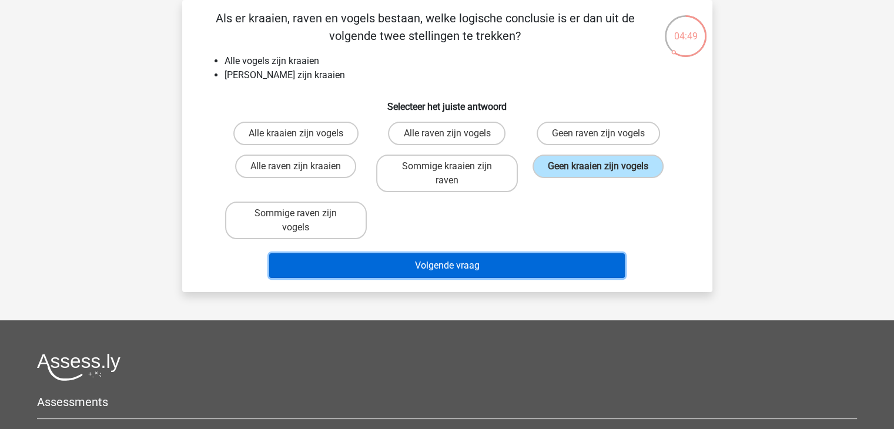
click at [513, 253] on button "Volgende vraag" at bounding box center [447, 265] width 356 height 25
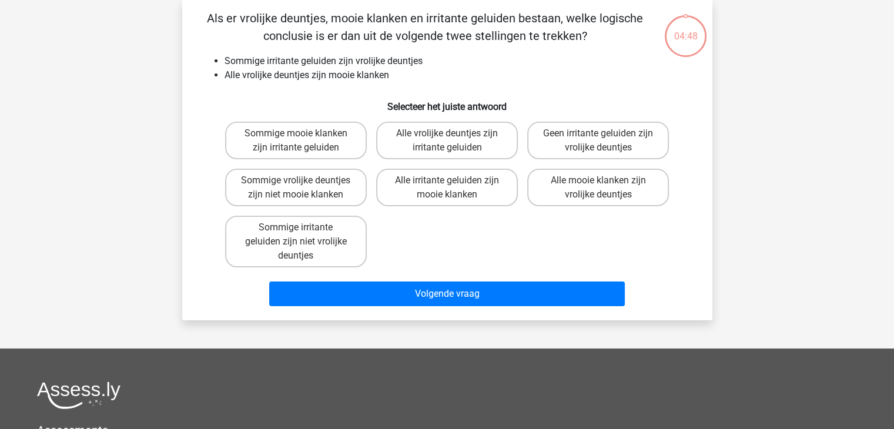
click at [457, 206] on div "Alle irritante geluiden zijn mooie klanken" at bounding box center [446, 187] width 151 height 47
click at [458, 193] on label "Alle irritante geluiden zijn mooie klanken" at bounding box center [447, 188] width 142 height 38
click at [454, 188] on input "Alle irritante geluiden zijn mooie klanken" at bounding box center [451, 184] width 8 height 8
radio input "true"
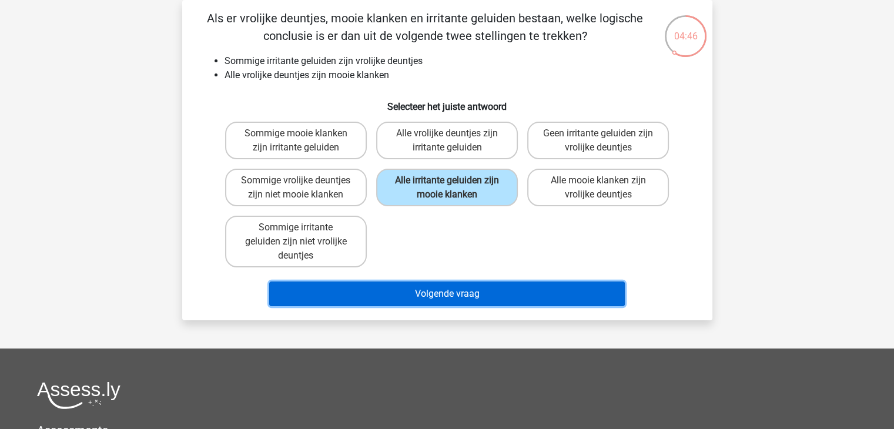
click at [433, 299] on button "Volgende vraag" at bounding box center [447, 294] width 356 height 25
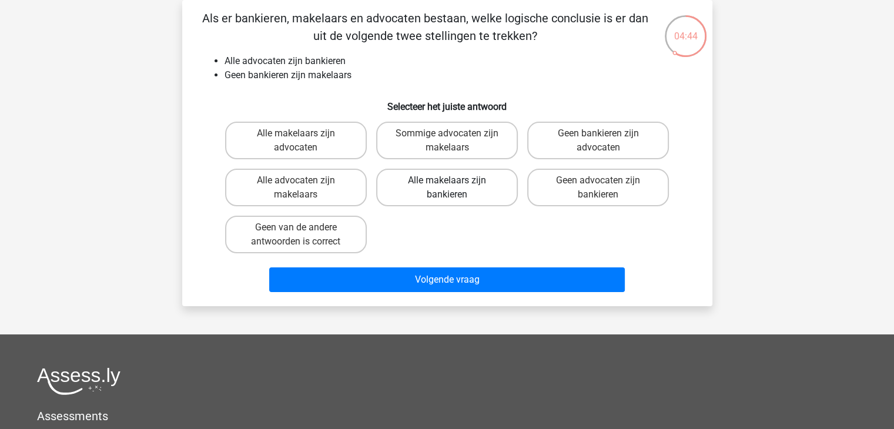
click at [480, 198] on label "Alle makelaars zijn bankieren" at bounding box center [447, 188] width 142 height 38
click at [454, 188] on input "Alle makelaars zijn bankieren" at bounding box center [451, 184] width 8 height 8
radio input "true"
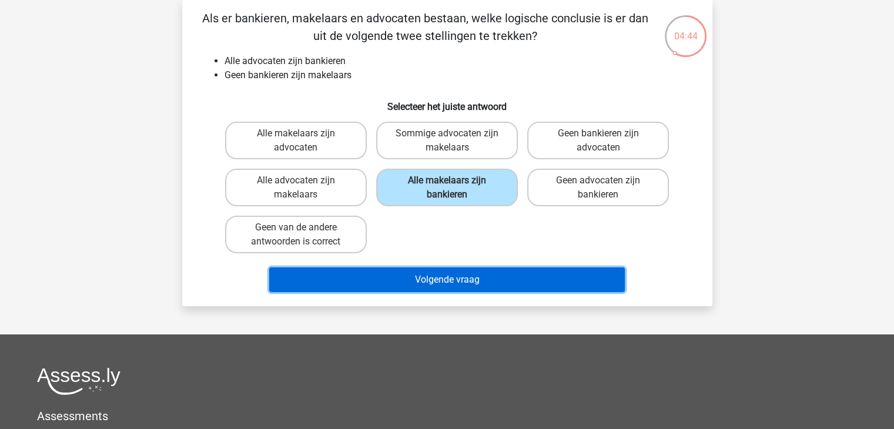
click at [467, 280] on button "Volgende vraag" at bounding box center [447, 279] width 356 height 25
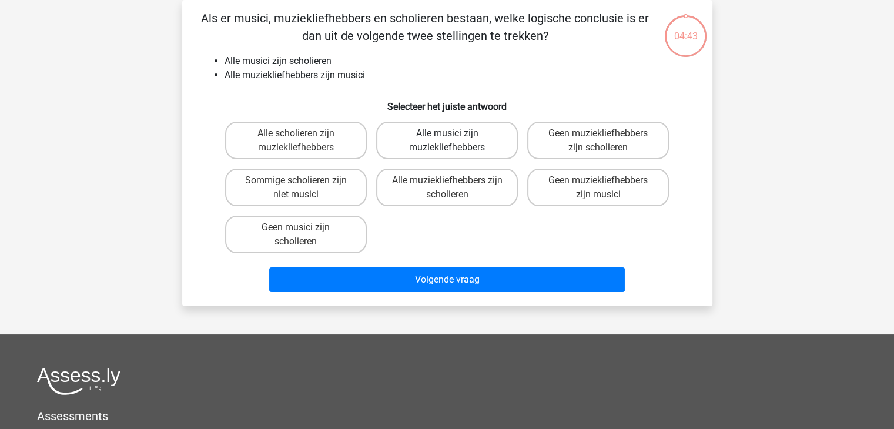
click at [463, 144] on label "Alle musici zijn muziekliefhebbers" at bounding box center [447, 141] width 142 height 38
click at [454, 141] on input "Alle musici zijn muziekliefhebbers" at bounding box center [451, 137] width 8 height 8
radio input "true"
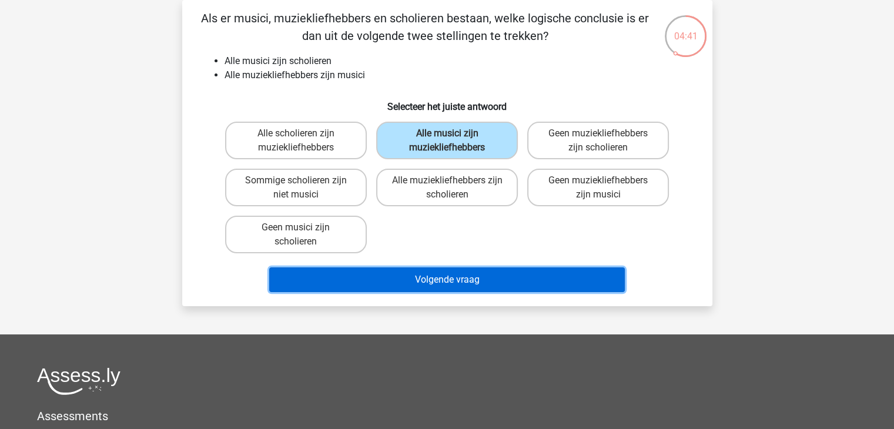
click at [456, 283] on button "Volgende vraag" at bounding box center [447, 279] width 356 height 25
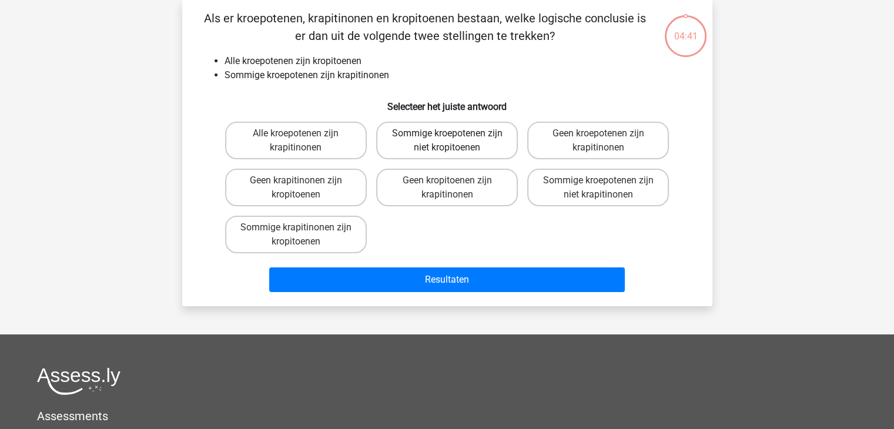
click at [483, 135] on label "Sommige kroepotenen zijn niet kropitoenen" at bounding box center [447, 141] width 142 height 38
click at [454, 135] on input "Sommige kroepotenen zijn niet kropitoenen" at bounding box center [451, 137] width 8 height 8
radio input "true"
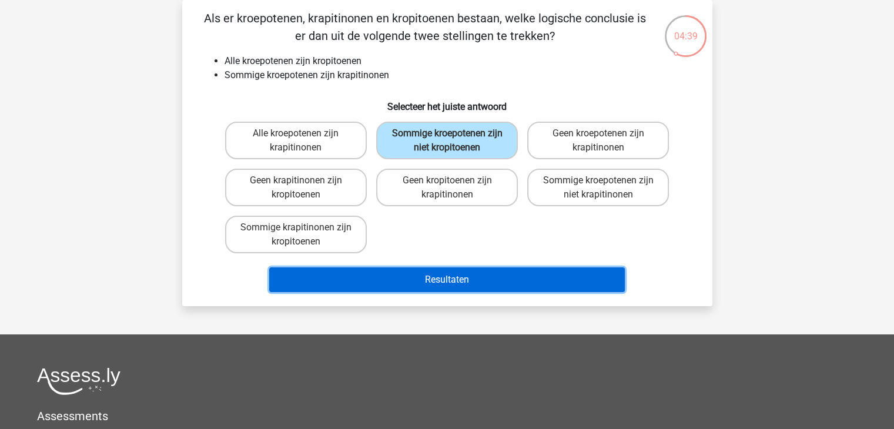
click at [460, 280] on button "Resultaten" at bounding box center [447, 279] width 356 height 25
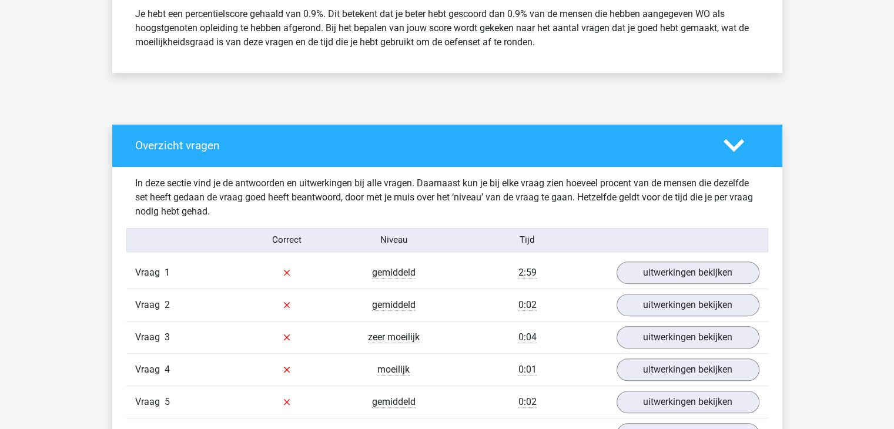
scroll to position [630, 0]
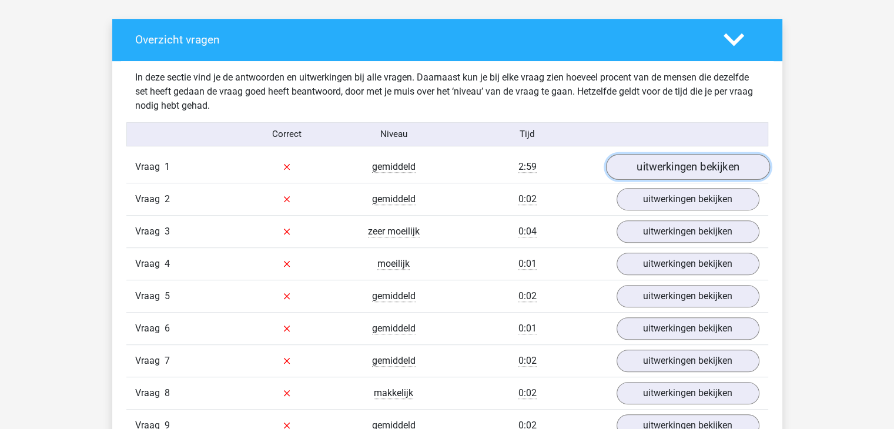
click at [671, 175] on link "uitwerkingen bekijken" at bounding box center [687, 167] width 164 height 26
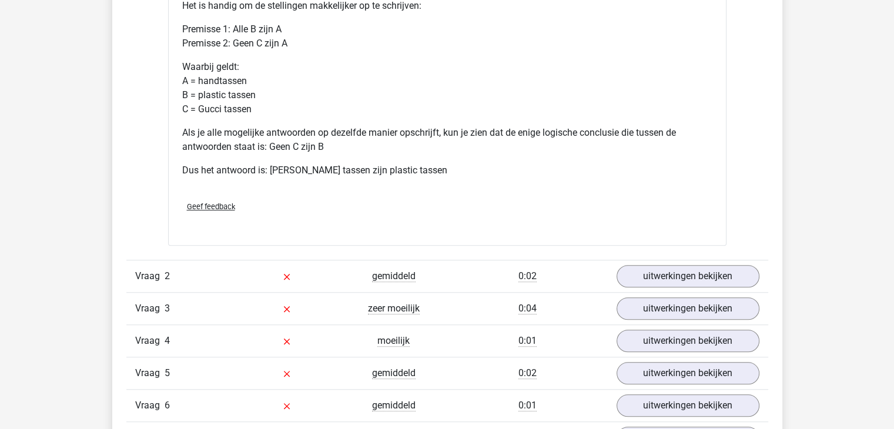
scroll to position [1074, 0]
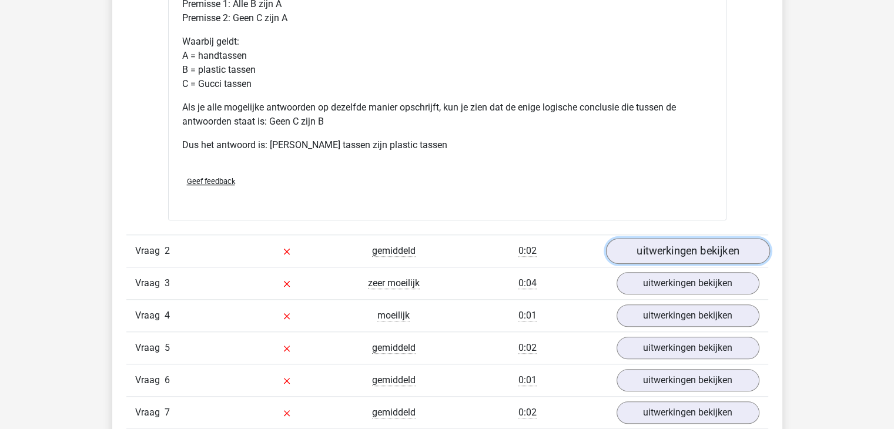
click at [681, 260] on link "uitwerkingen bekijken" at bounding box center [687, 251] width 164 height 26
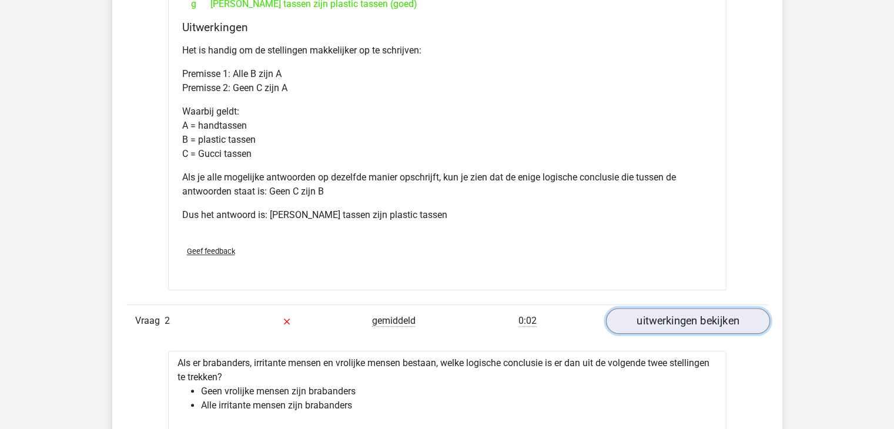
scroll to position [1004, 0]
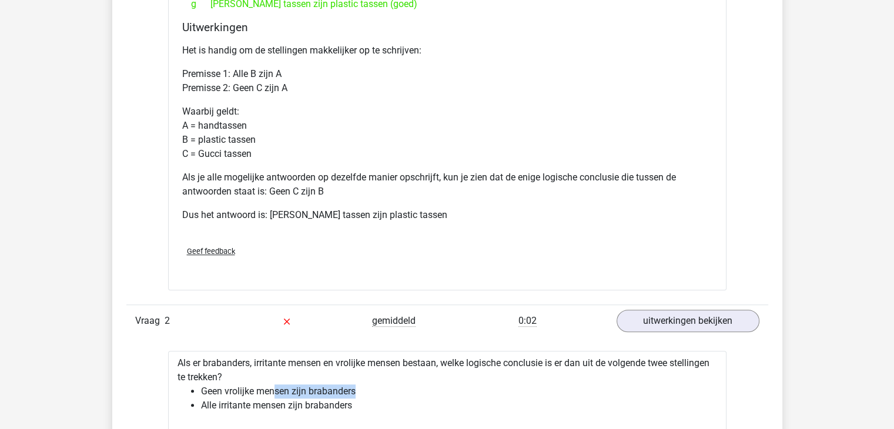
drag, startPoint x: 272, startPoint y: 391, endPoint x: 376, endPoint y: 391, distance: 104.0
click at [376, 391] on li "Geen vrolijke mensen zijn brabanders" at bounding box center [459, 391] width 516 height 14
click at [211, 391] on li "Geen vrolijke mensen zijn brabanders" at bounding box center [459, 391] width 516 height 14
drag, startPoint x: 211, startPoint y: 391, endPoint x: 262, endPoint y: 387, distance: 51.3
click at [262, 387] on li "Geen vrolijke mensen zijn brabanders" at bounding box center [459, 391] width 516 height 14
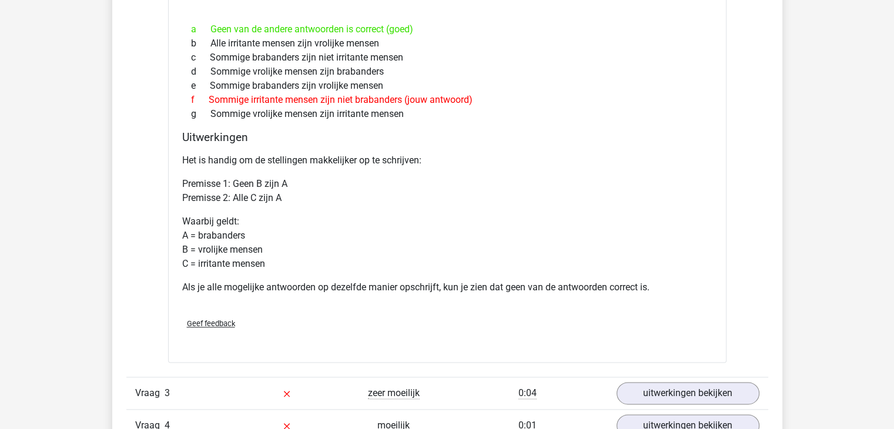
scroll to position [1545, 0]
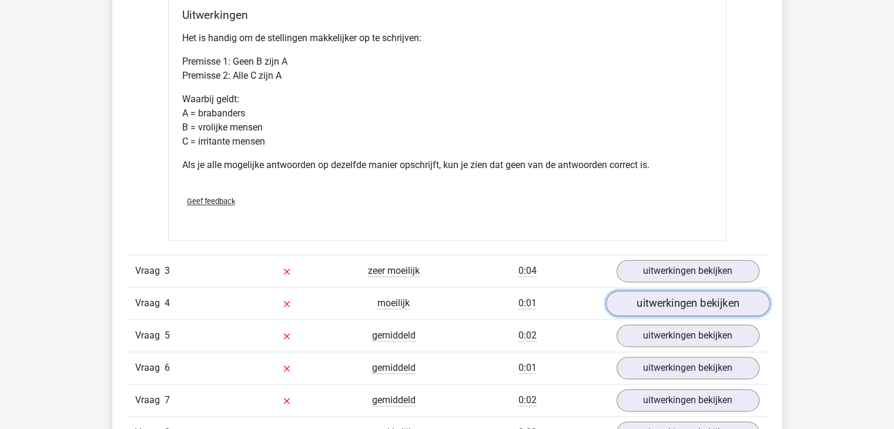
click at [663, 310] on link "uitwerkingen bekijken" at bounding box center [687, 303] width 164 height 26
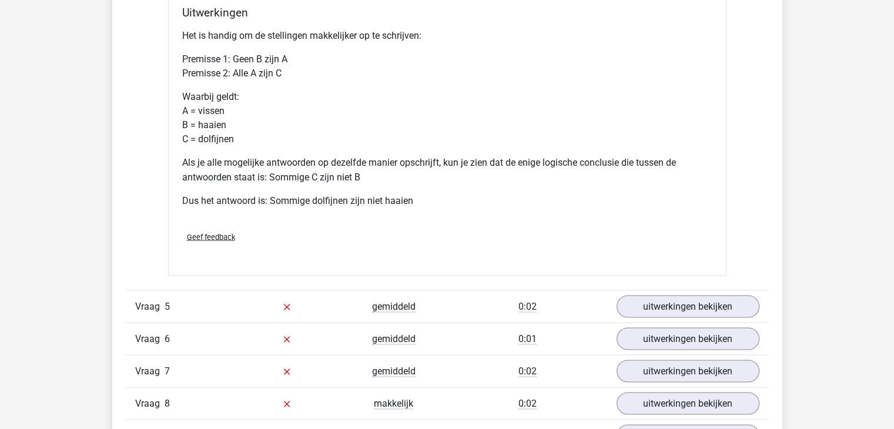
scroll to position [2058, 0]
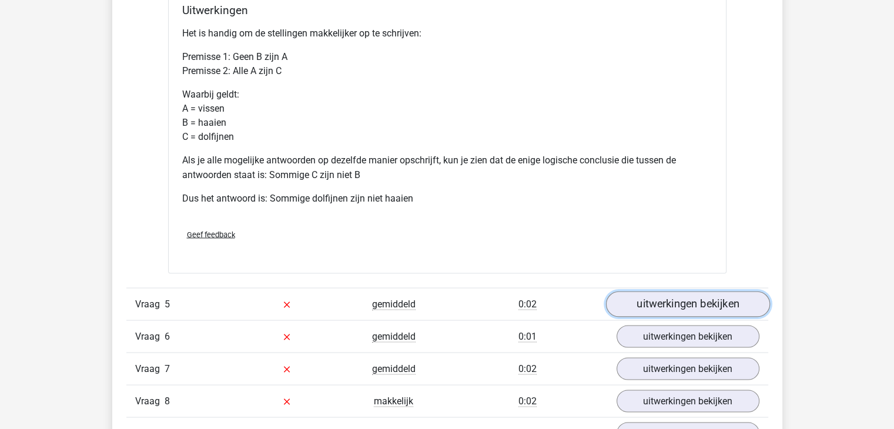
click at [696, 303] on link "uitwerkingen bekijken" at bounding box center [687, 304] width 164 height 26
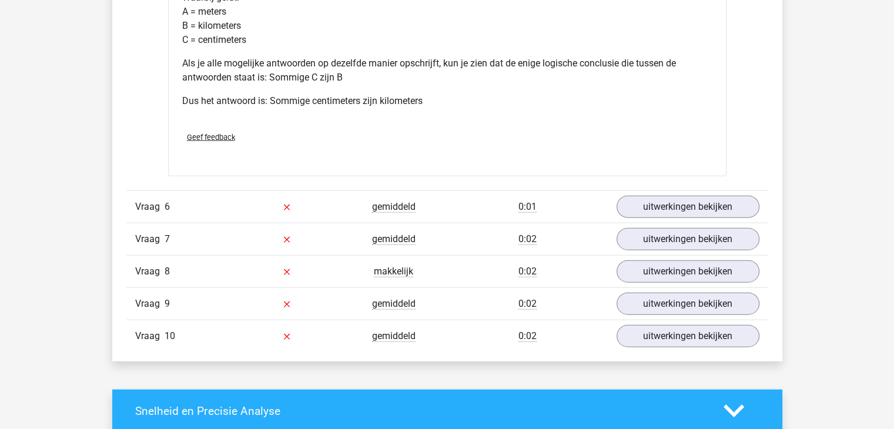
scroll to position [2670, 0]
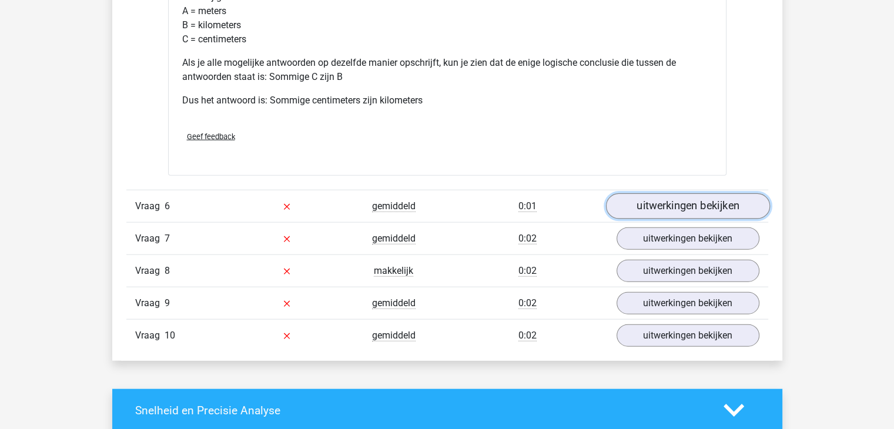
click at [684, 214] on link "uitwerkingen bekijken" at bounding box center [687, 207] width 164 height 26
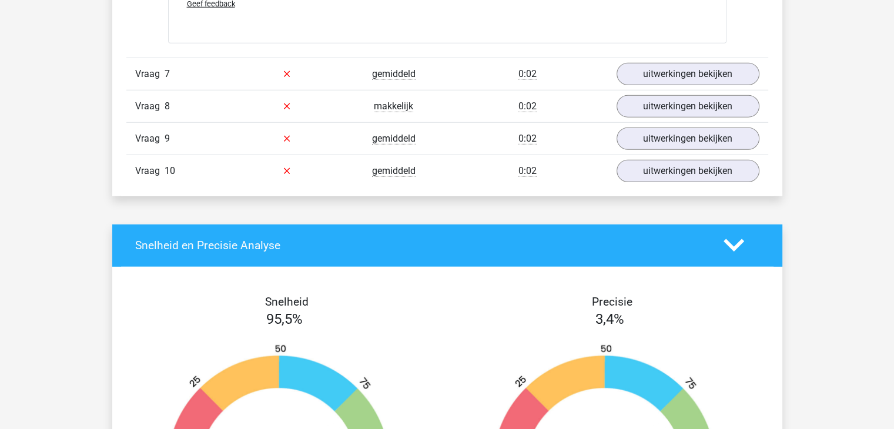
scroll to position [3336, 0]
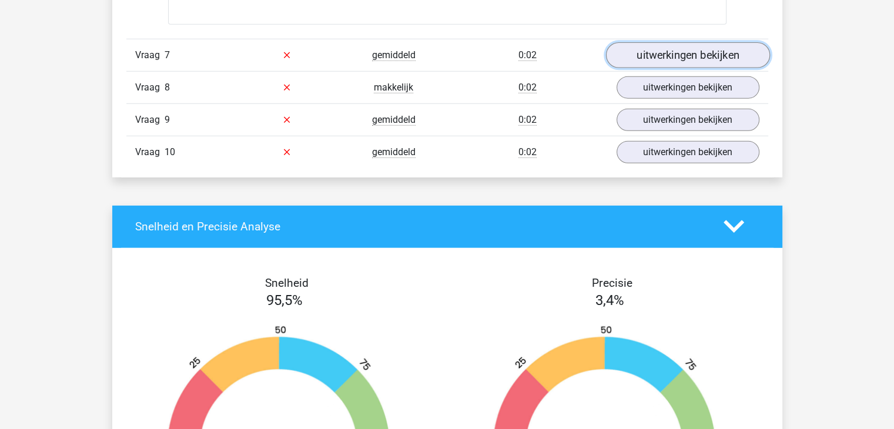
click at [689, 53] on link "uitwerkingen bekijken" at bounding box center [687, 55] width 164 height 26
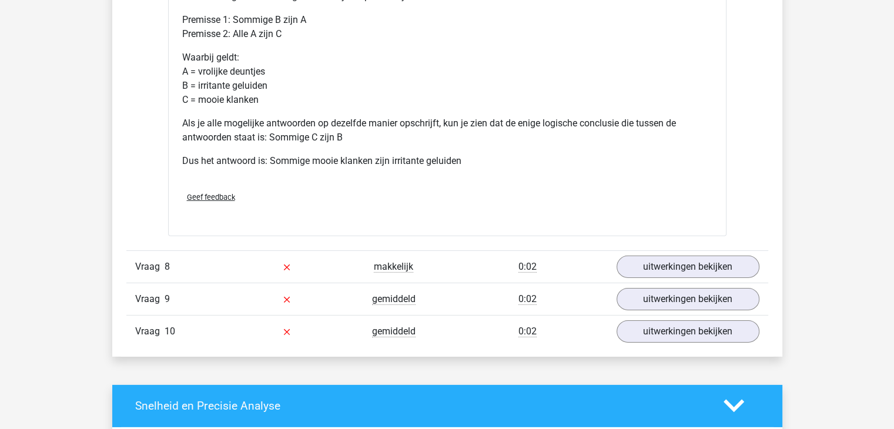
scroll to position [3656, 0]
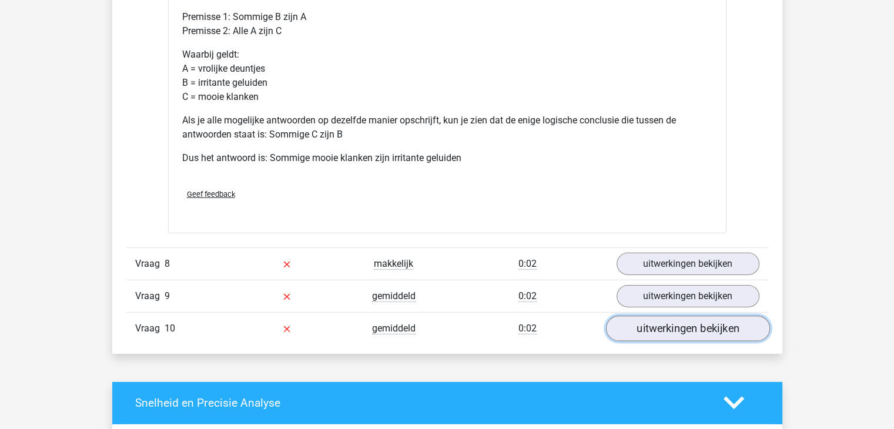
click at [701, 333] on link "uitwerkingen bekijken" at bounding box center [687, 329] width 164 height 26
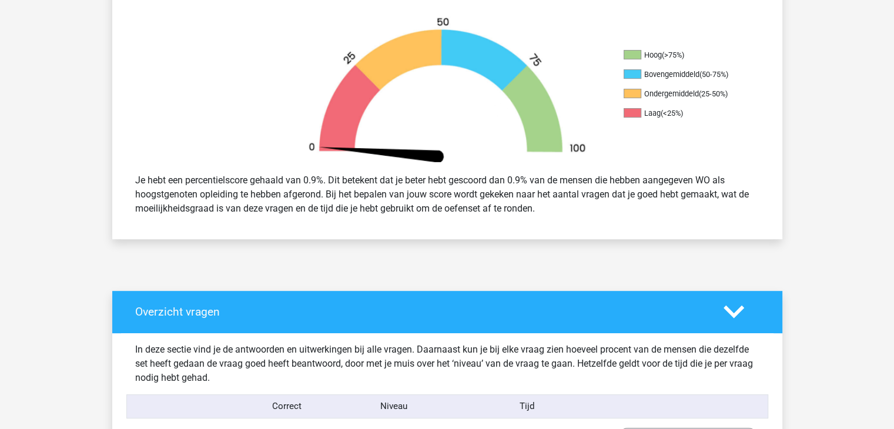
scroll to position [164, 0]
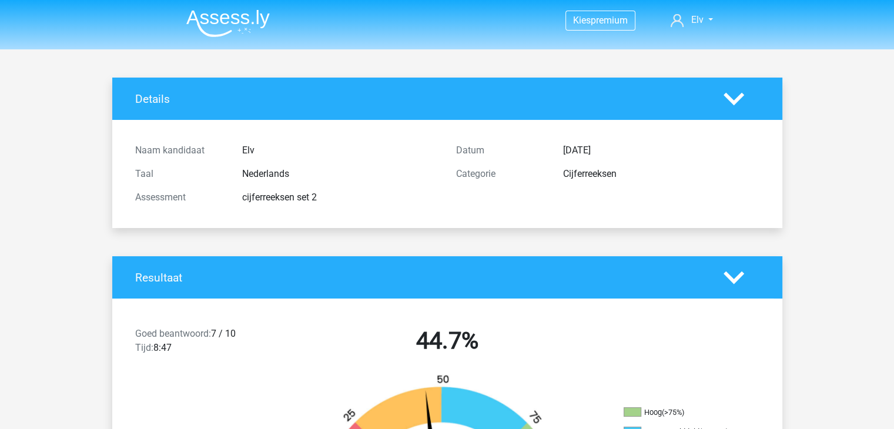
click at [242, 17] on img at bounding box center [227, 23] width 83 height 28
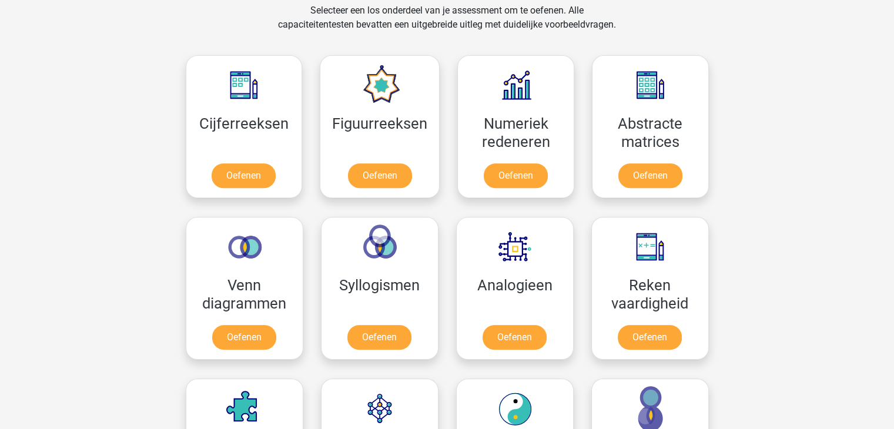
scroll to position [497, 0]
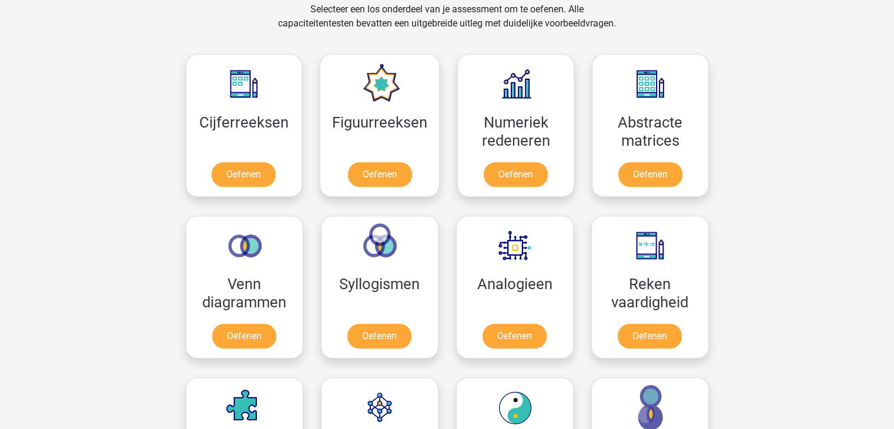
click at [317, 323] on div "Syllogismen Oefenen" at bounding box center [379, 287] width 135 height 162
click at [365, 326] on link "Oefenen" at bounding box center [379, 339] width 67 height 26
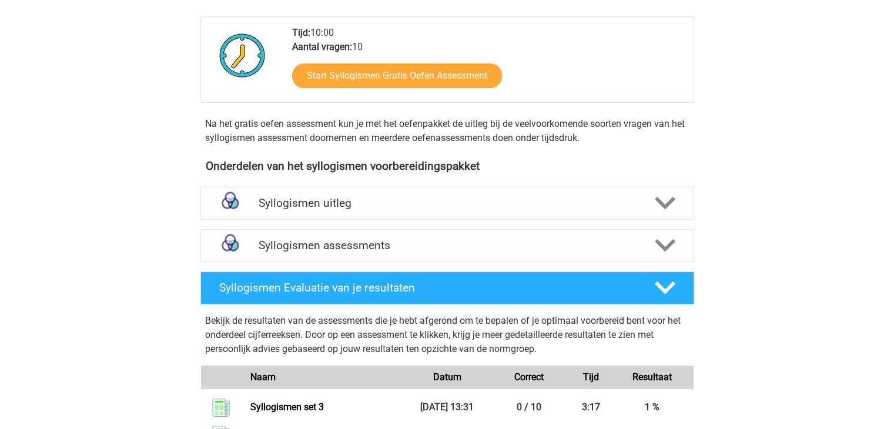
scroll to position [256, 0]
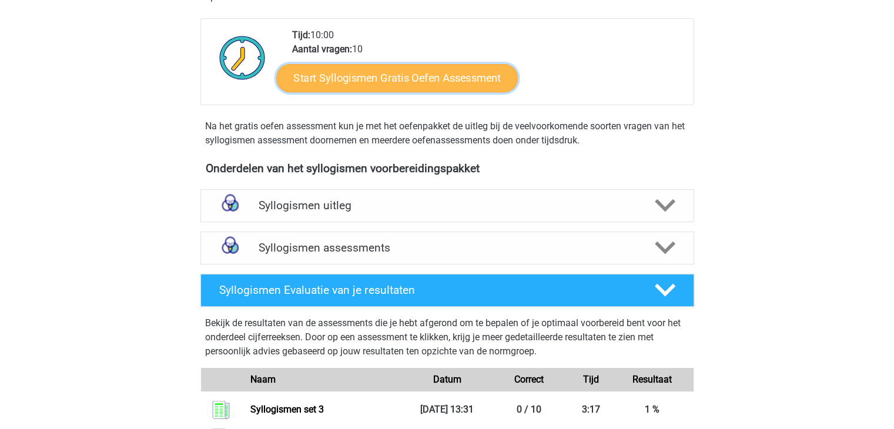
click at [465, 78] on link "Start Syllogismen Gratis Oefen Assessment" at bounding box center [397, 77] width 242 height 28
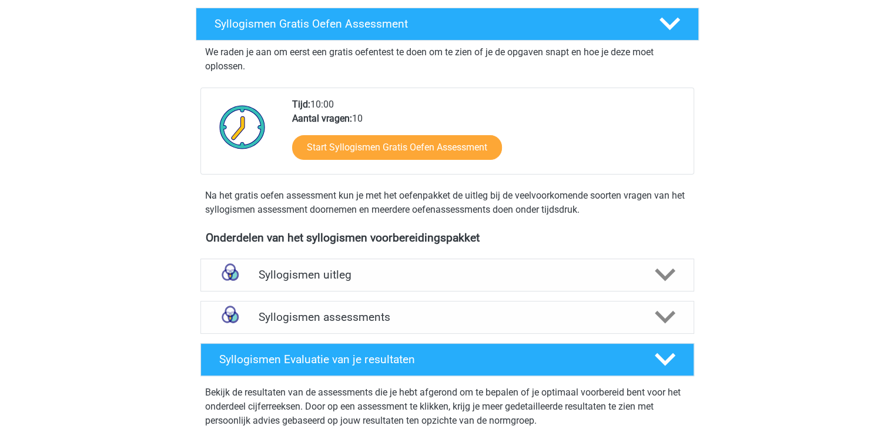
scroll to position [186, 0]
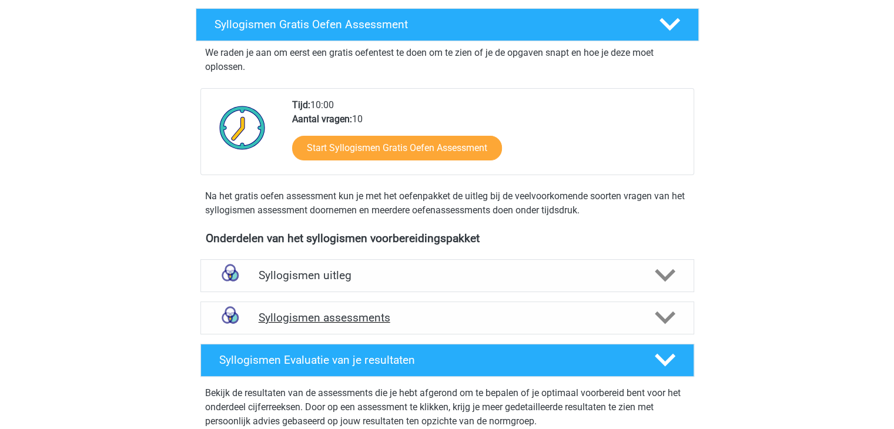
click at [320, 316] on h4 "Syllogismen assessments" at bounding box center [447, 318] width 377 height 14
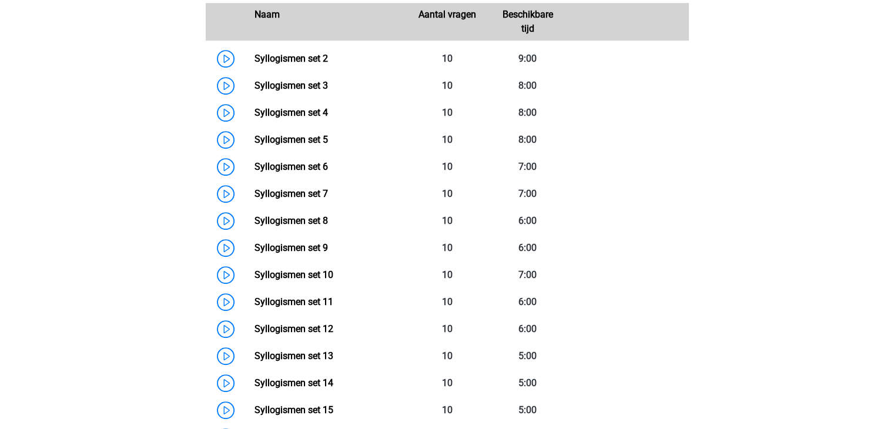
scroll to position [581, 0]
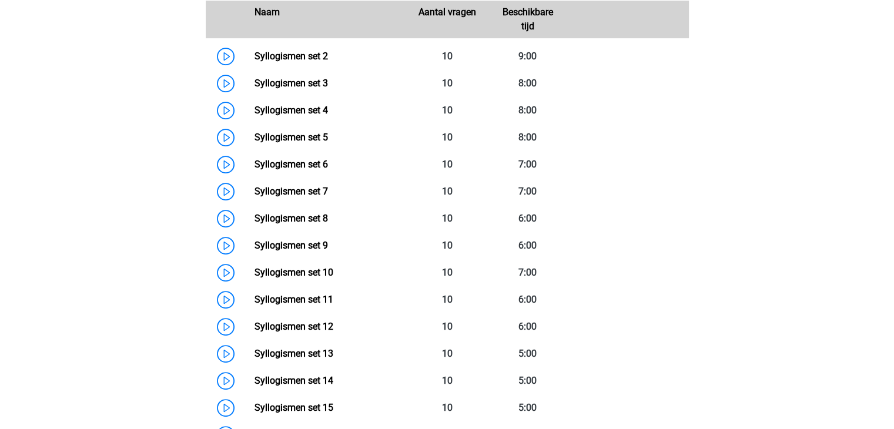
click at [320, 321] on link "Syllogismen set 12" at bounding box center [294, 326] width 79 height 11
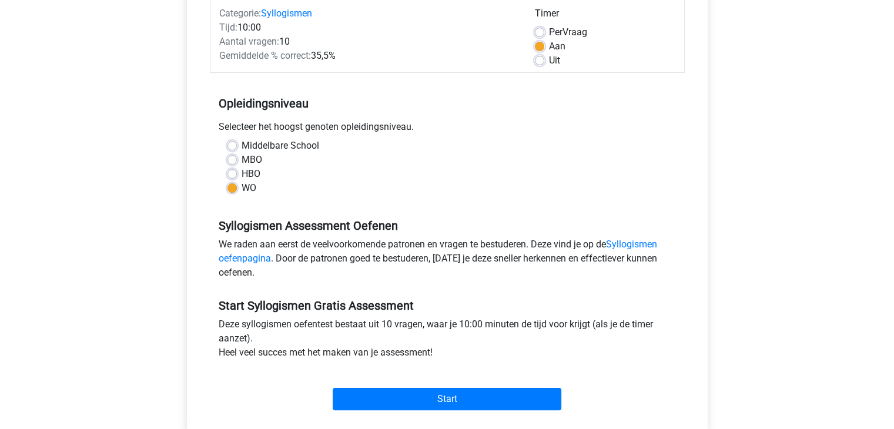
scroll to position [147, 0]
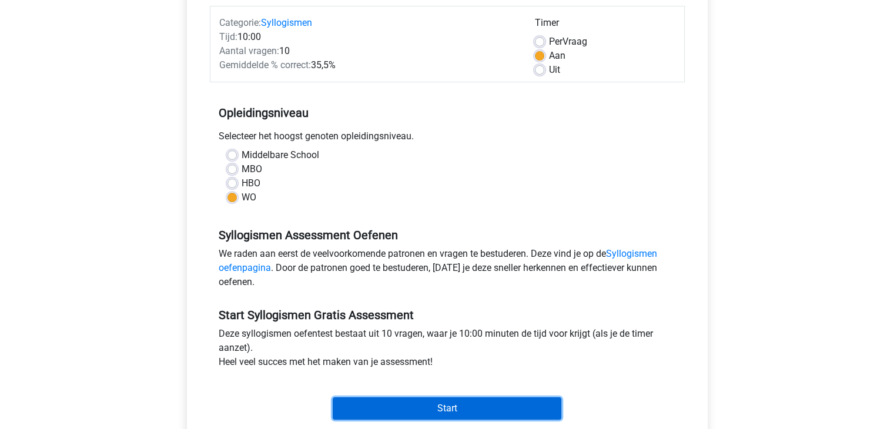
click at [386, 417] on input "Start" at bounding box center [447, 408] width 229 height 22
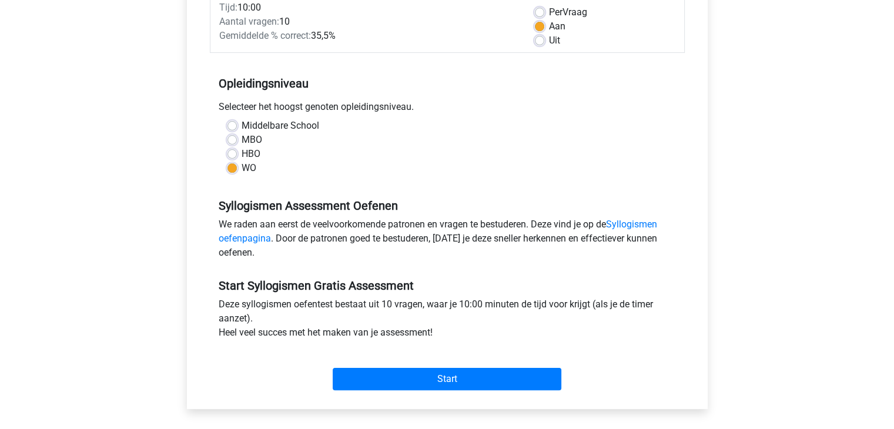
scroll to position [173, 0]
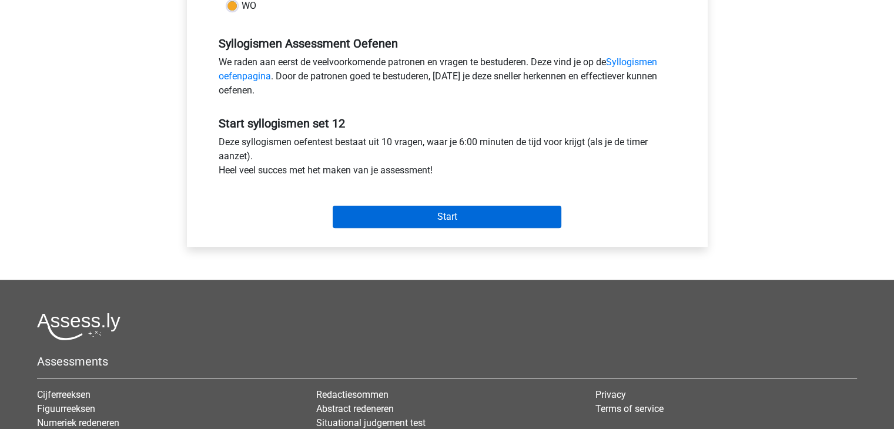
scroll to position [352, 0]
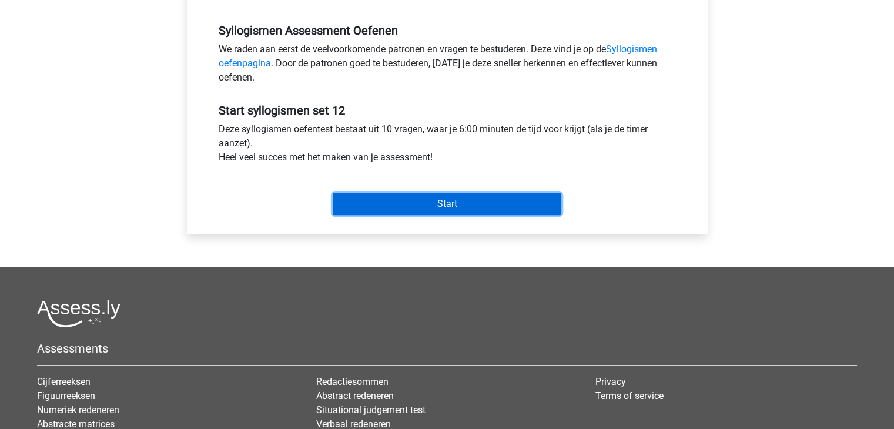
click at [423, 204] on input "Start" at bounding box center [447, 204] width 229 height 22
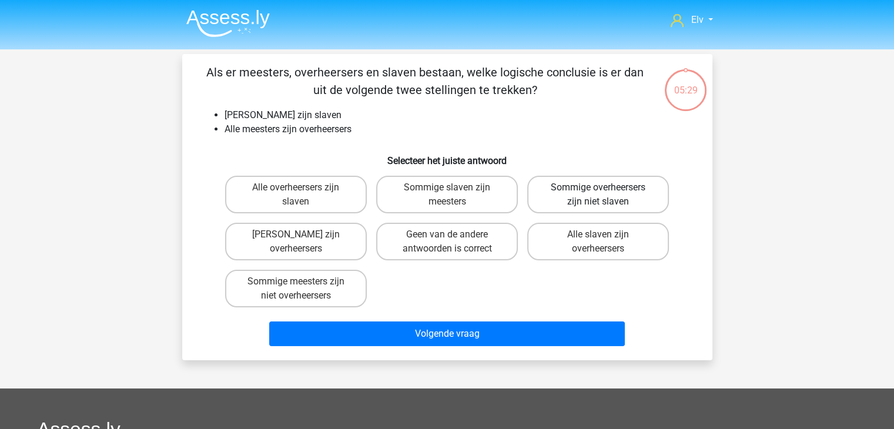
click at [621, 193] on label "Sommige overheersers zijn niet slaven" at bounding box center [598, 195] width 142 height 38
click at [606, 193] on input "Sommige overheersers zijn niet slaven" at bounding box center [602, 192] width 8 height 8
radio input "true"
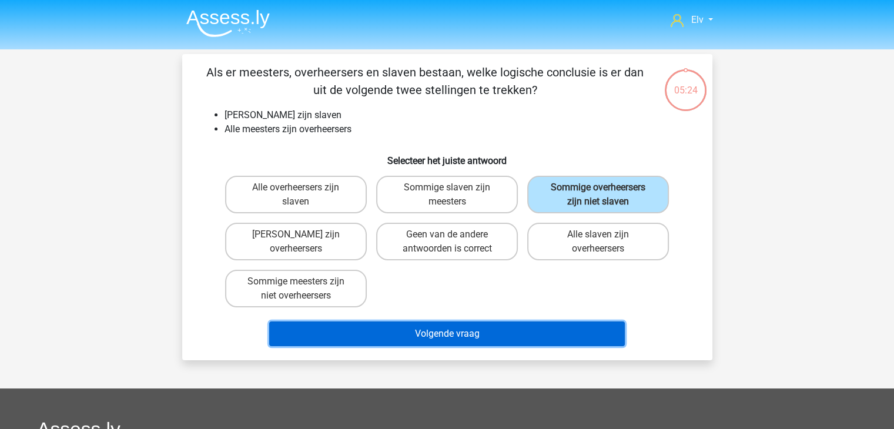
click at [506, 335] on button "Volgende vraag" at bounding box center [447, 334] width 356 height 25
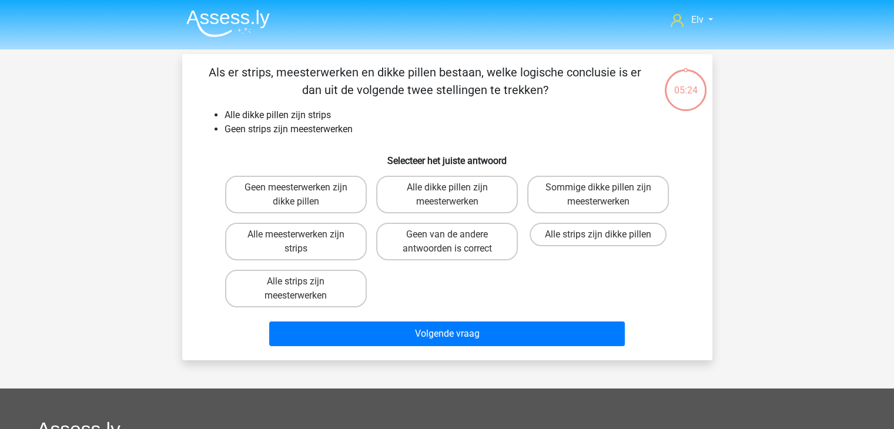
scroll to position [54, 0]
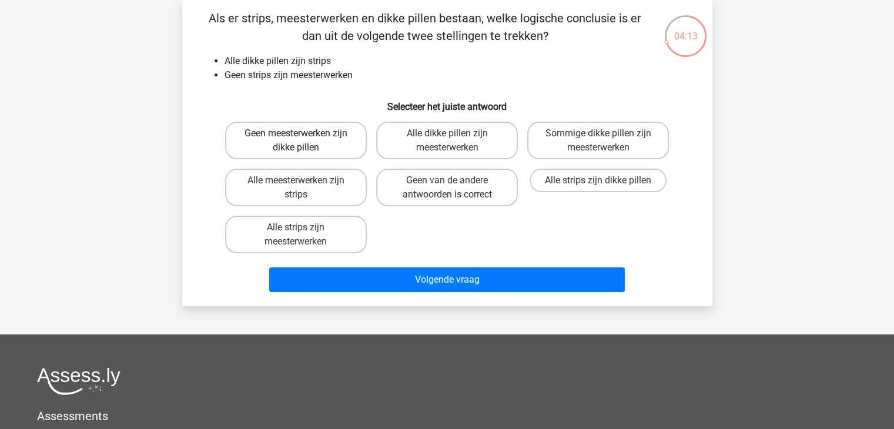
click at [336, 142] on label "Geen meesterwerken zijn dikke pillen" at bounding box center [296, 141] width 142 height 38
click at [303, 141] on input "Geen meesterwerken zijn dikke pillen" at bounding box center [300, 137] width 8 height 8
radio input "true"
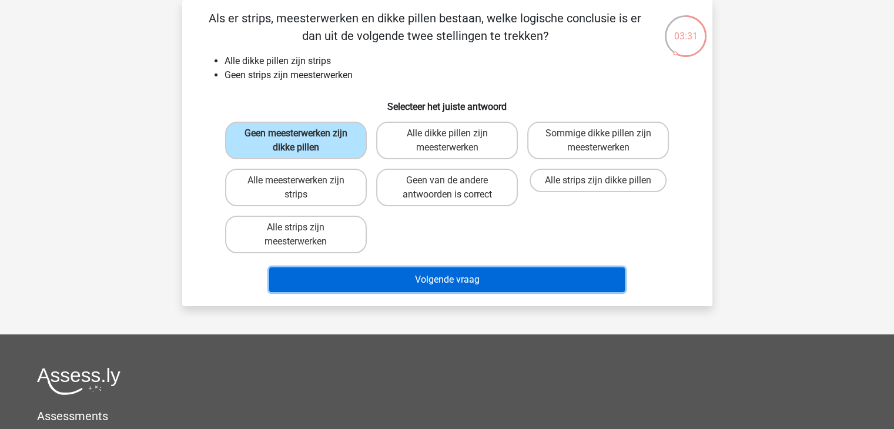
click at [393, 270] on button "Volgende vraag" at bounding box center [447, 279] width 356 height 25
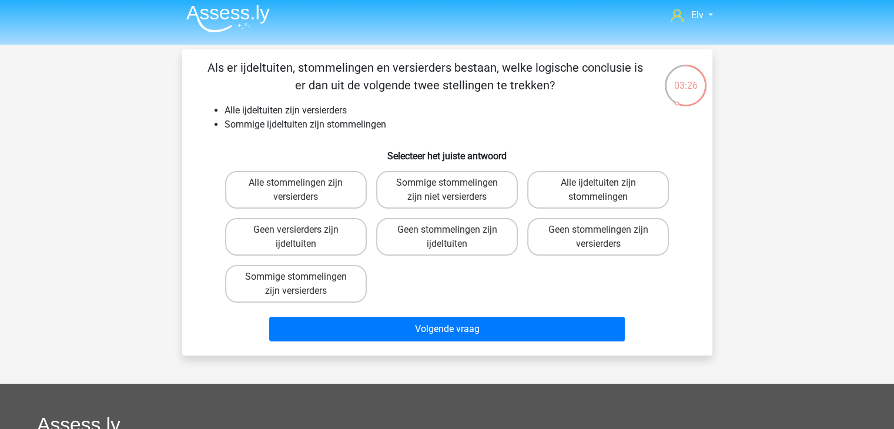
scroll to position [0, 0]
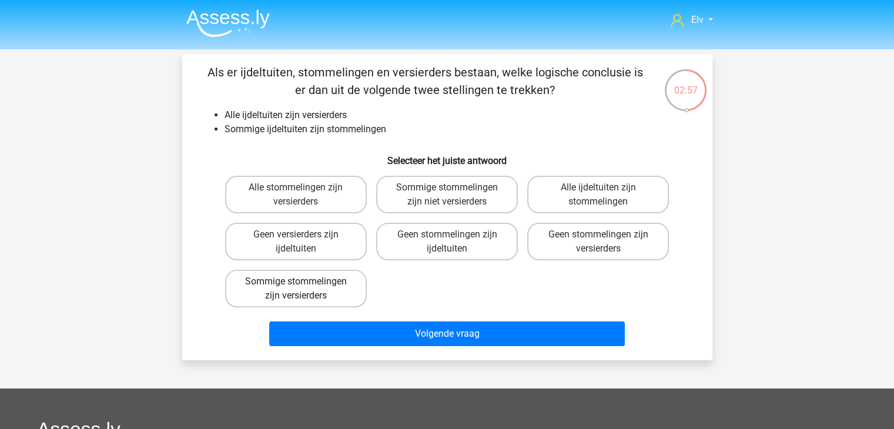
click at [340, 281] on label "Sommige stommelingen zijn versierders" at bounding box center [296, 289] width 142 height 38
click at [303, 282] on input "Sommige stommelingen zijn versierders" at bounding box center [300, 286] width 8 height 8
radio input "true"
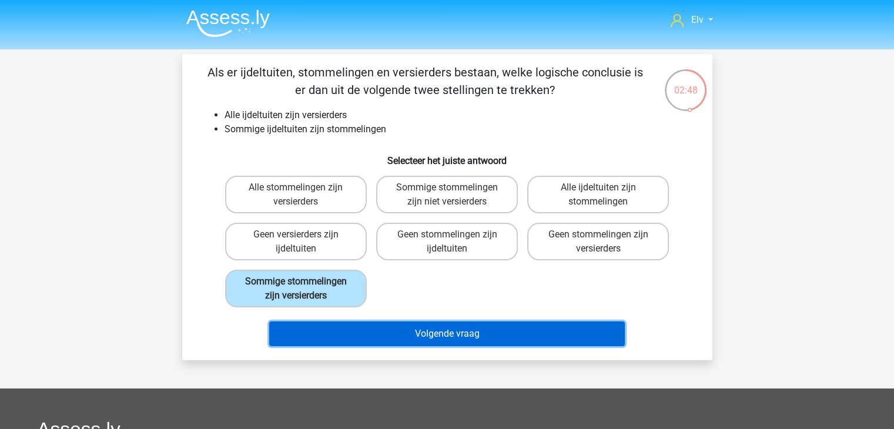
click at [343, 343] on button "Volgende vraag" at bounding box center [447, 334] width 356 height 25
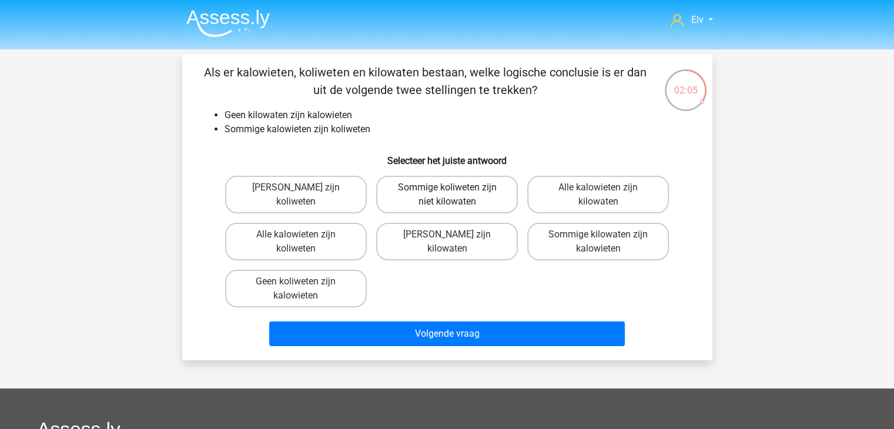
click at [437, 185] on label "Sommige koliweten zijn niet kilowaten" at bounding box center [447, 195] width 142 height 38
click at [447, 188] on input "Sommige koliweten zijn niet kilowaten" at bounding box center [451, 192] width 8 height 8
radio input "true"
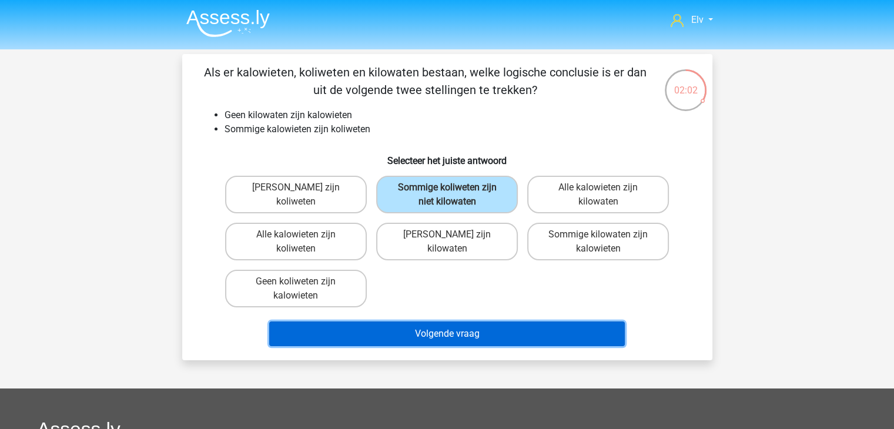
click at [437, 329] on button "Volgende vraag" at bounding box center [447, 334] width 356 height 25
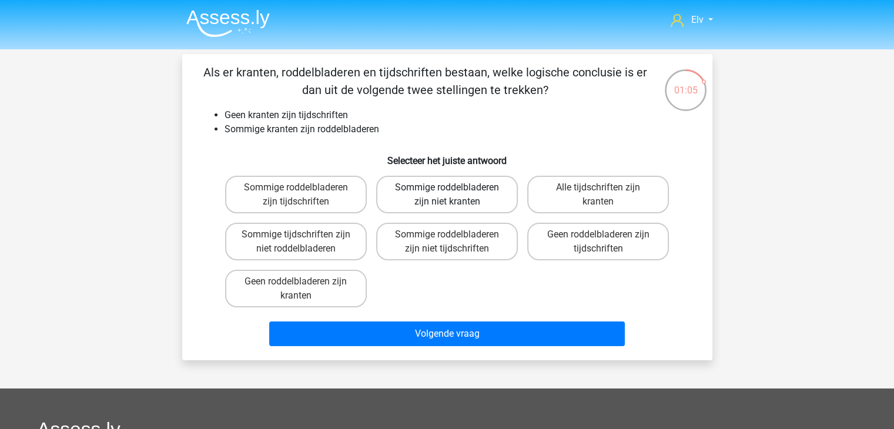
click at [426, 193] on label "Sommige roddelbladeren zijn niet kranten" at bounding box center [447, 195] width 142 height 38
click at [447, 193] on input "Sommige roddelbladeren zijn niet kranten" at bounding box center [451, 192] width 8 height 8
radio input "true"
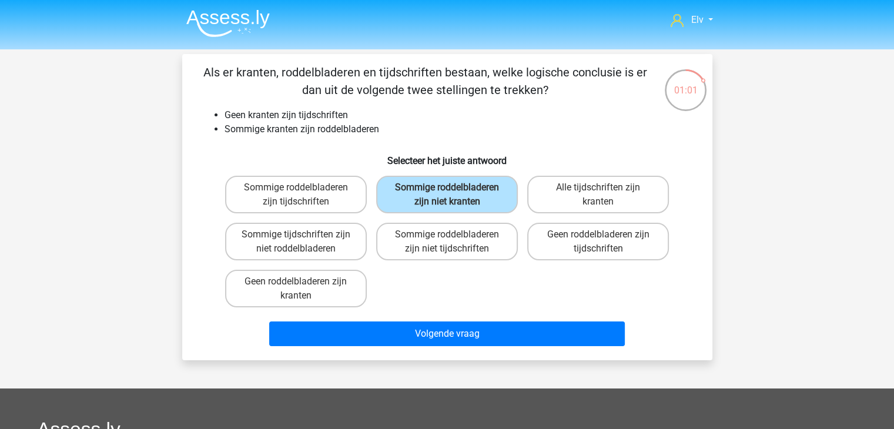
click at [447, 235] on input "Sommige roddelbladeren zijn niet tijdschriften" at bounding box center [451, 239] width 8 height 8
radio input "true"
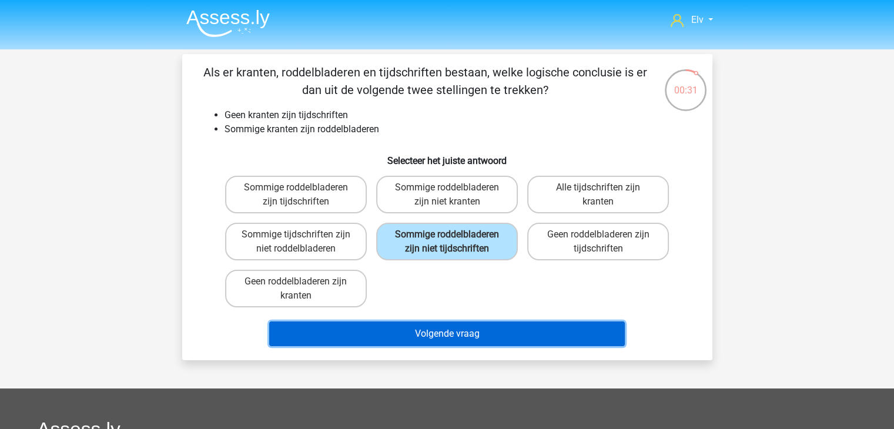
click at [454, 334] on button "Volgende vraag" at bounding box center [447, 334] width 356 height 25
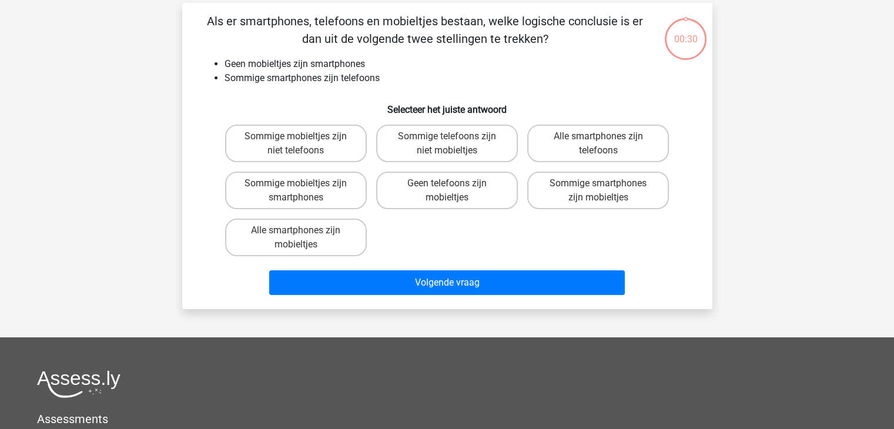
scroll to position [54, 0]
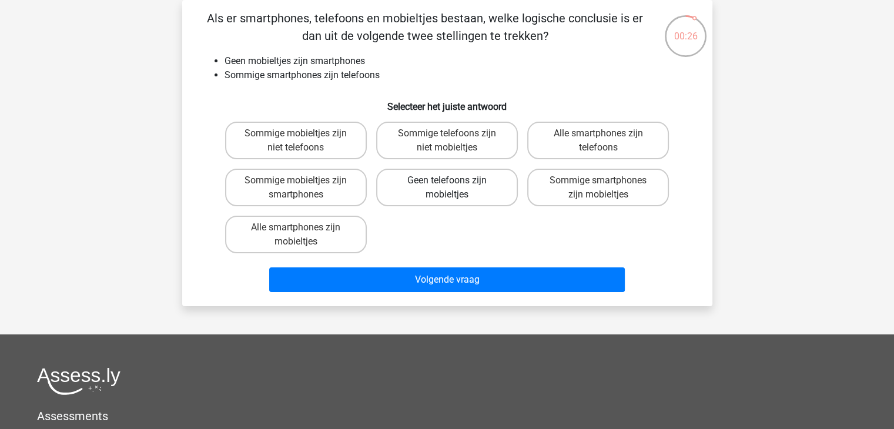
click at [490, 199] on label "Geen telefoons zijn mobieltjes" at bounding box center [447, 188] width 142 height 38
click at [454, 188] on input "Geen telefoons zijn mobieltjes" at bounding box center [451, 184] width 8 height 8
radio input "true"
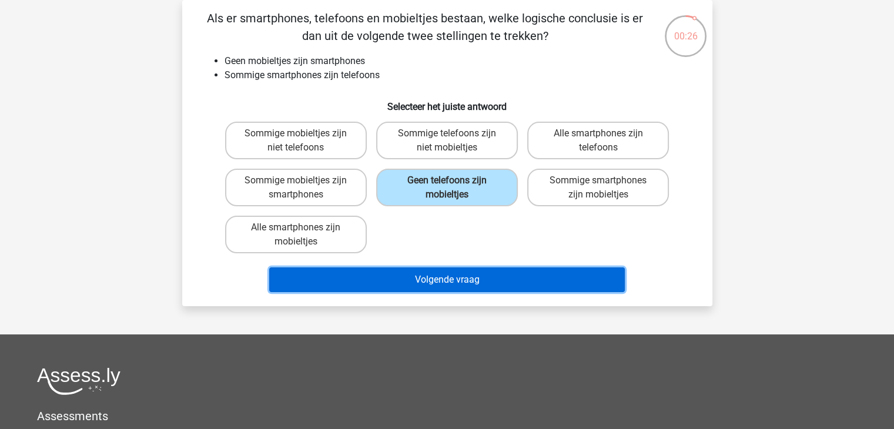
click at [475, 282] on button "Volgende vraag" at bounding box center [447, 279] width 356 height 25
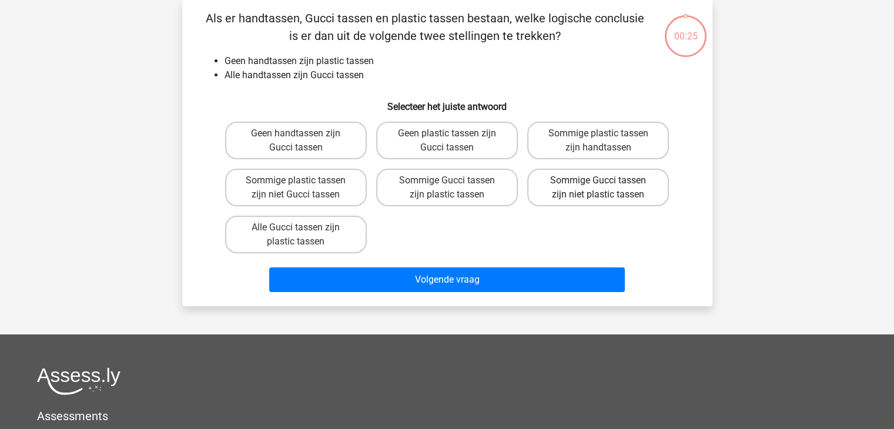
click at [583, 172] on label "Sommige Gucci tassen zijn niet plastic tassen" at bounding box center [598, 188] width 142 height 38
click at [598, 180] on input "Sommige Gucci tassen zijn niet plastic tassen" at bounding box center [602, 184] width 8 height 8
radio input "true"
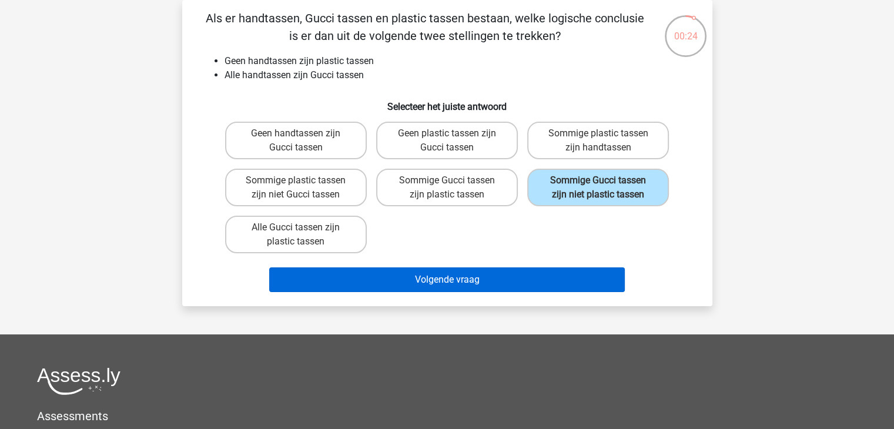
drag, startPoint x: 520, startPoint y: 259, endPoint x: 514, endPoint y: 272, distance: 14.2
click at [514, 272] on div "Volgende vraag" at bounding box center [447, 277] width 493 height 39
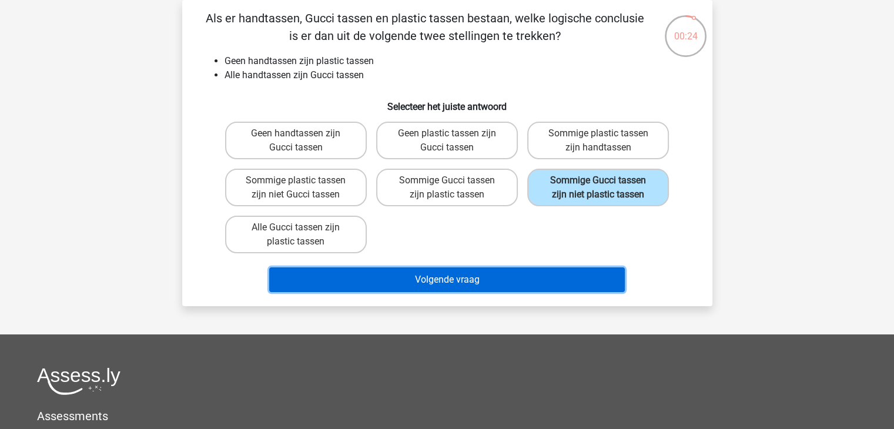
click at [514, 272] on button "Volgende vraag" at bounding box center [447, 279] width 356 height 25
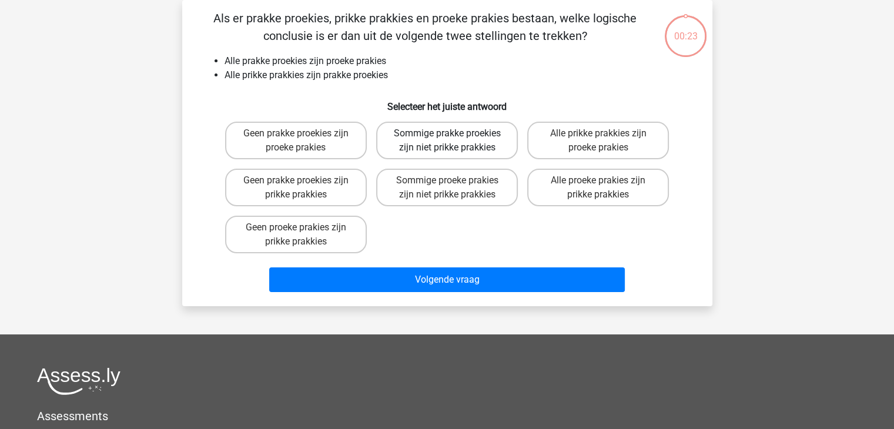
click at [431, 137] on label "Sommige prakke proekies zijn niet prikke prakkies" at bounding box center [447, 141] width 142 height 38
click at [447, 137] on input "Sommige prakke proekies zijn niet prikke prakkies" at bounding box center [451, 137] width 8 height 8
radio input "true"
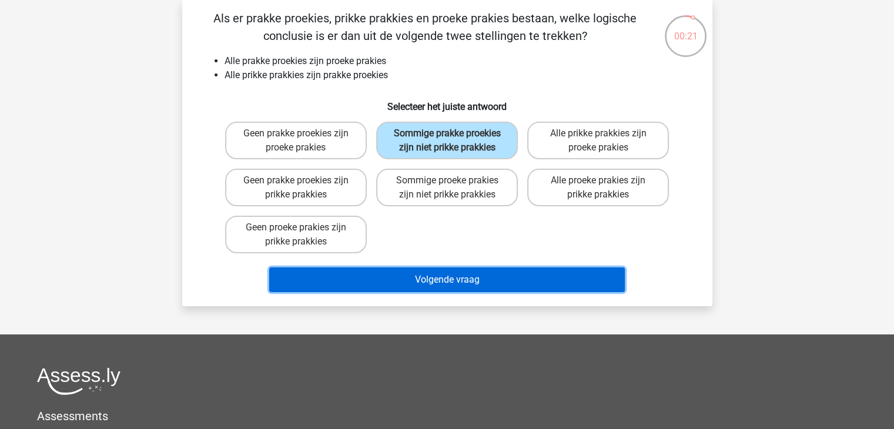
click at [388, 276] on button "Volgende vraag" at bounding box center [447, 279] width 356 height 25
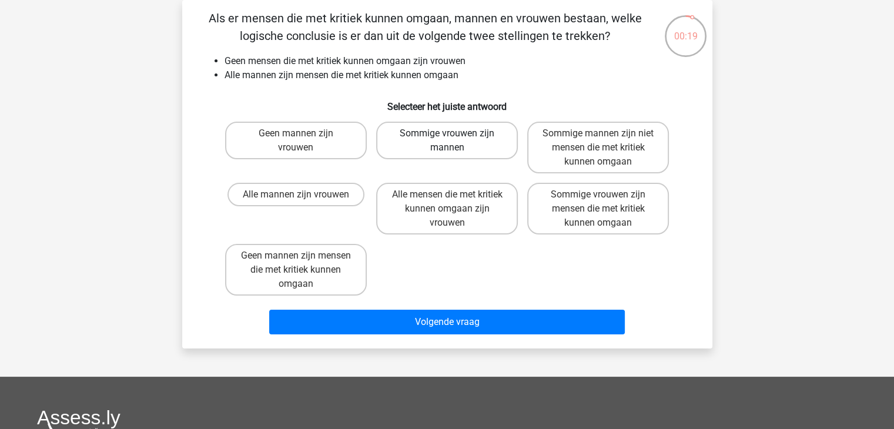
click at [422, 149] on label "Sommige vrouwen zijn mannen" at bounding box center [447, 141] width 142 height 38
click at [447, 141] on input "Sommige vrouwen zijn mannen" at bounding box center [451, 137] width 8 height 8
radio input "true"
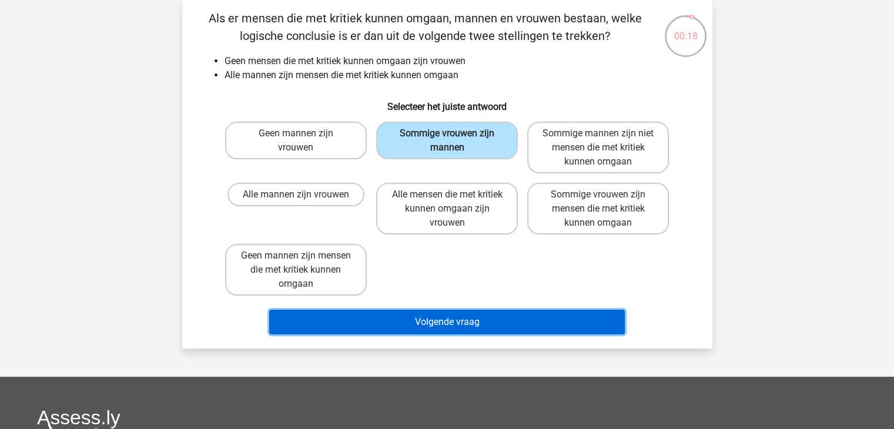
click at [372, 324] on button "Volgende vraag" at bounding box center [447, 322] width 356 height 25
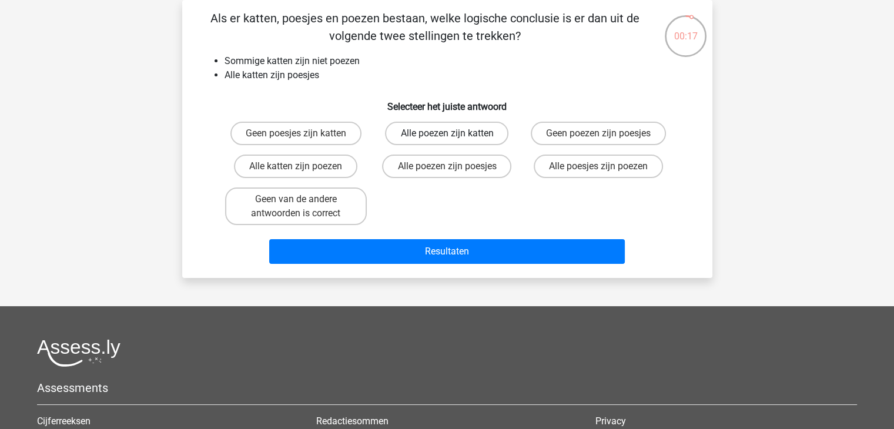
click at [419, 138] on label "Alle poezen zijn katten" at bounding box center [446, 134] width 123 height 24
click at [447, 138] on input "Alle poezen zijn katten" at bounding box center [451, 137] width 8 height 8
radio input "true"
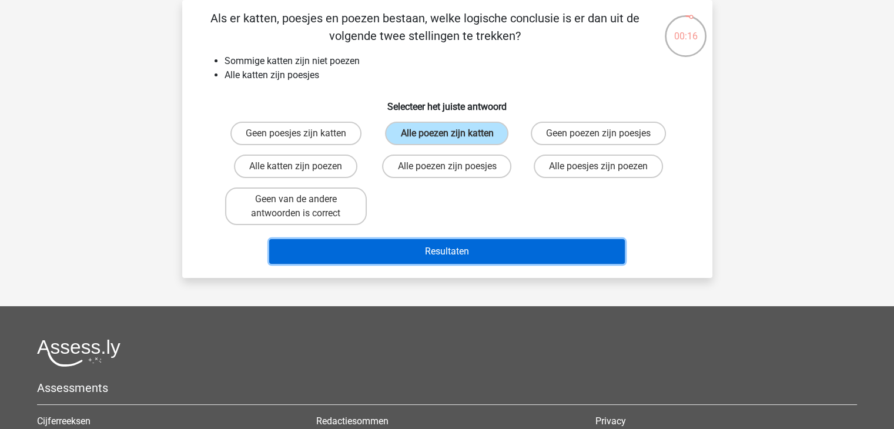
click at [393, 249] on button "Resultaten" at bounding box center [447, 251] width 356 height 25
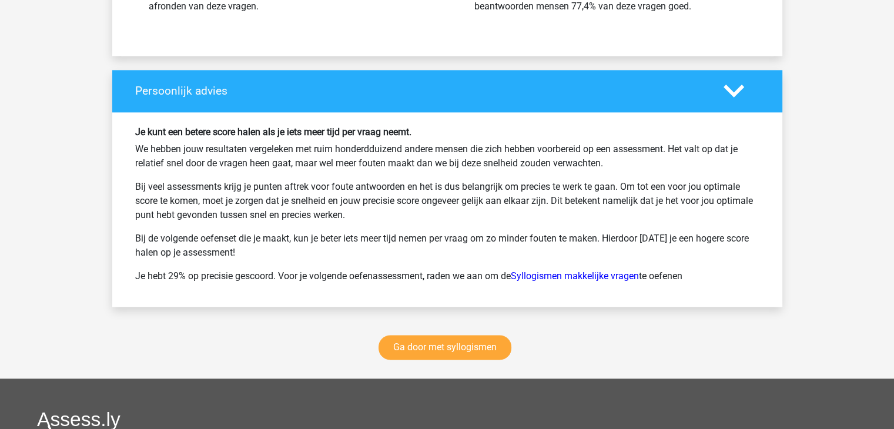
scroll to position [1501, 0]
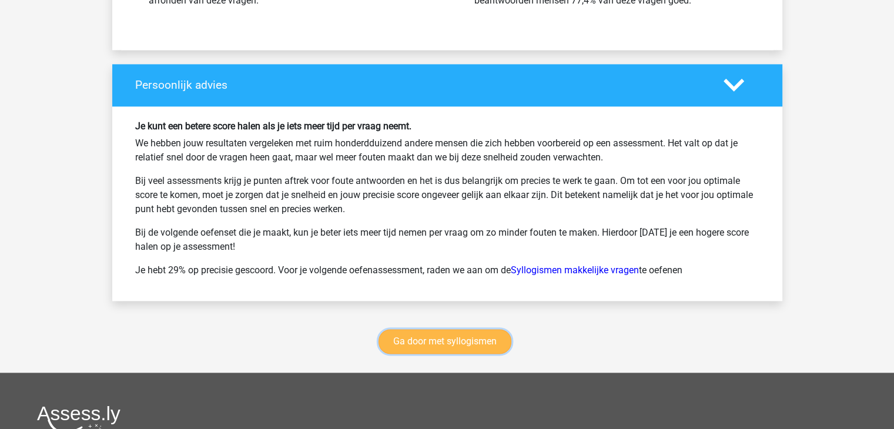
click at [414, 339] on link "Ga door met syllogismen" at bounding box center [445, 341] width 133 height 25
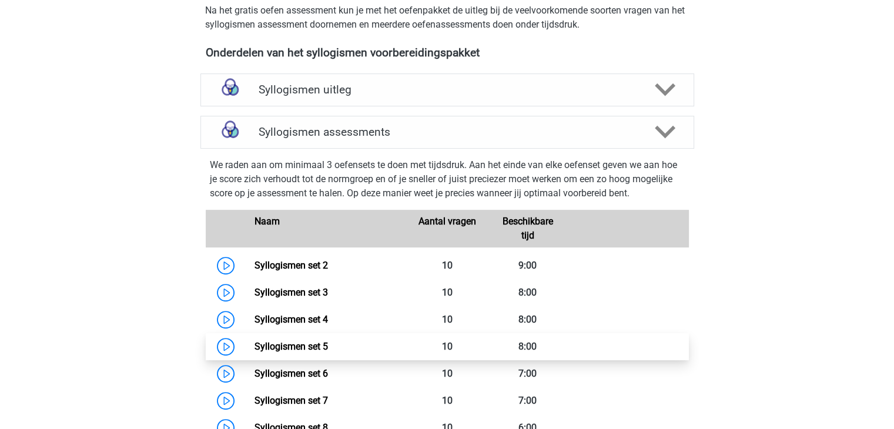
scroll to position [432, 0]
